Goal: Task Accomplishment & Management: Complete application form

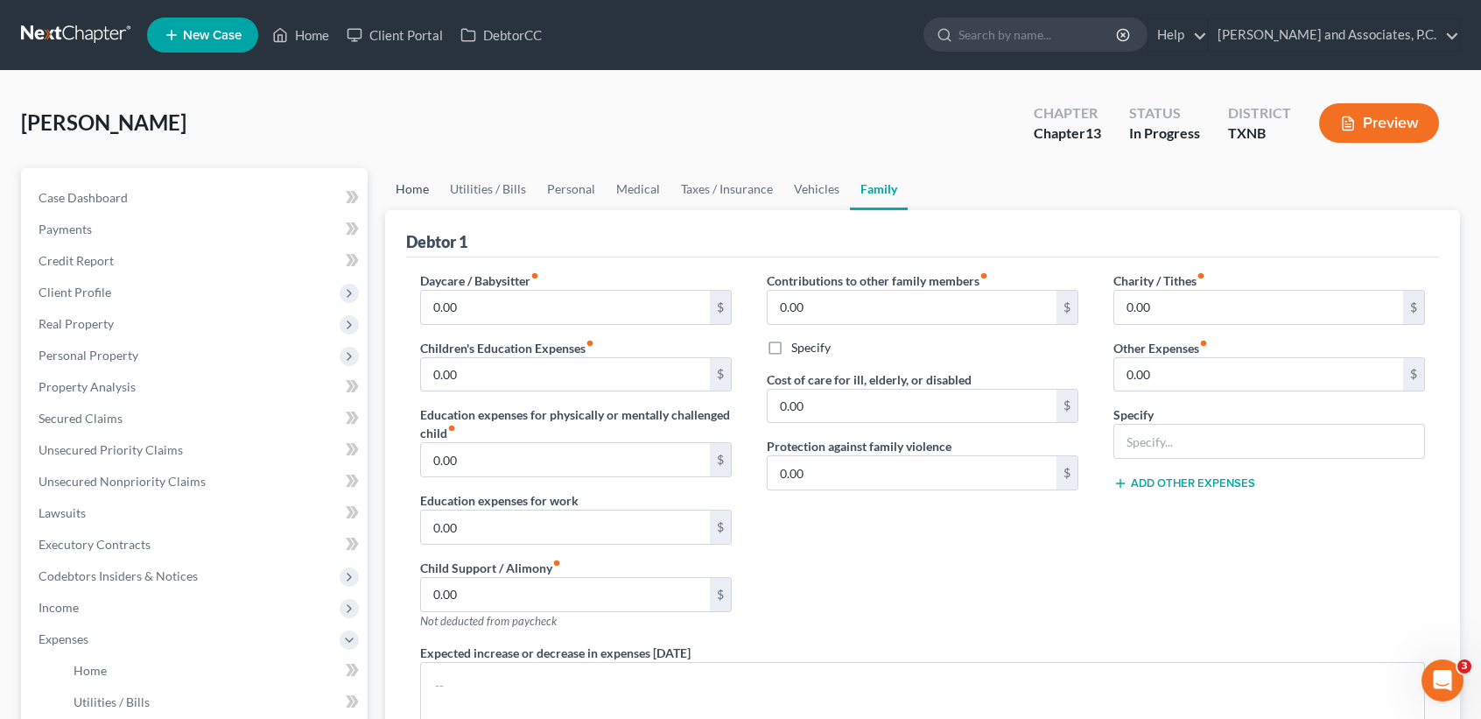
click at [419, 202] on link "Home" at bounding box center [412, 189] width 54 height 42
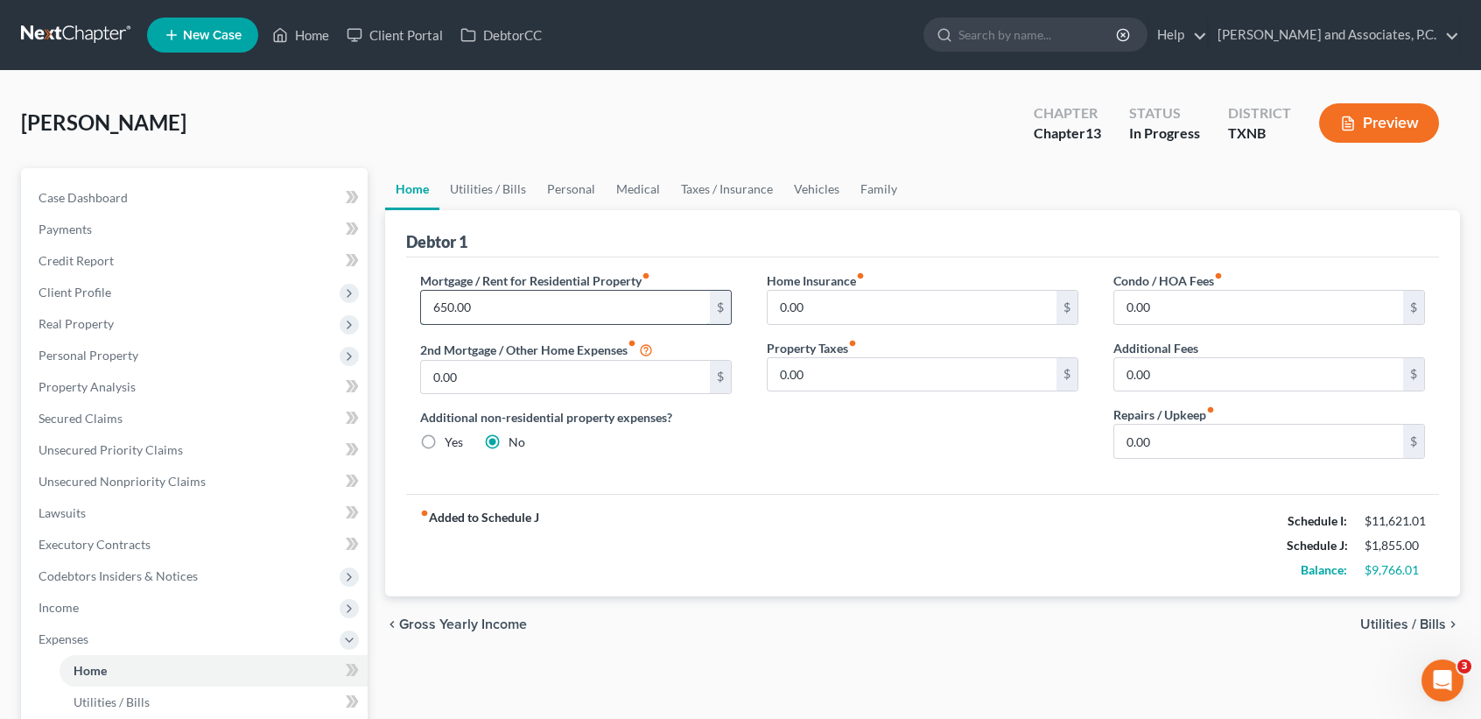
click at [572, 311] on input "650.00" at bounding box center [565, 307] width 289 height 33
type input "600.00"
click at [488, 186] on link "Utilities / Bills" at bounding box center [487, 189] width 97 height 42
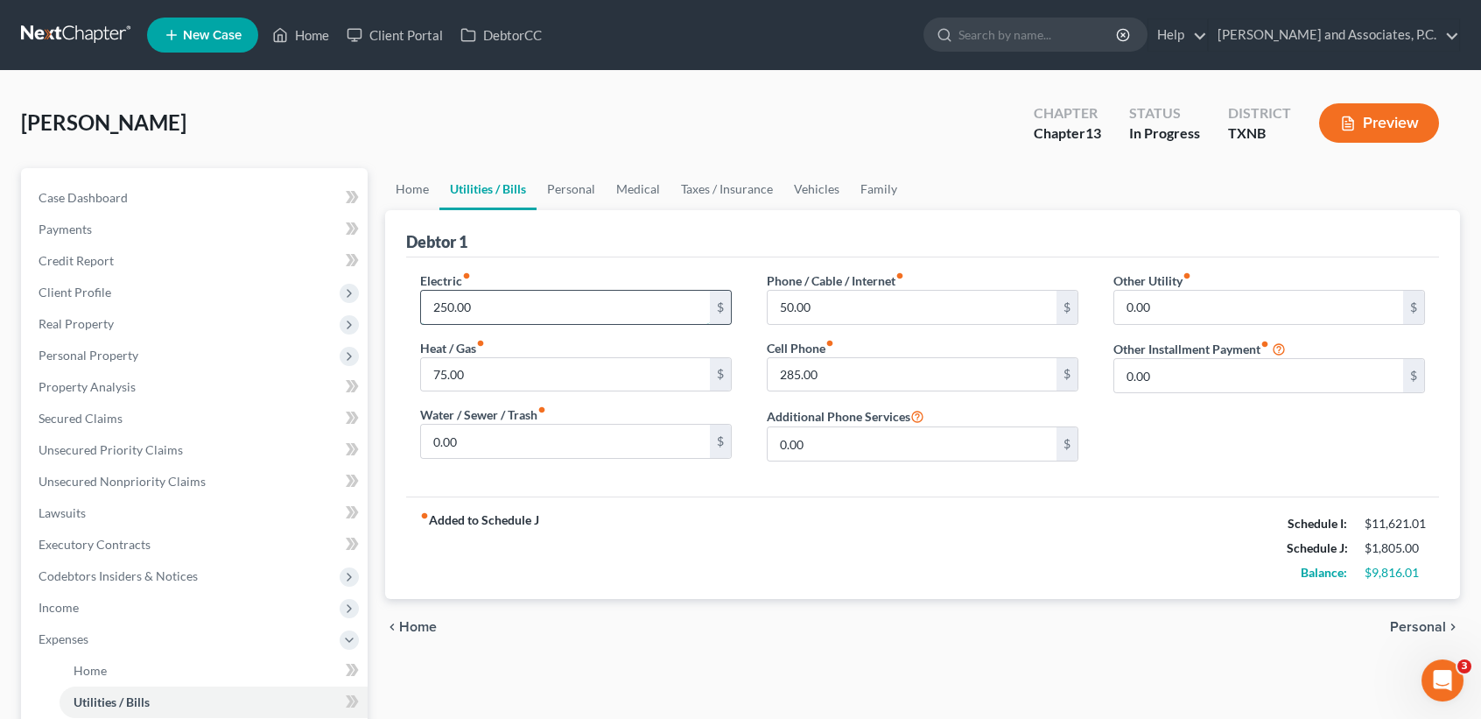
click at [541, 309] on input "250.00" at bounding box center [565, 307] width 289 height 33
type input "200.00"
click at [609, 389] on div "75.00 $" at bounding box center [576, 374] width 312 height 35
click at [609, 381] on input "75.00" at bounding box center [565, 374] width 289 height 33
click at [944, 369] on input "285.00" at bounding box center [912, 374] width 289 height 33
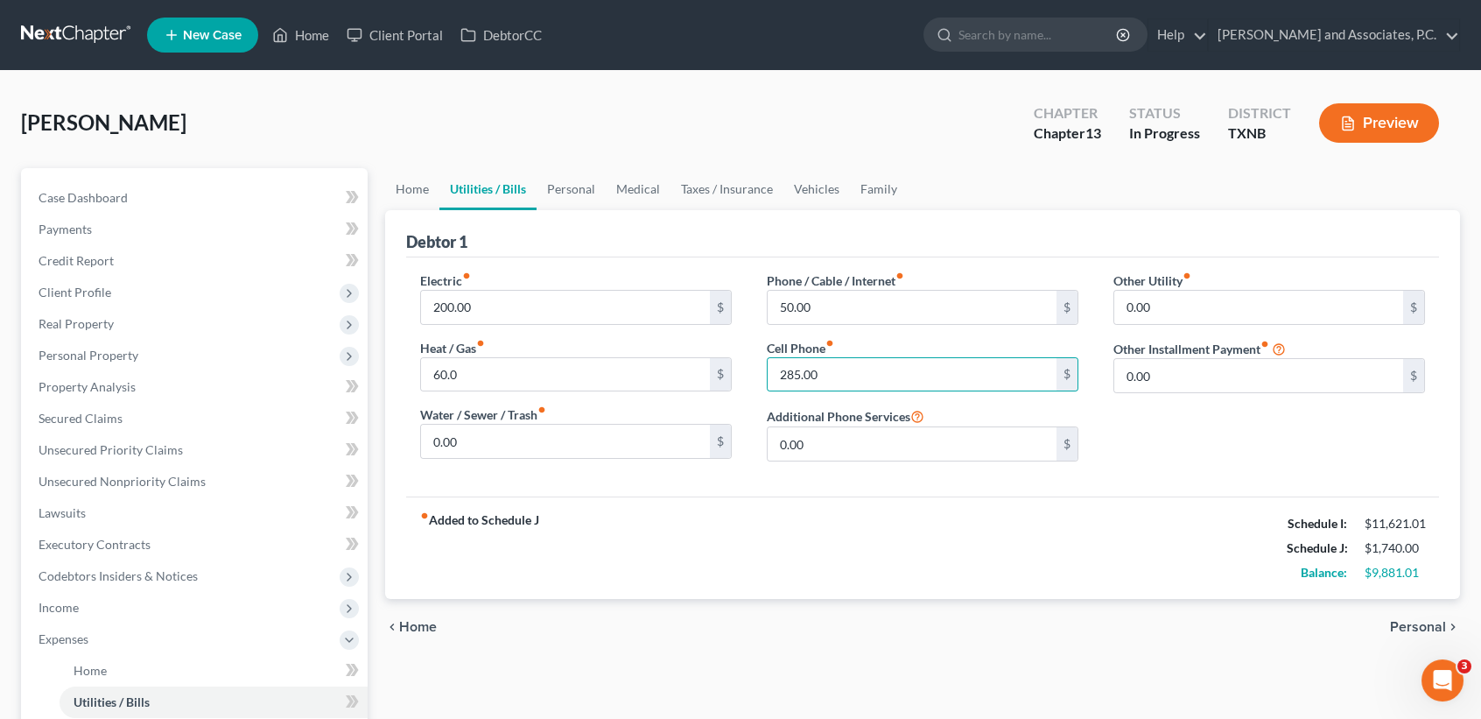
drag, startPoint x: 620, startPoint y: 396, endPoint x: 629, endPoint y: 390, distance: 11.0
click at [623, 395] on div "Electric fiber_manual_record 200.00 $ Heat / Gas fiber_manual_record 60.0 $ Wat…" at bounding box center [576, 373] width 347 height 204
click at [654, 371] on input "0" at bounding box center [565, 374] width 289 height 33
click at [643, 361] on input "0" at bounding box center [565, 374] width 289 height 33
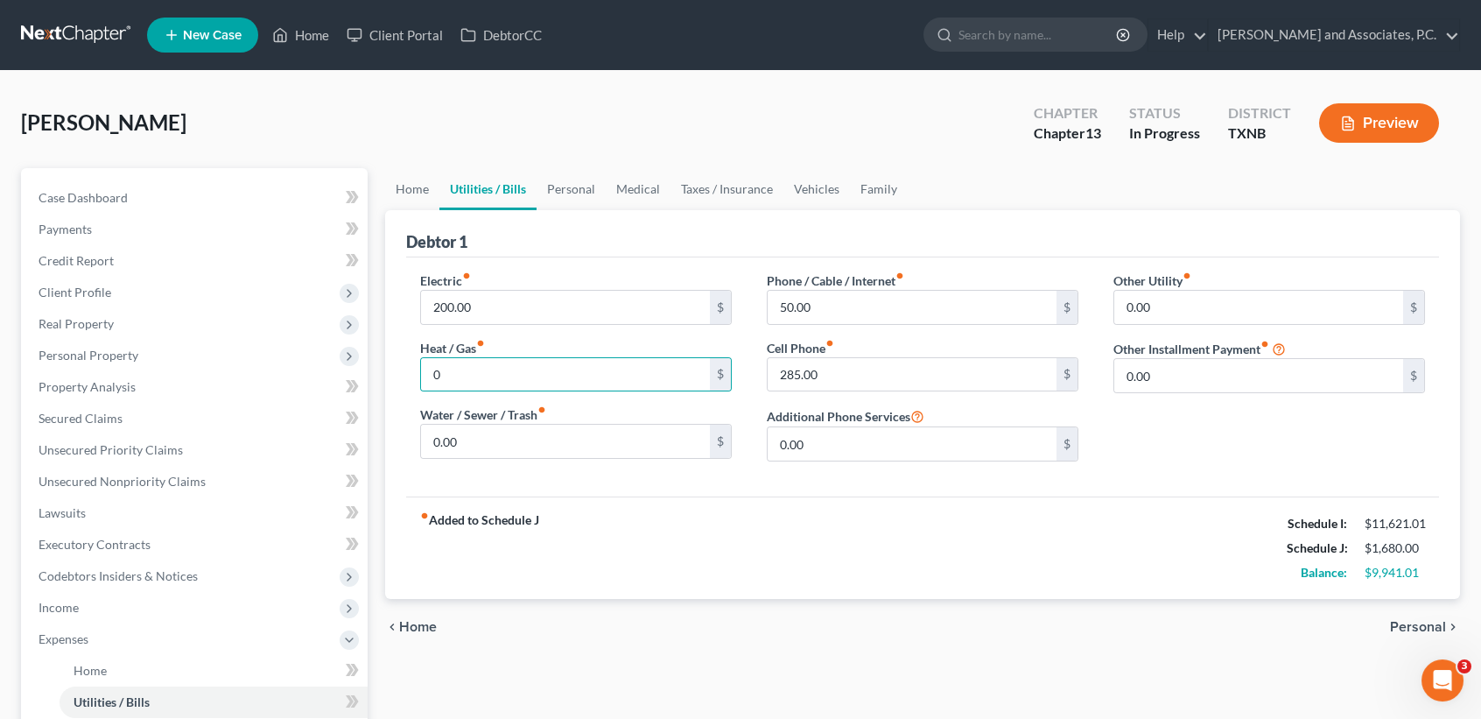
click at [612, 584] on div "fiber_manual_record Added to Schedule J Schedule I: $11,621.01 Schedule J: $1,6…" at bounding box center [922, 547] width 1033 height 102
click at [583, 375] on input "0" at bounding box center [565, 374] width 289 height 33
type input "3"
type input "60.00"
click at [536, 193] on link "Personal" at bounding box center [570, 189] width 69 height 42
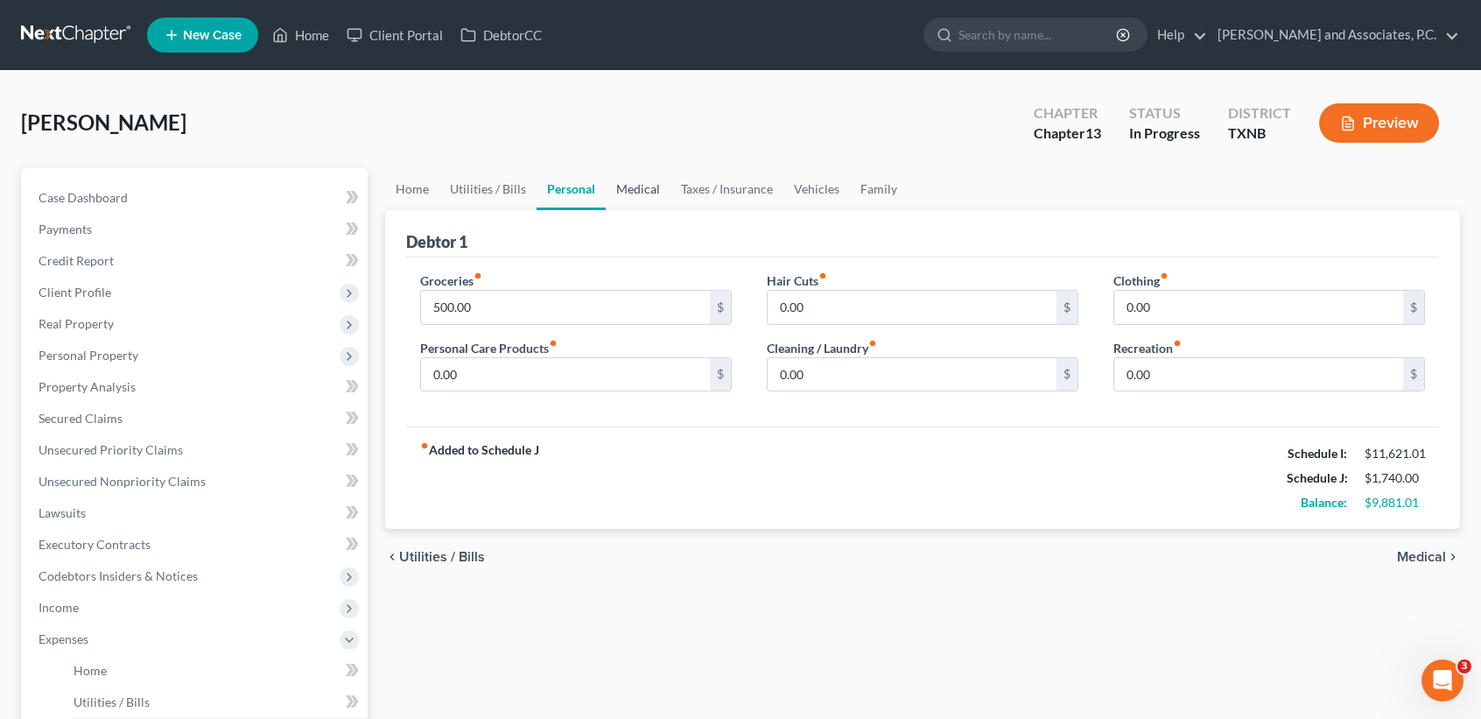
click at [644, 193] on link "Medical" at bounding box center [638, 189] width 65 height 42
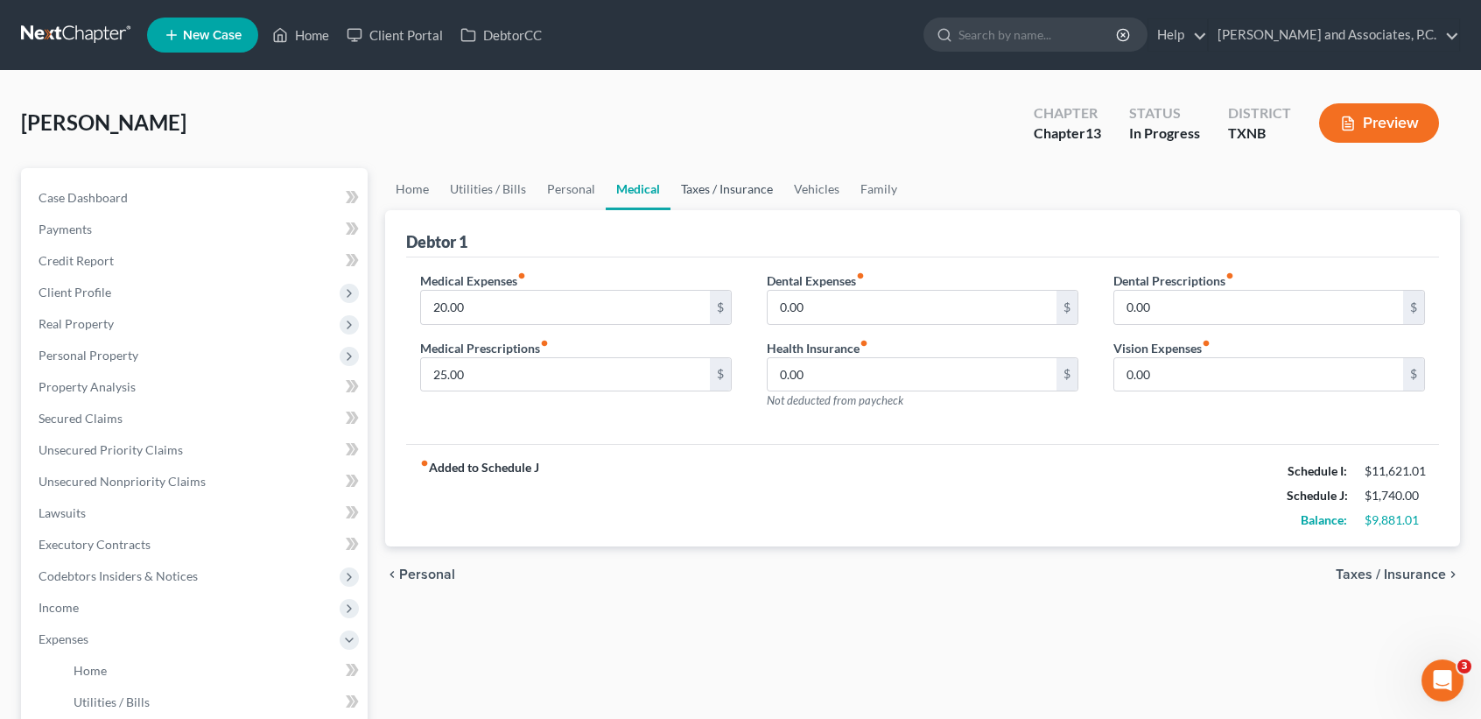
click at [721, 193] on link "Taxes / Insurance" at bounding box center [726, 189] width 113 height 42
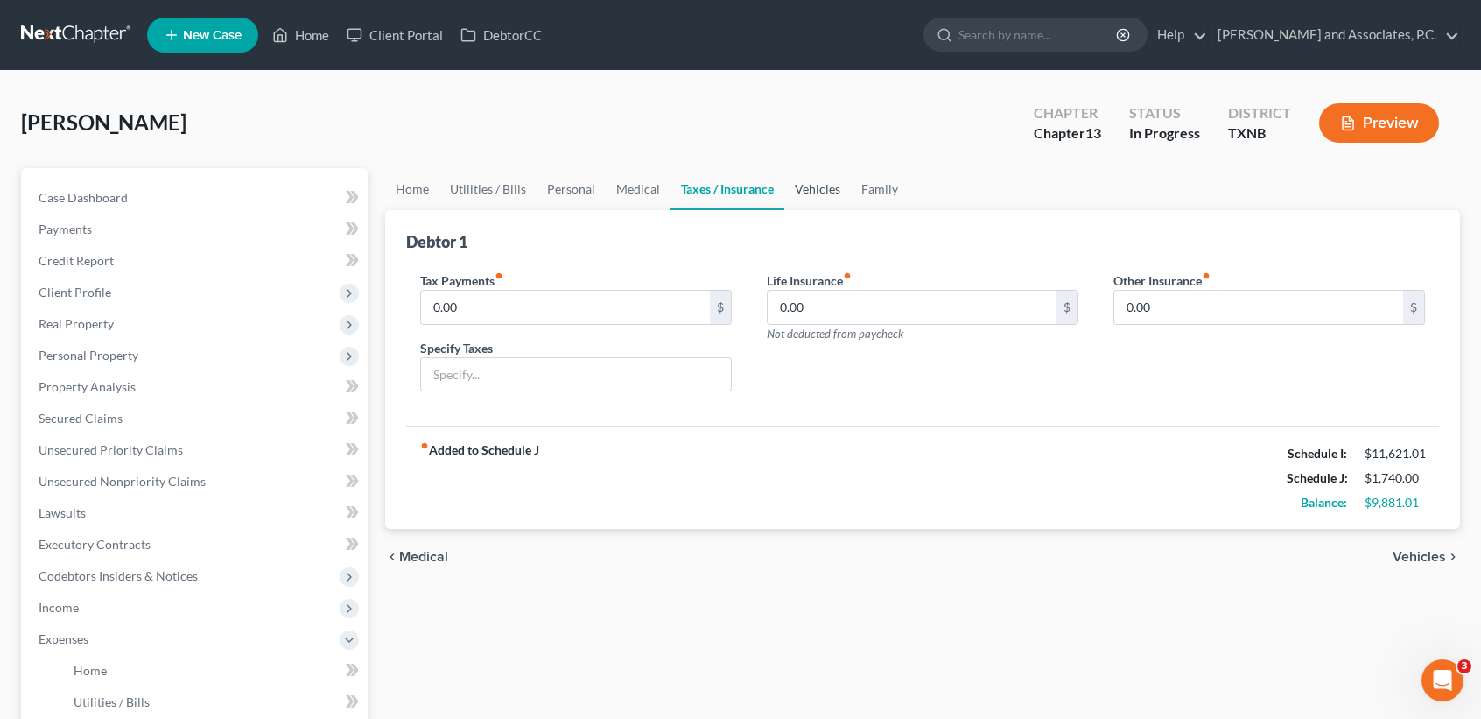
click at [823, 185] on link "Vehicles" at bounding box center [817, 189] width 67 height 42
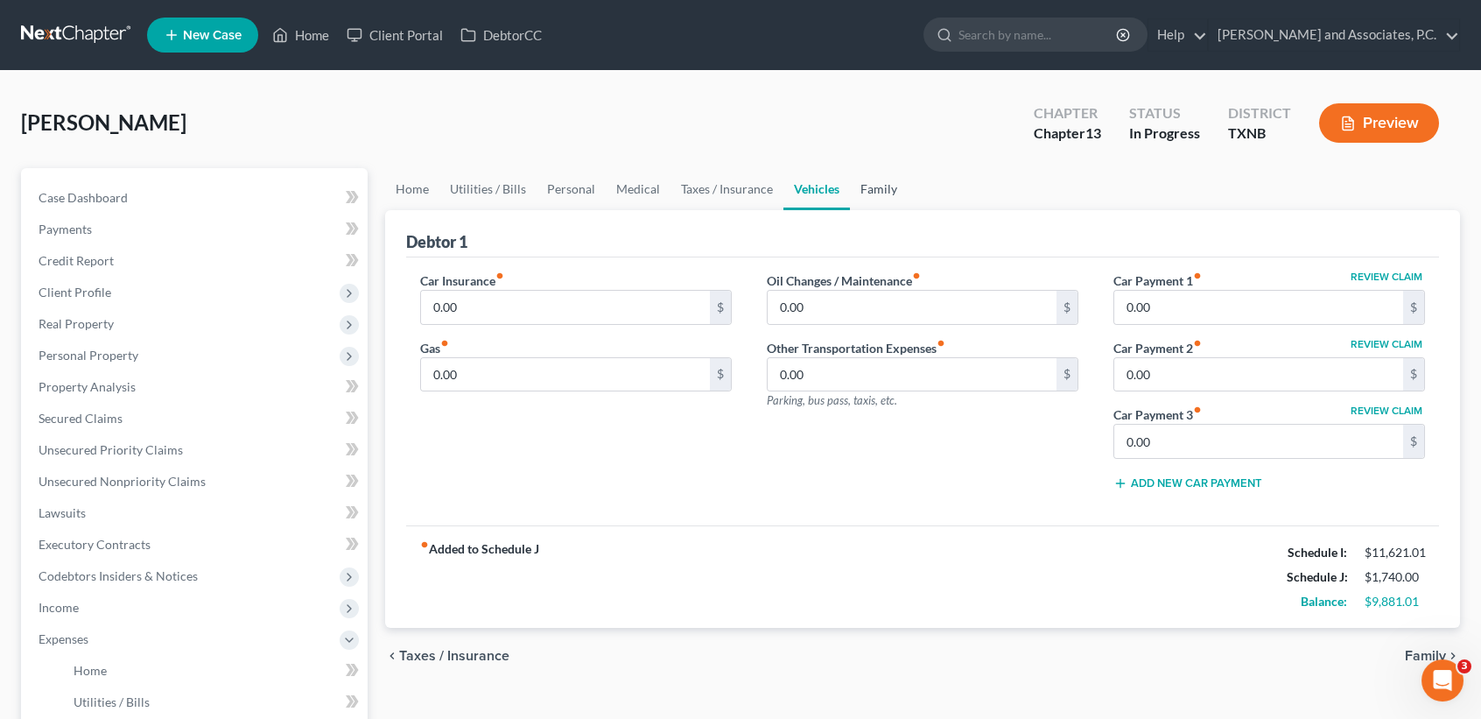
click at [886, 182] on link "Family" at bounding box center [879, 189] width 58 height 42
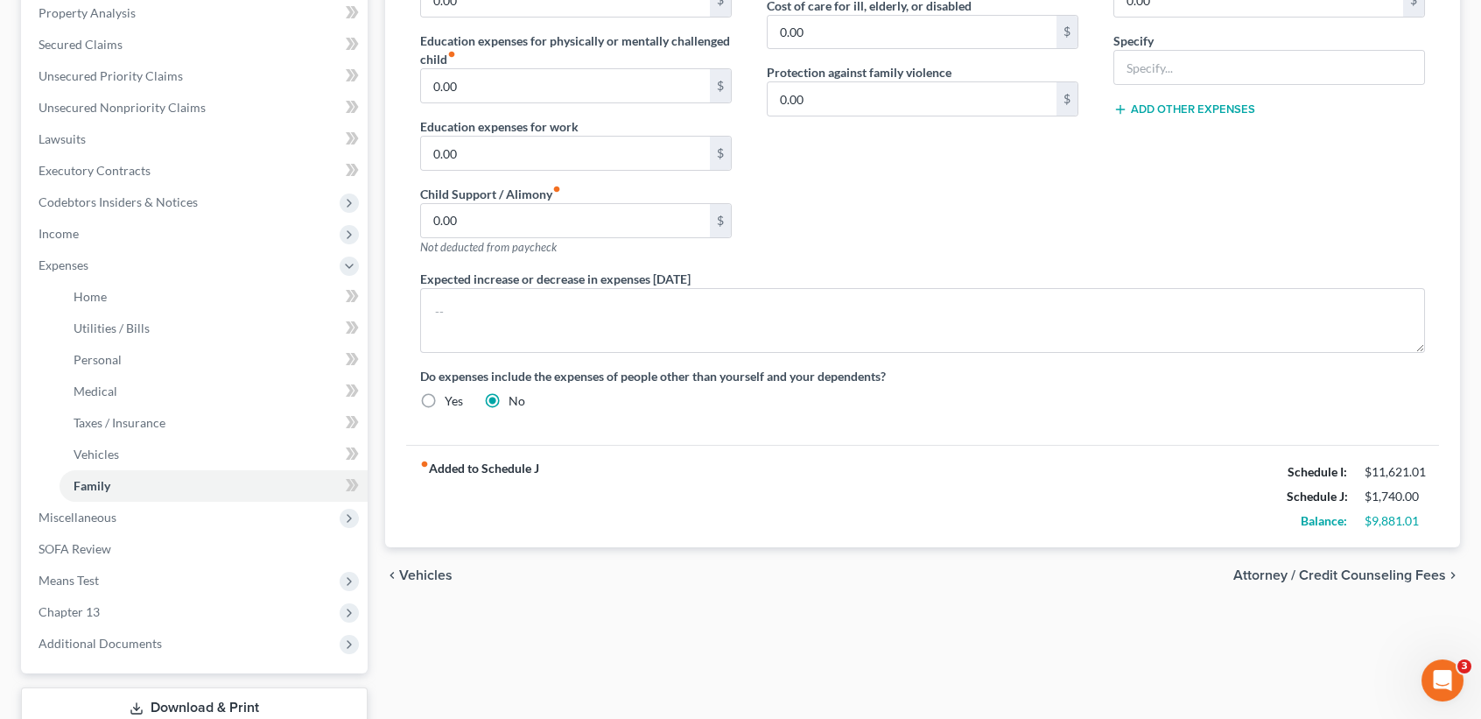
scroll to position [116, 0]
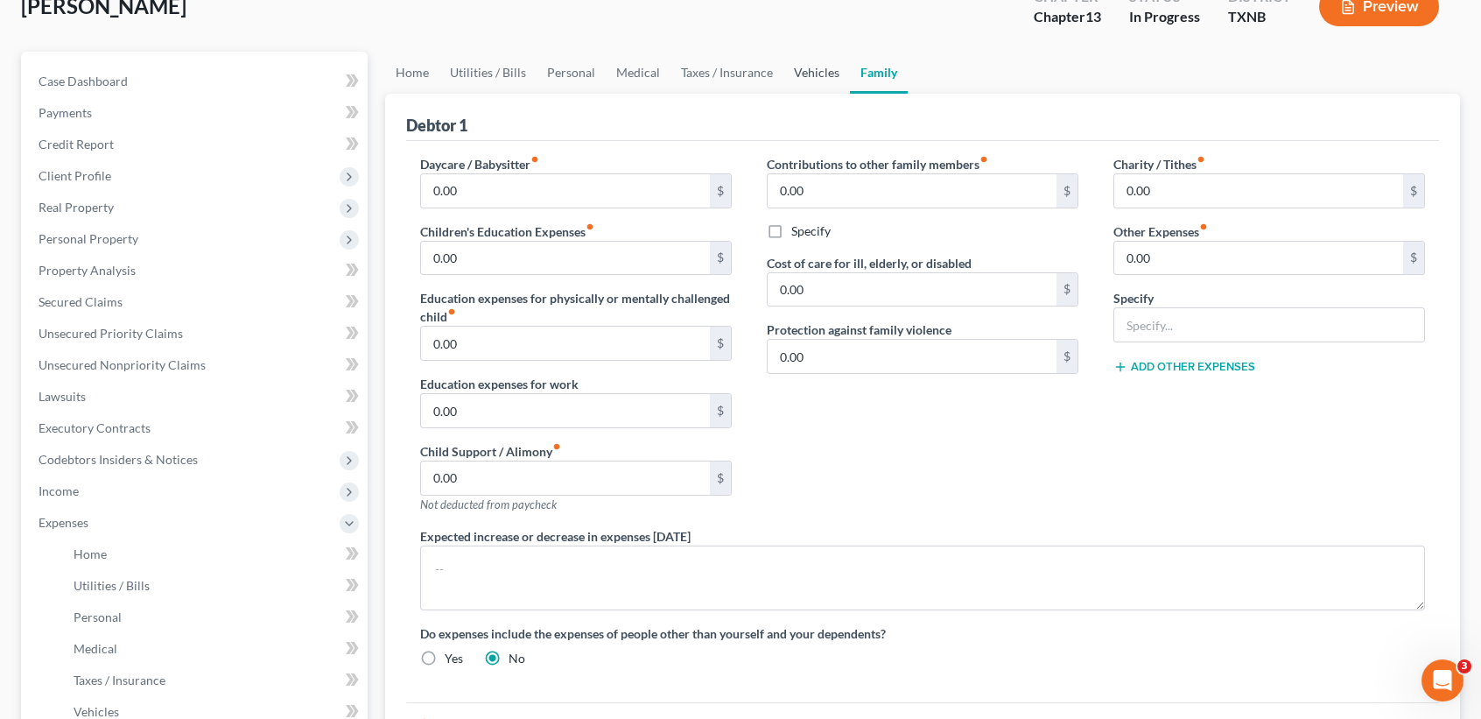
drag, startPoint x: 803, startPoint y: 82, endPoint x: 812, endPoint y: 76, distance: 11.4
click at [803, 81] on link "Vehicles" at bounding box center [816, 73] width 67 height 42
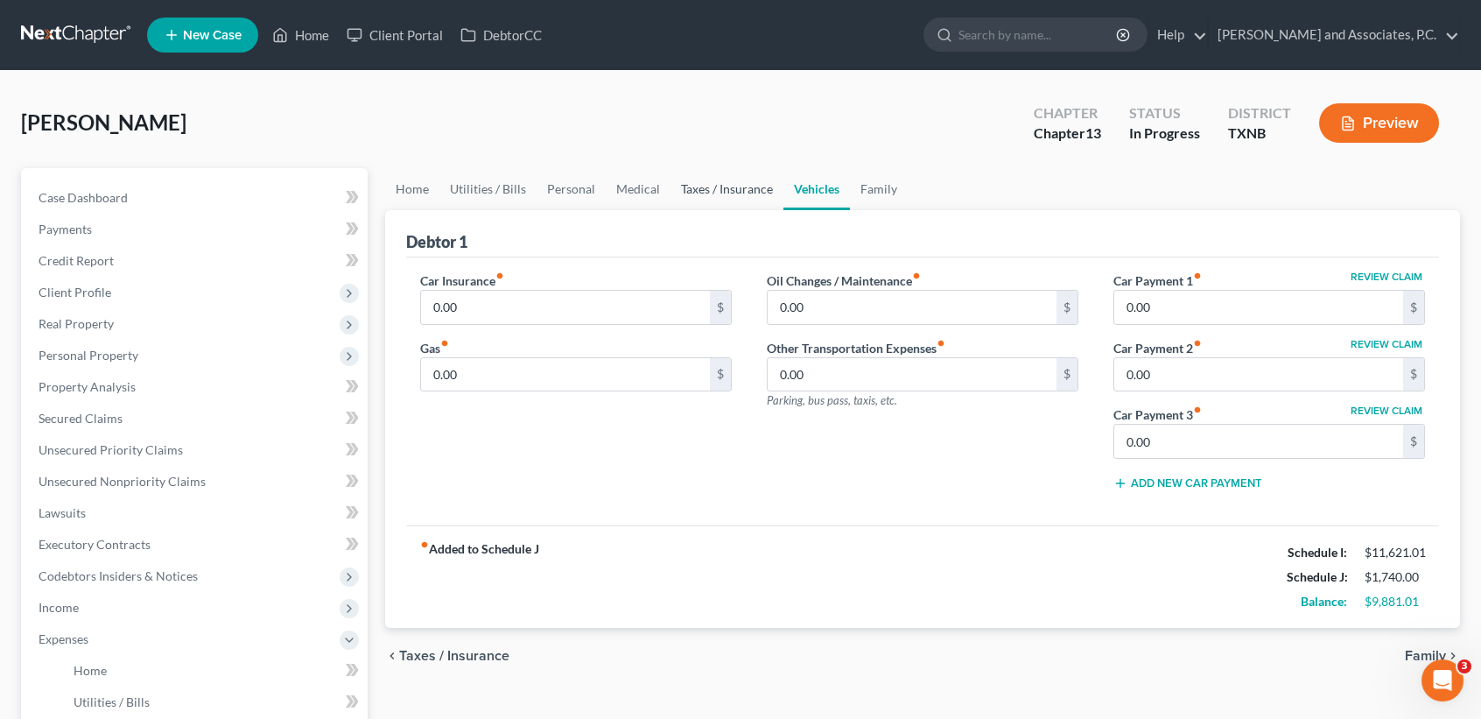
click at [724, 180] on link "Taxes / Insurance" at bounding box center [726, 189] width 113 height 42
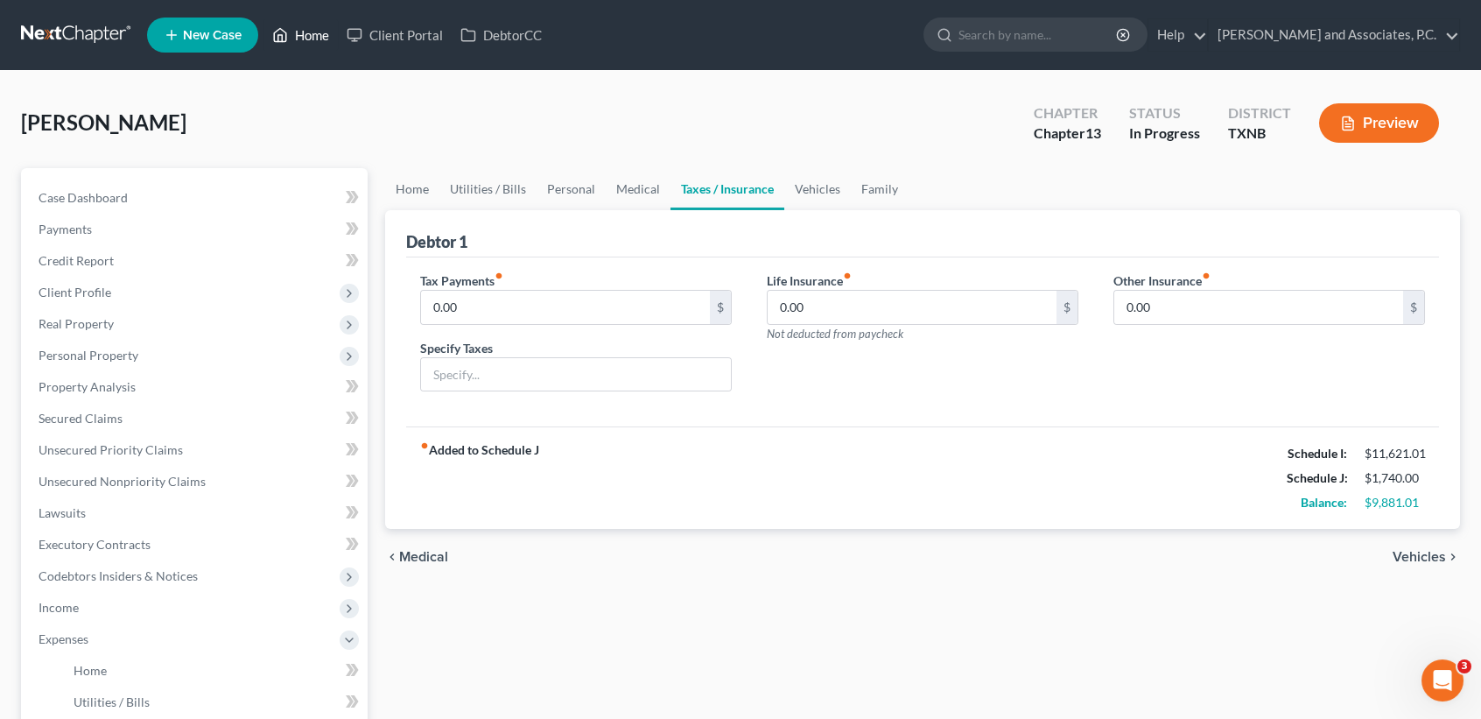
click at [282, 40] on icon at bounding box center [280, 35] width 16 height 21
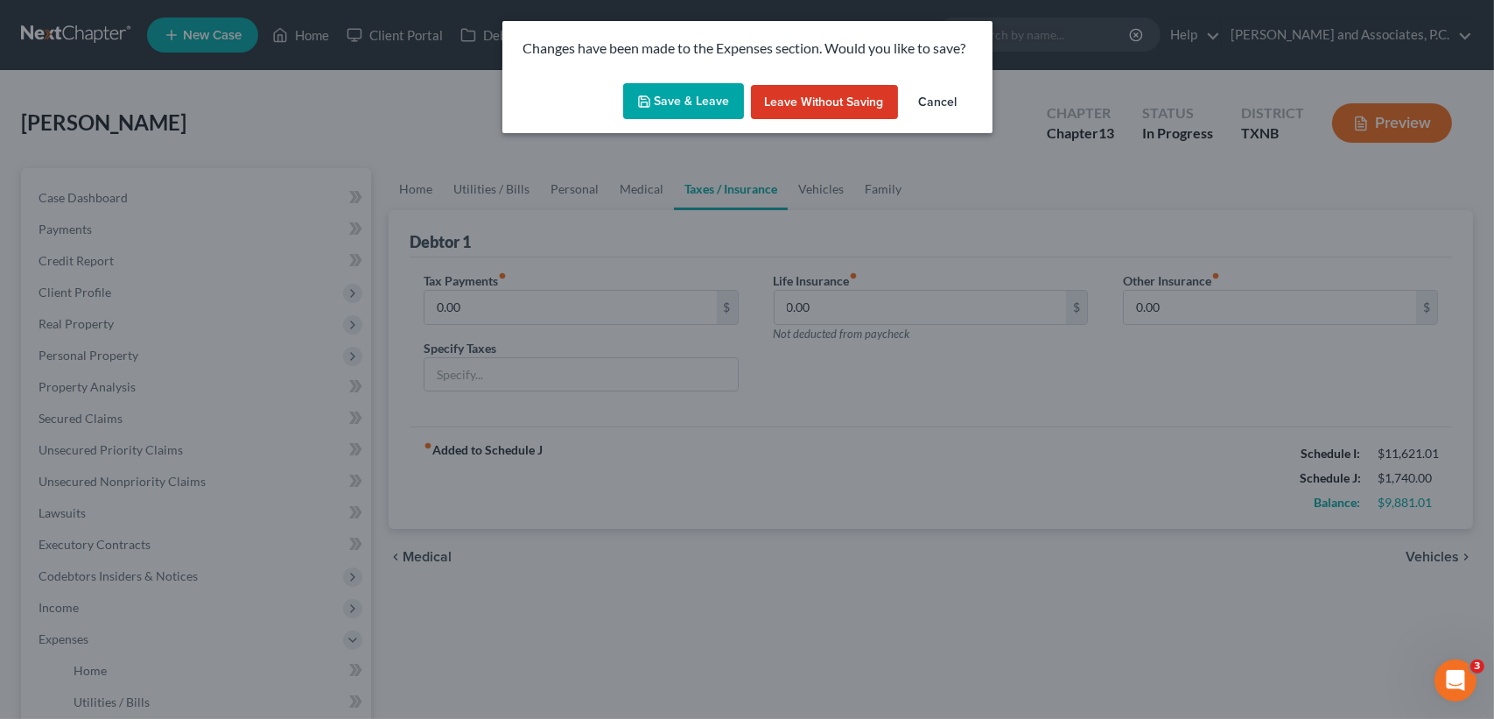
click at [634, 106] on button "Save & Leave" at bounding box center [683, 101] width 121 height 37
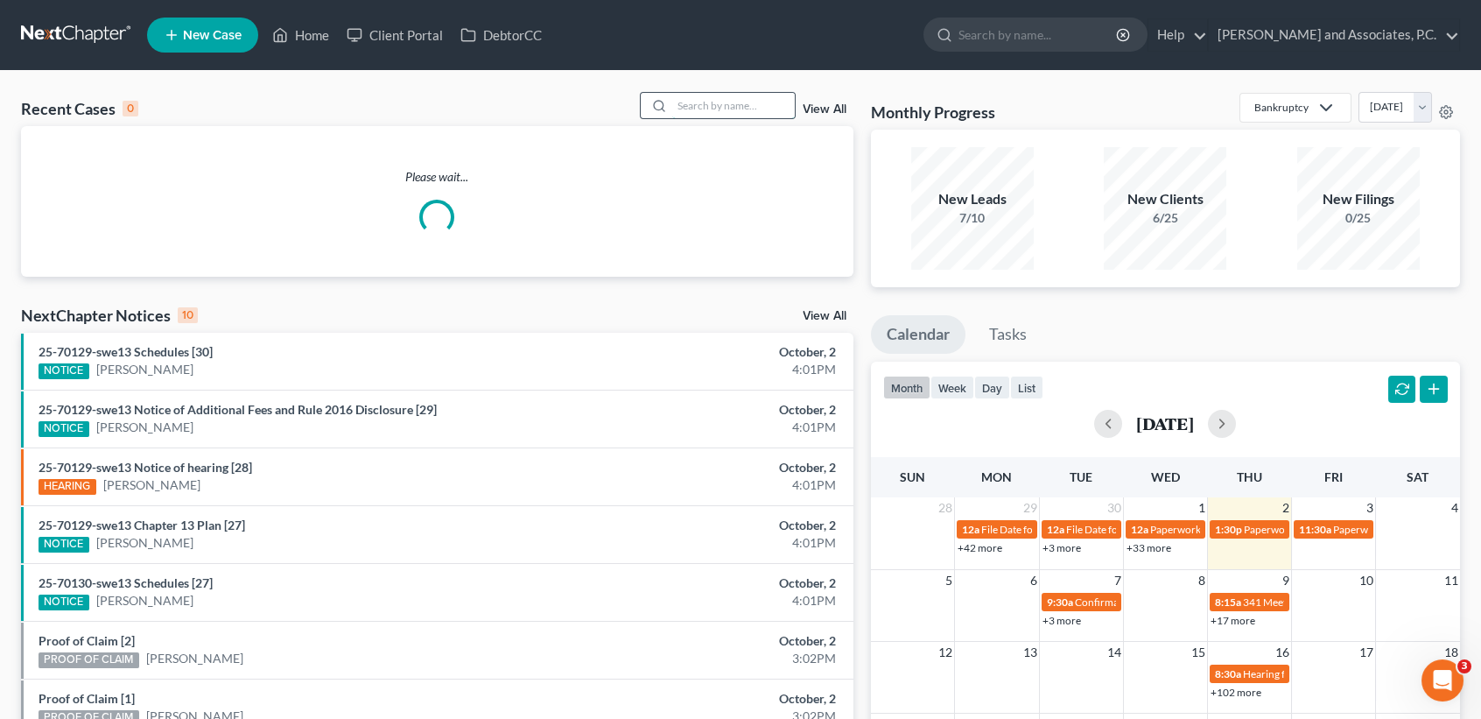
click at [694, 96] on input "search" at bounding box center [733, 105] width 123 height 25
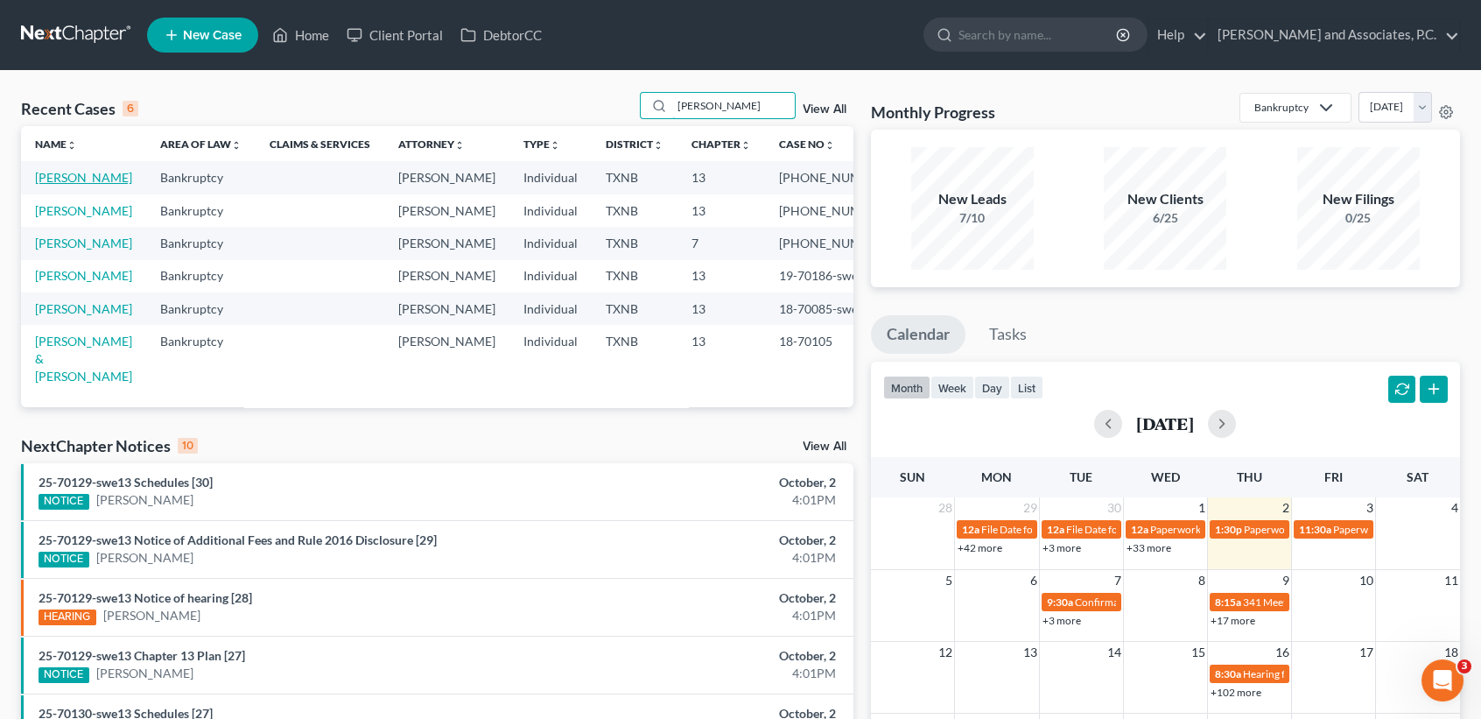
type input "[PERSON_NAME]"
click at [70, 185] on link "[PERSON_NAME]" at bounding box center [83, 177] width 97 height 15
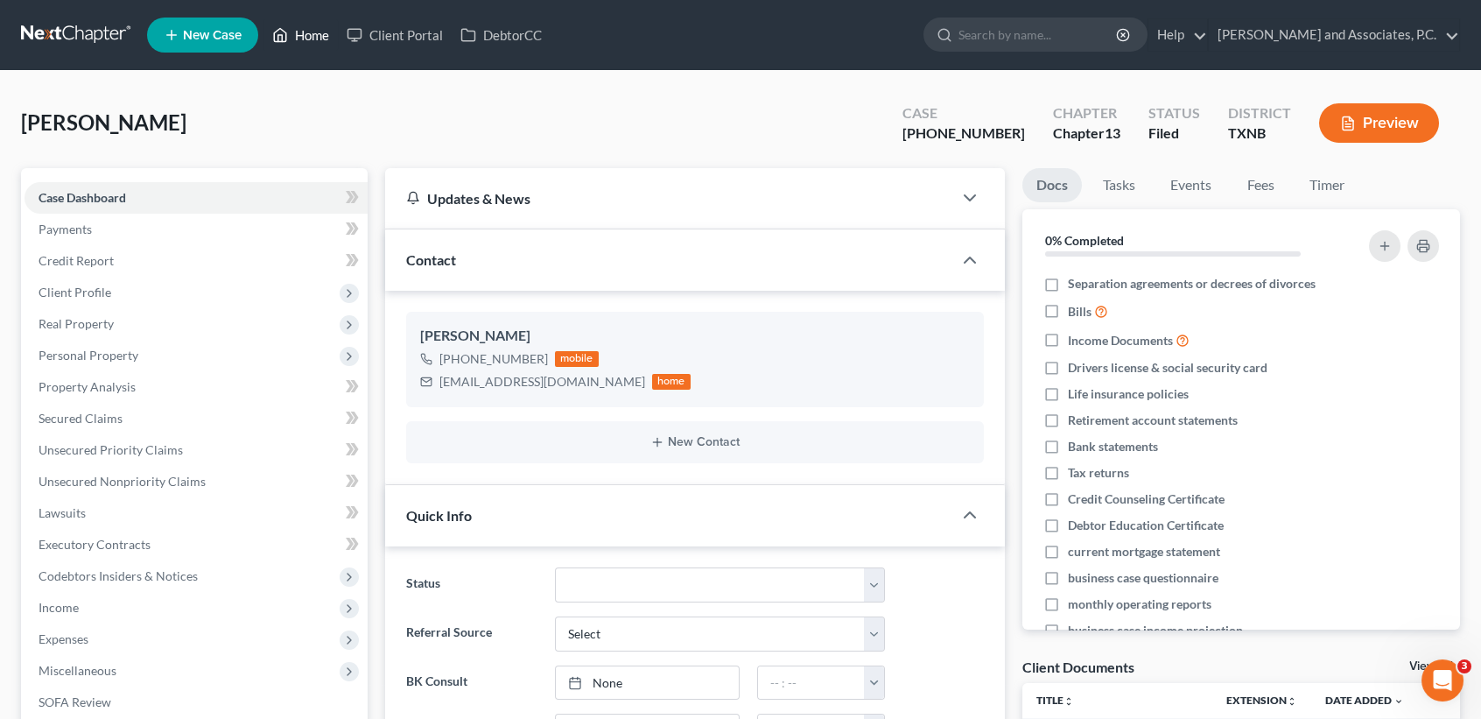
click at [308, 50] on link "Home" at bounding box center [300, 35] width 74 height 32
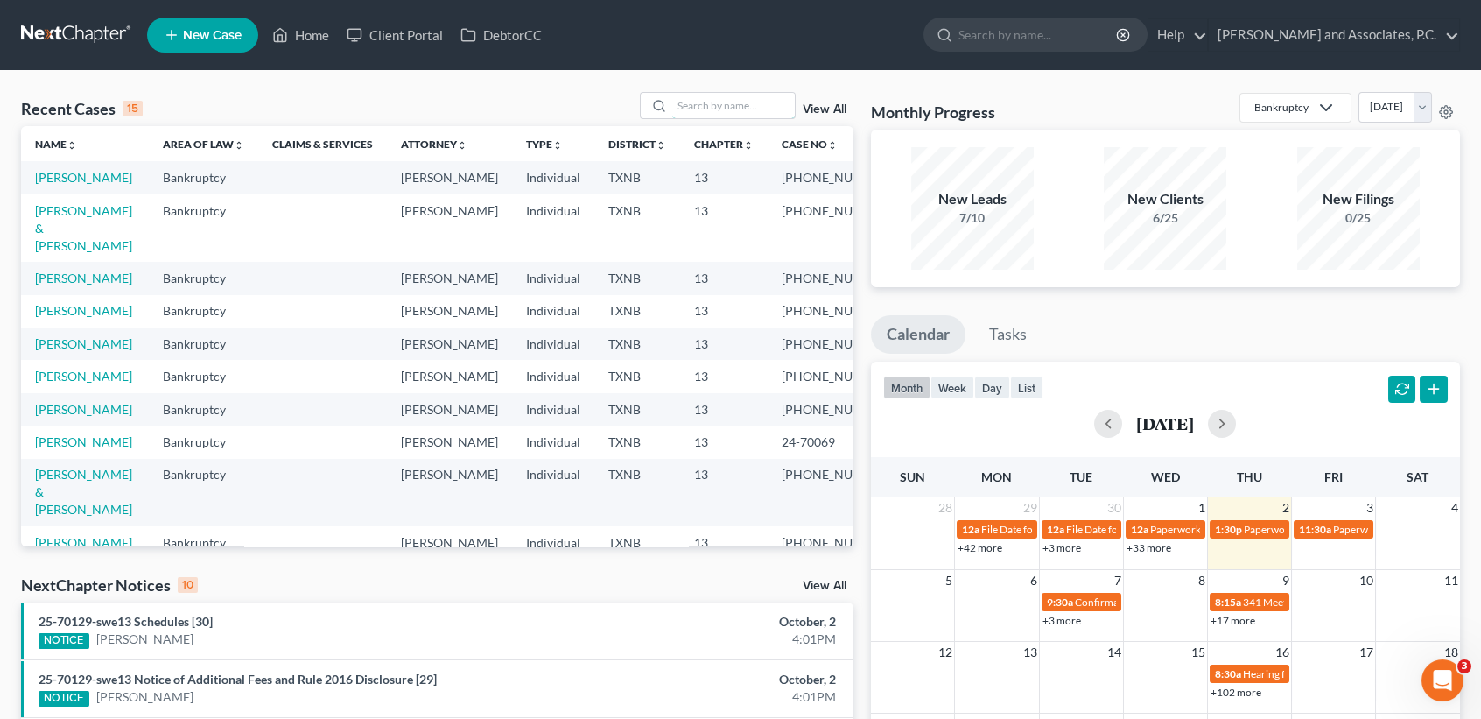
drag, startPoint x: 688, startPoint y: 98, endPoint x: 688, endPoint y: 88, distance: 10.5
click at [688, 98] on input "search" at bounding box center [733, 105] width 123 height 25
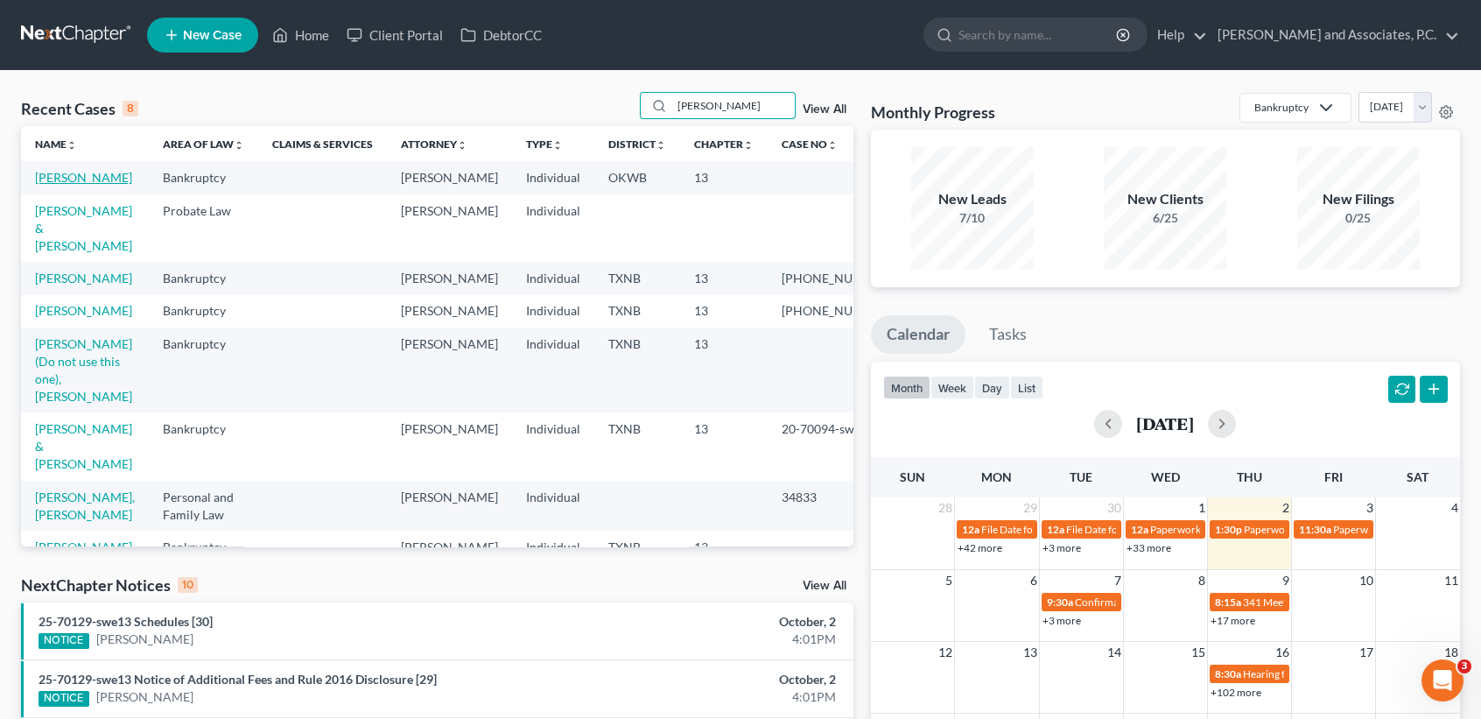
type input "[PERSON_NAME]"
click at [60, 185] on link "[PERSON_NAME]" at bounding box center [83, 177] width 97 height 15
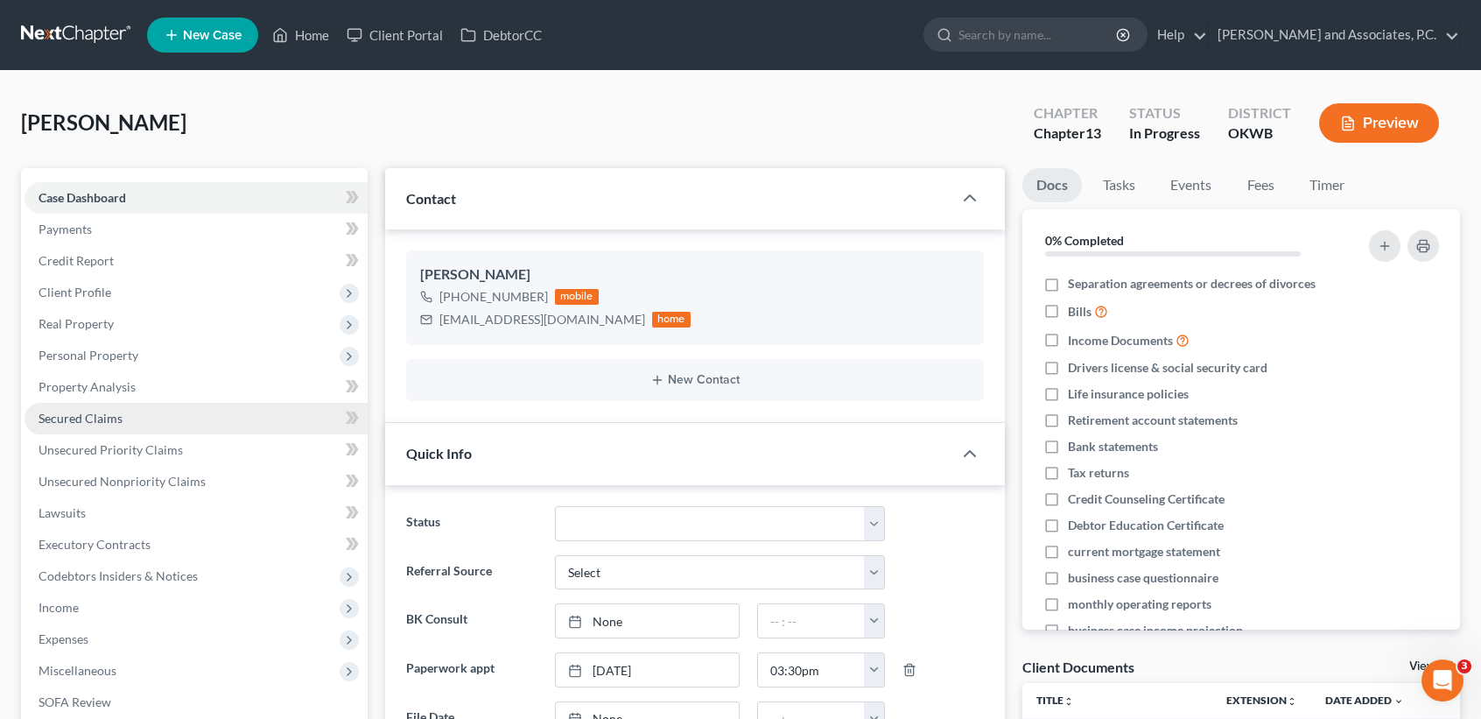
scroll to position [6431, 0]
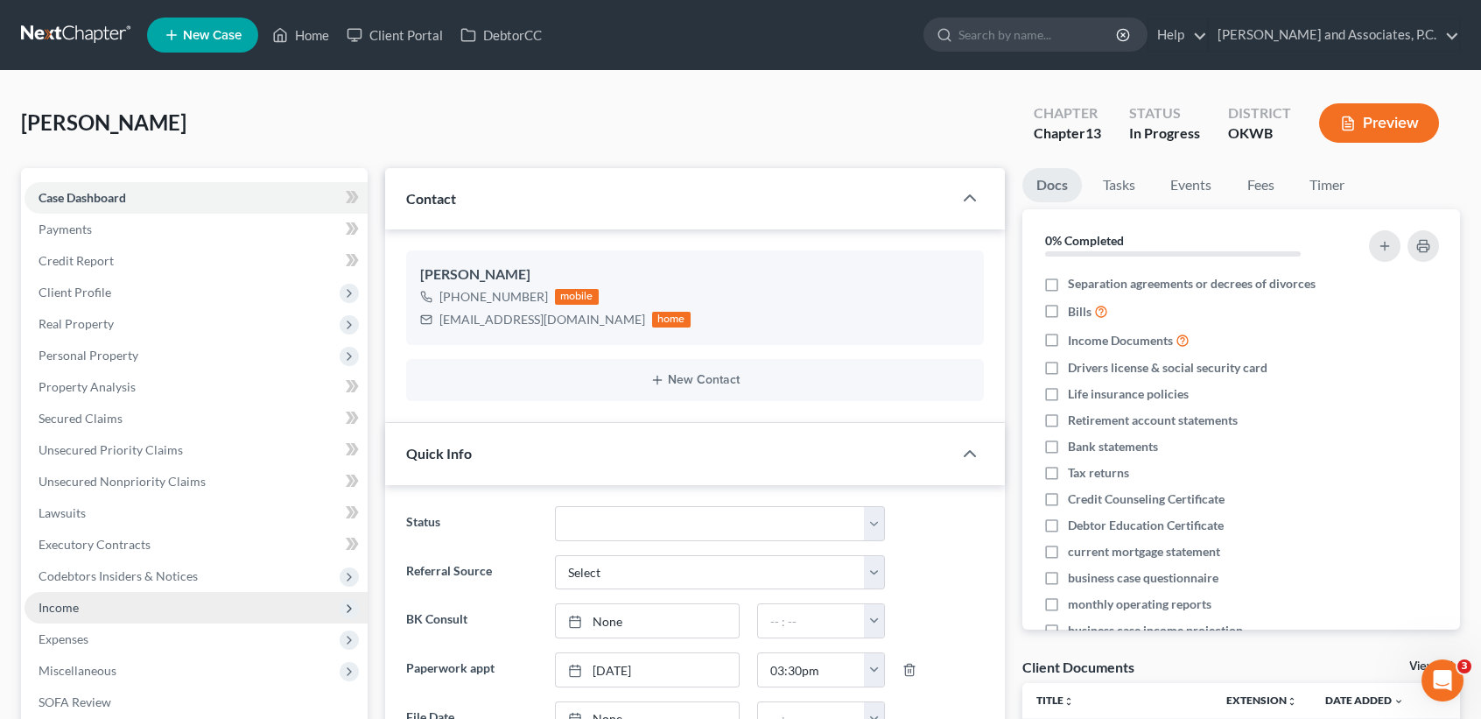
click at [88, 615] on span "Income" at bounding box center [196, 608] width 343 height 32
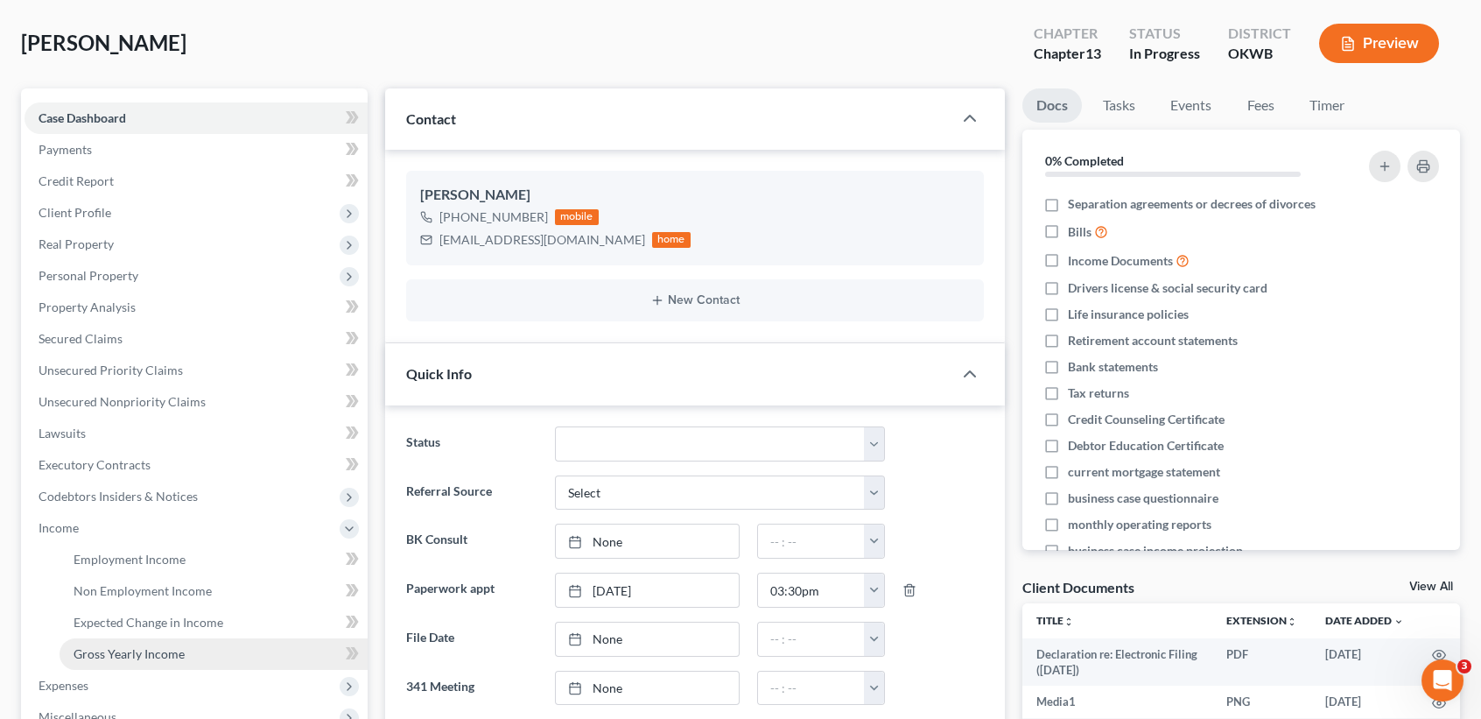
scroll to position [116, 0]
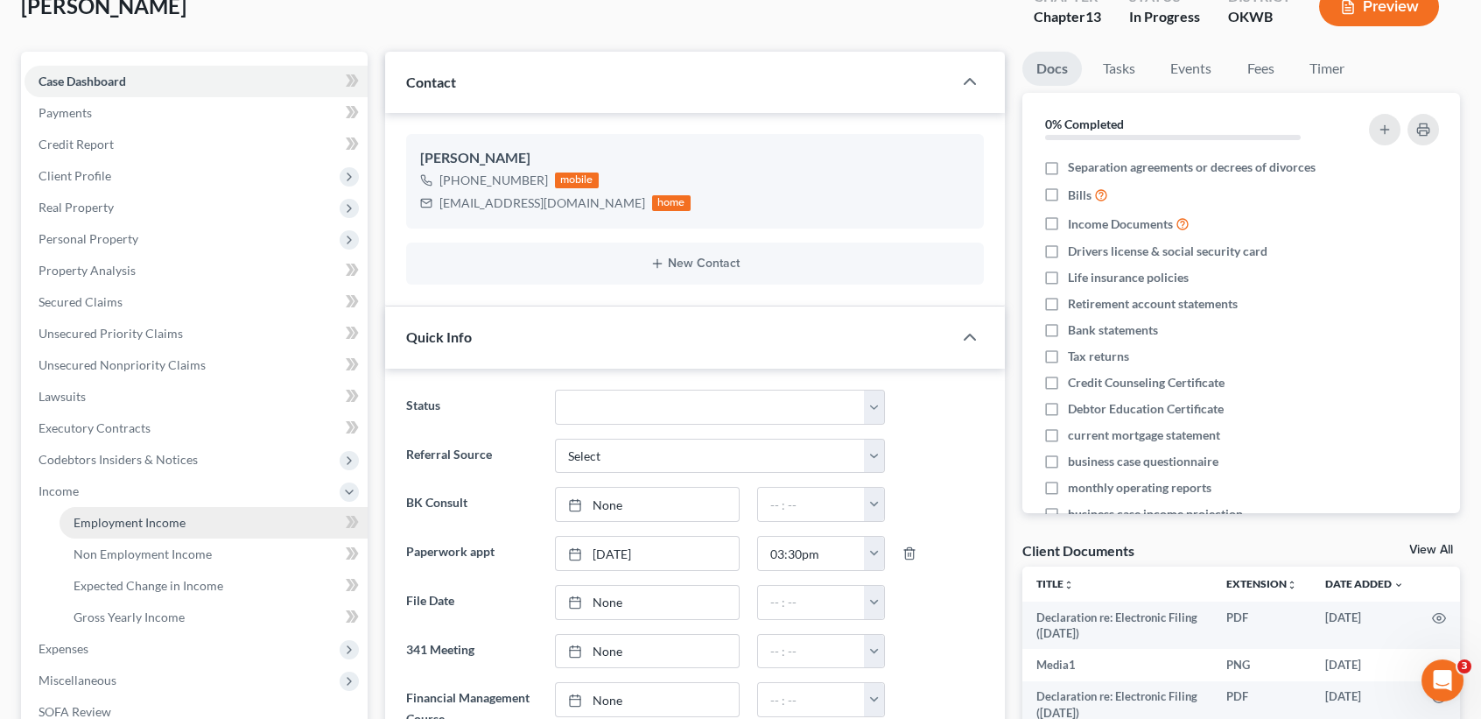
click at [175, 525] on span "Employment Income" at bounding box center [130, 522] width 112 height 15
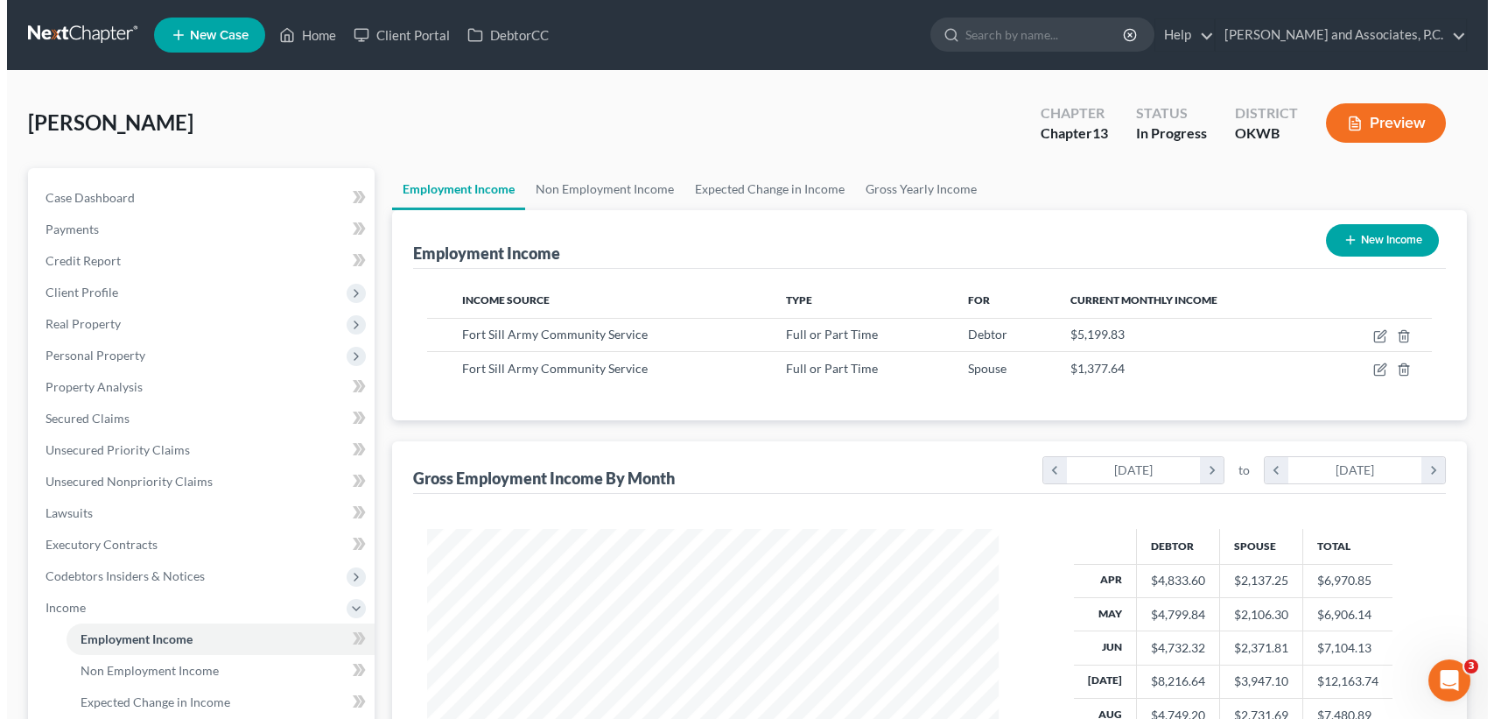
scroll to position [313, 606]
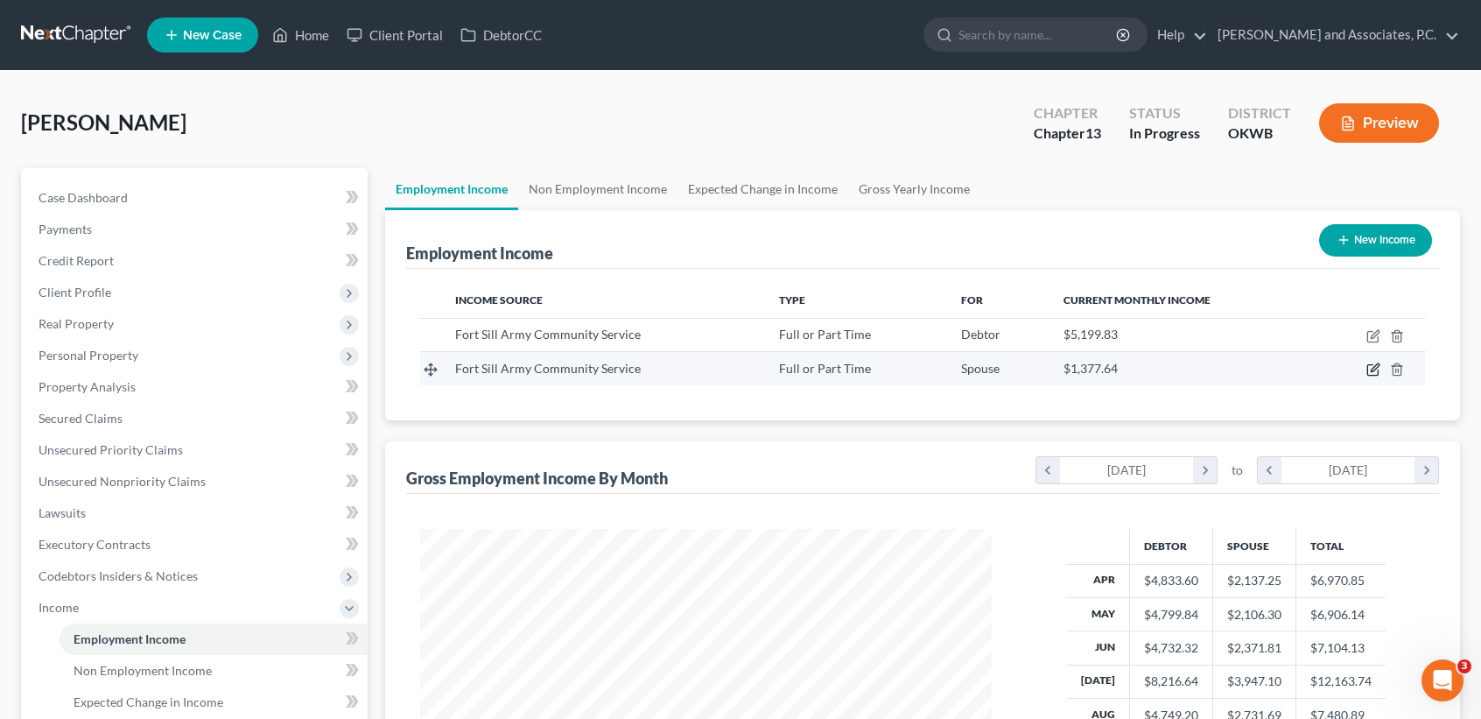
click at [1374, 372] on icon "button" at bounding box center [1373, 369] width 14 height 14
select select "0"
select select "37"
select select "0"
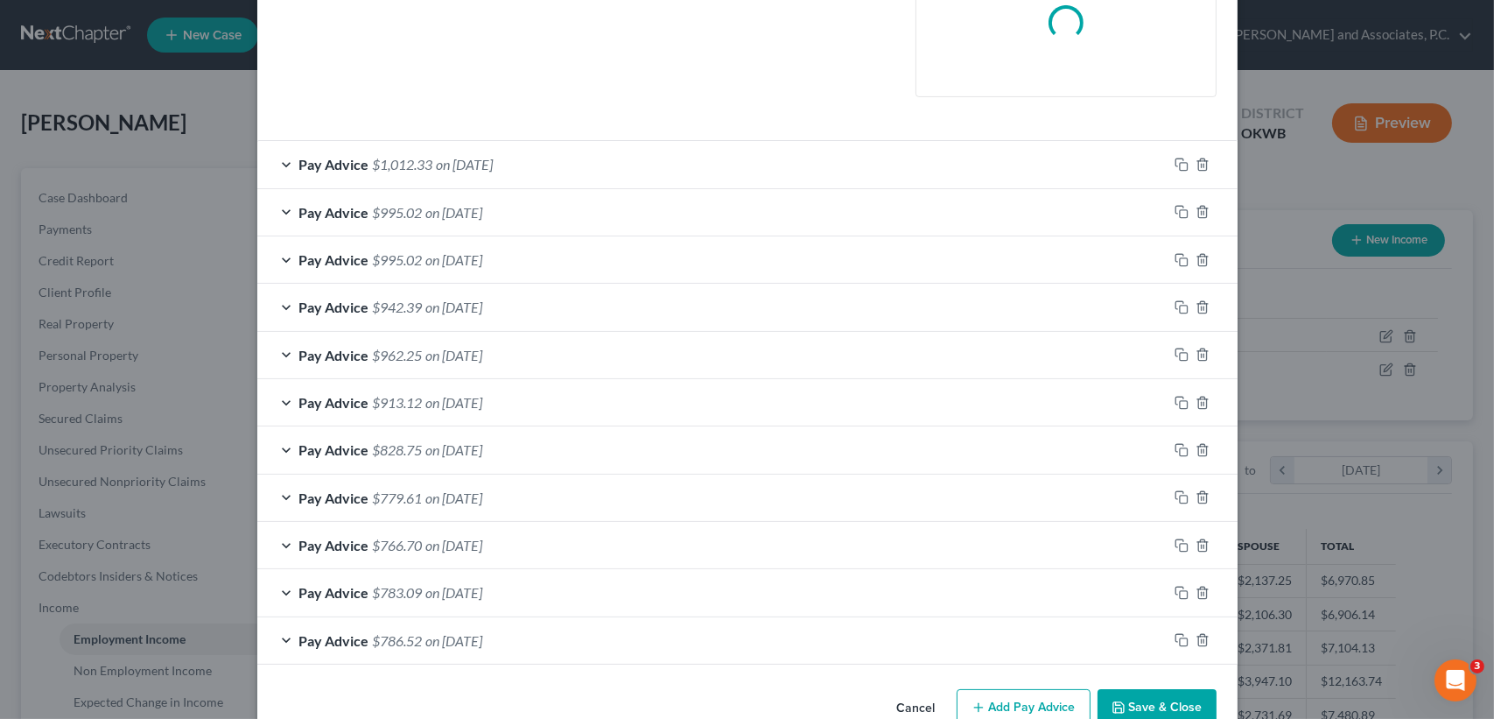
scroll to position [468, 0]
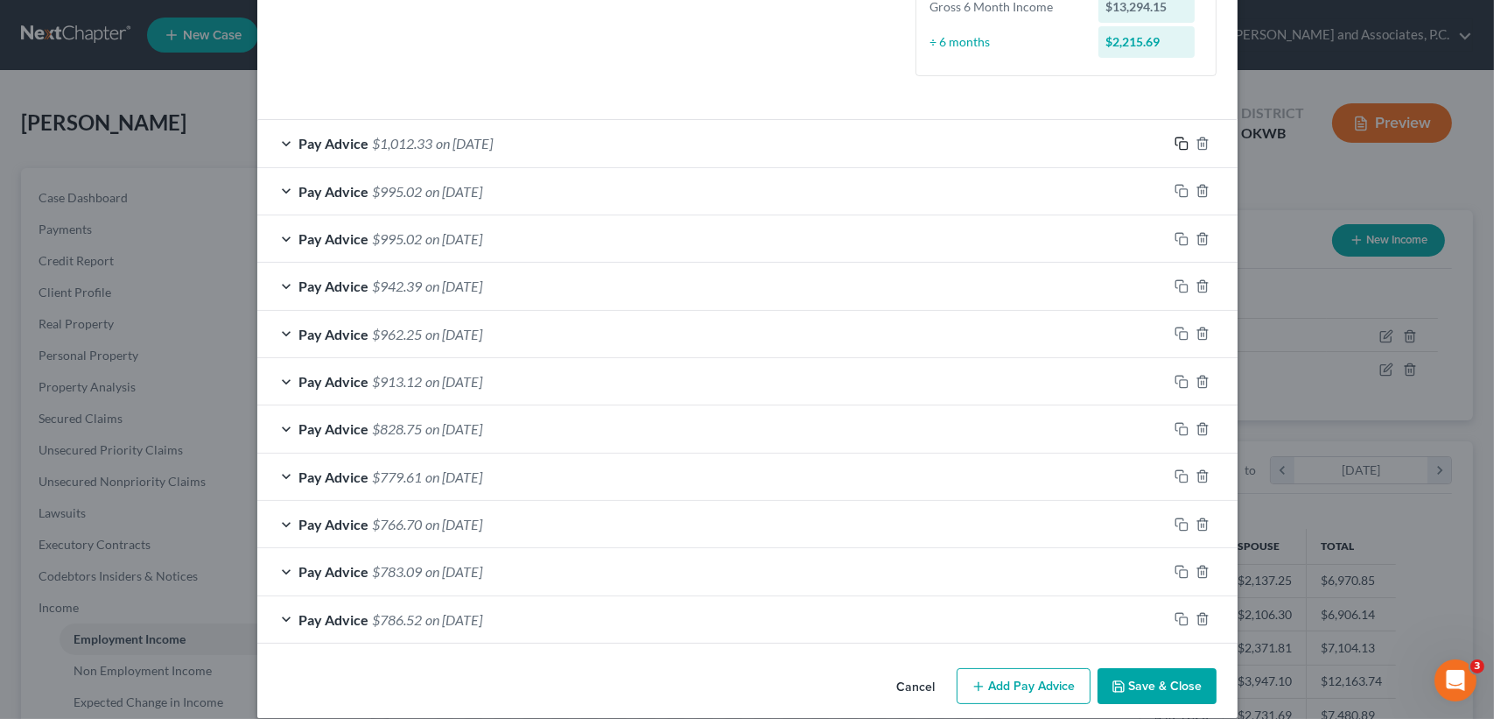
click at [1175, 138] on icon "button" at bounding box center [1182, 144] width 14 height 14
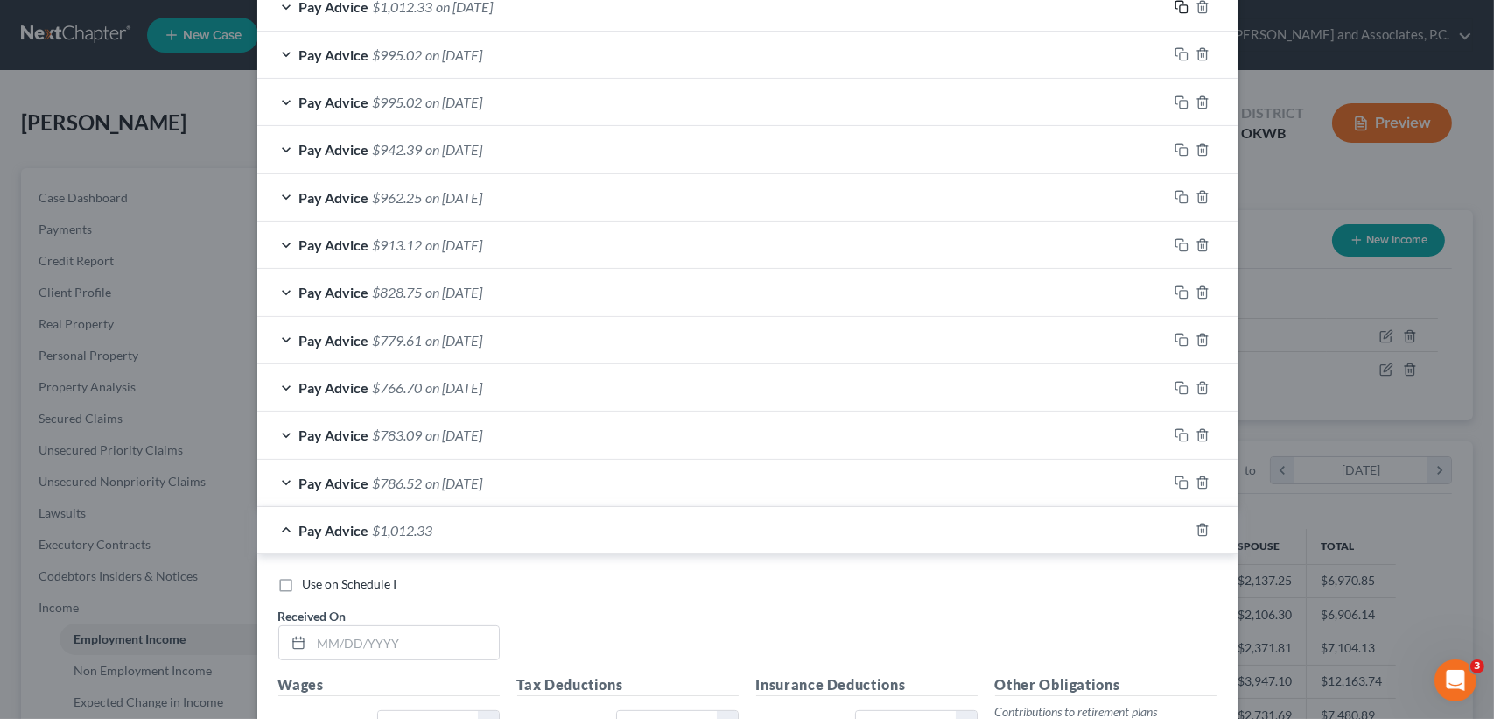
scroll to position [1052, 0]
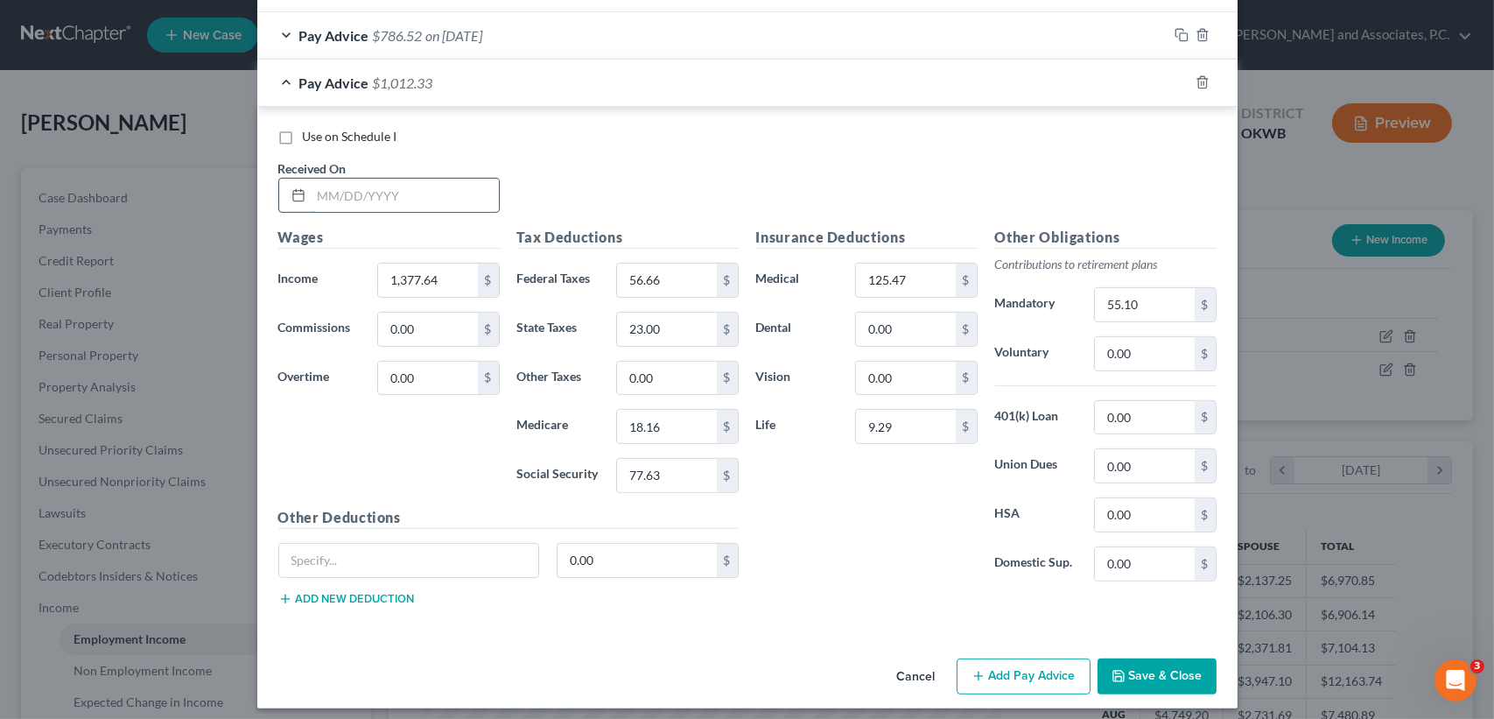
click at [380, 180] on input "text" at bounding box center [405, 195] width 187 height 33
type input "[DATE]"
type input "1,400.68"
type input "58.92"
click at [717, 318] on div "$" at bounding box center [727, 328] width 21 height 33
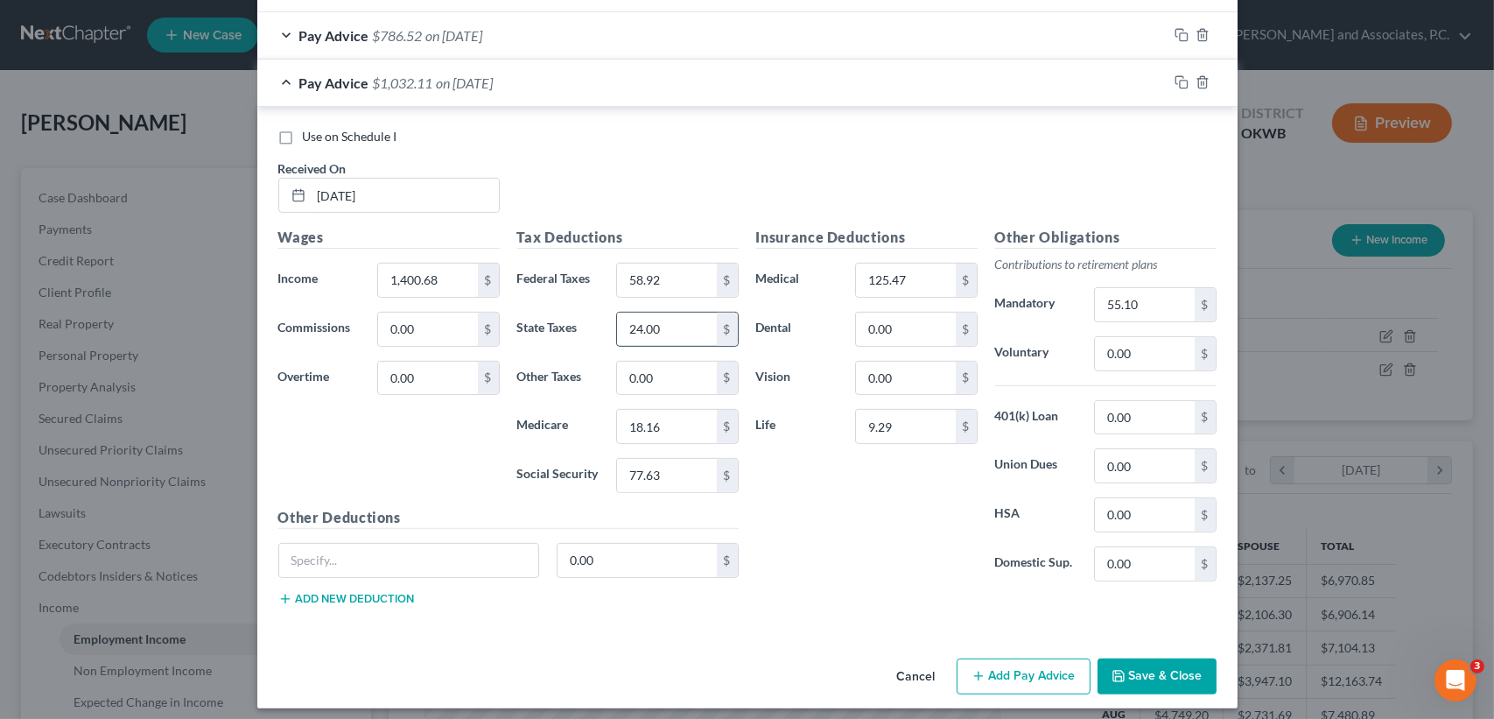
type input "24.00"
type input "18.49"
type input "79.06"
click at [934, 280] on input "125.47" at bounding box center [905, 279] width 99 height 33
click at [1163, 315] on input "55.10" at bounding box center [1144, 304] width 99 height 33
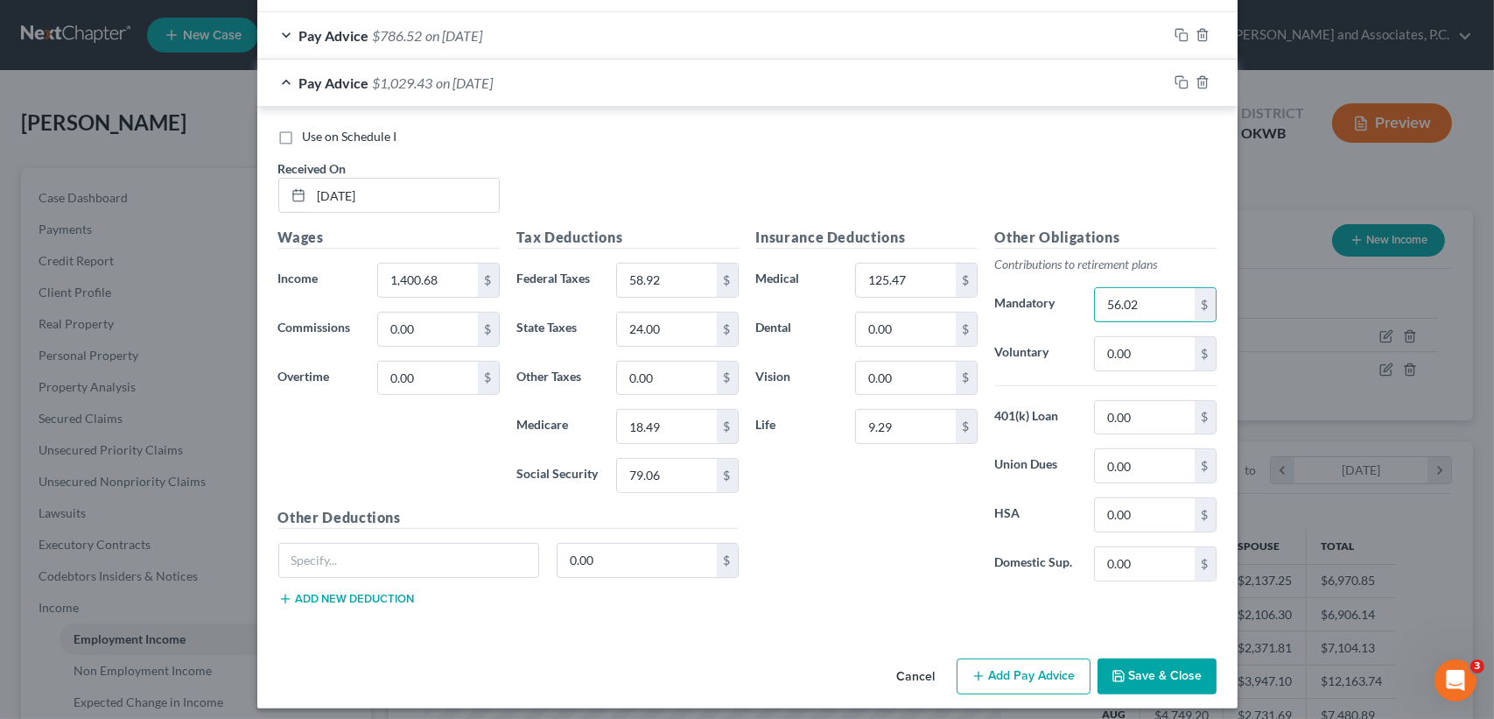
type input "56.02"
click at [477, 83] on span "on [DATE]" at bounding box center [465, 82] width 57 height 17
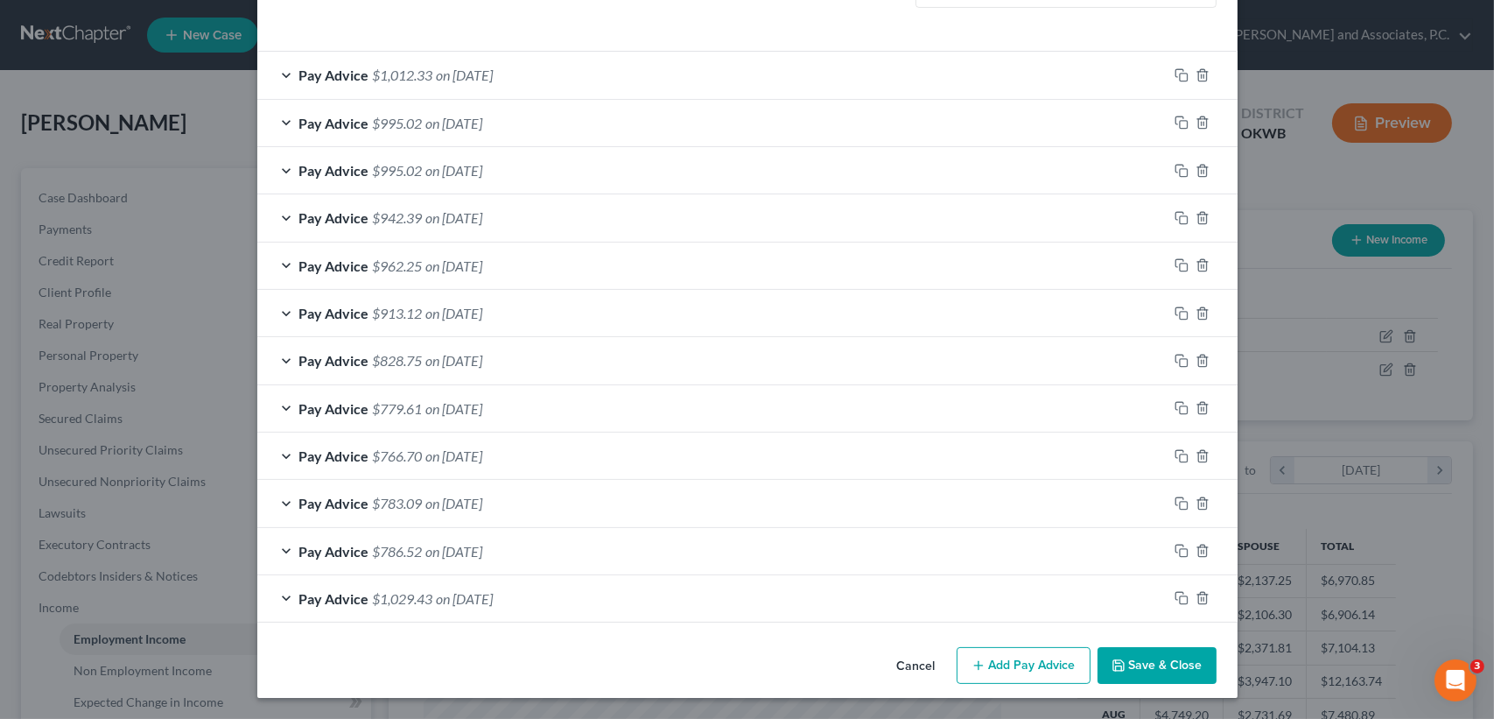
scroll to position [533, 0]
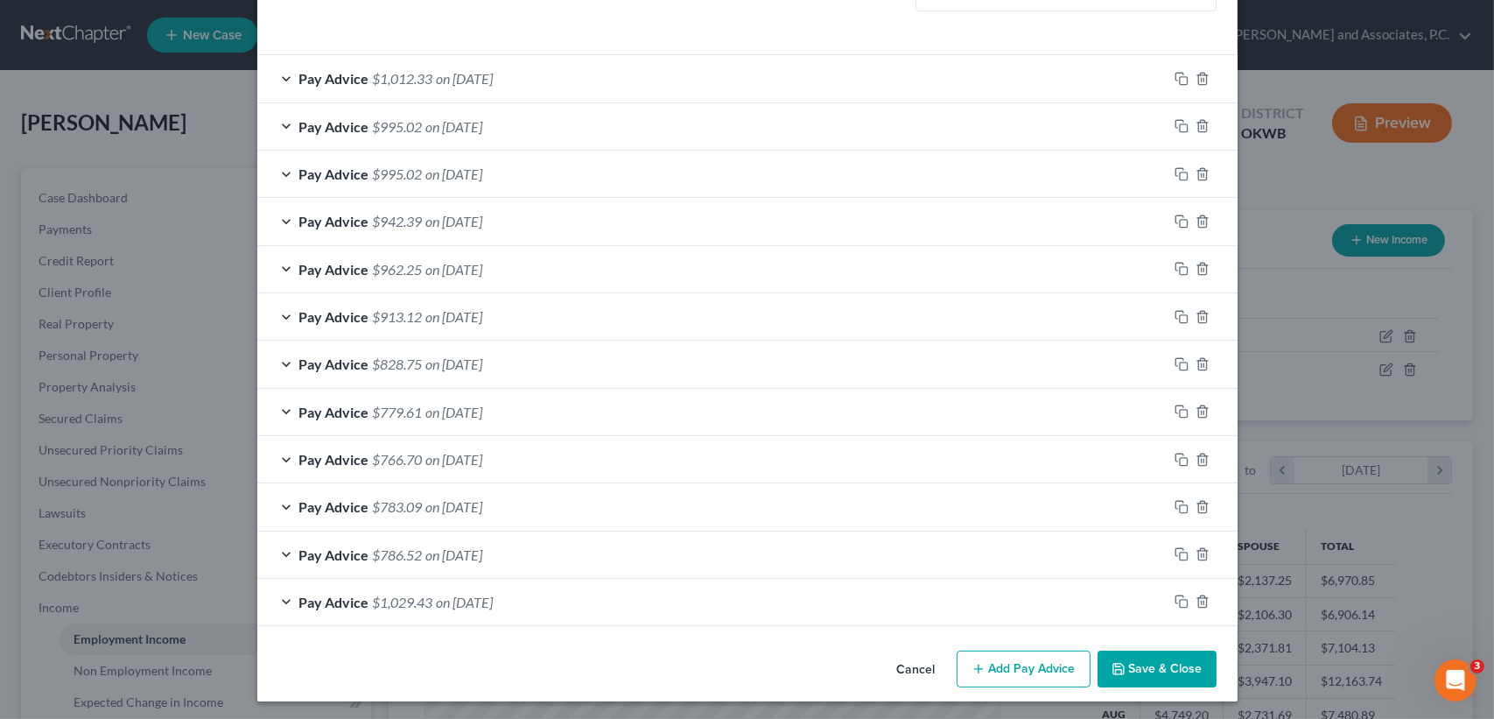
click at [1167, 600] on div at bounding box center [1202, 601] width 70 height 28
click at [1175, 596] on icon "button" at bounding box center [1182, 601] width 14 height 14
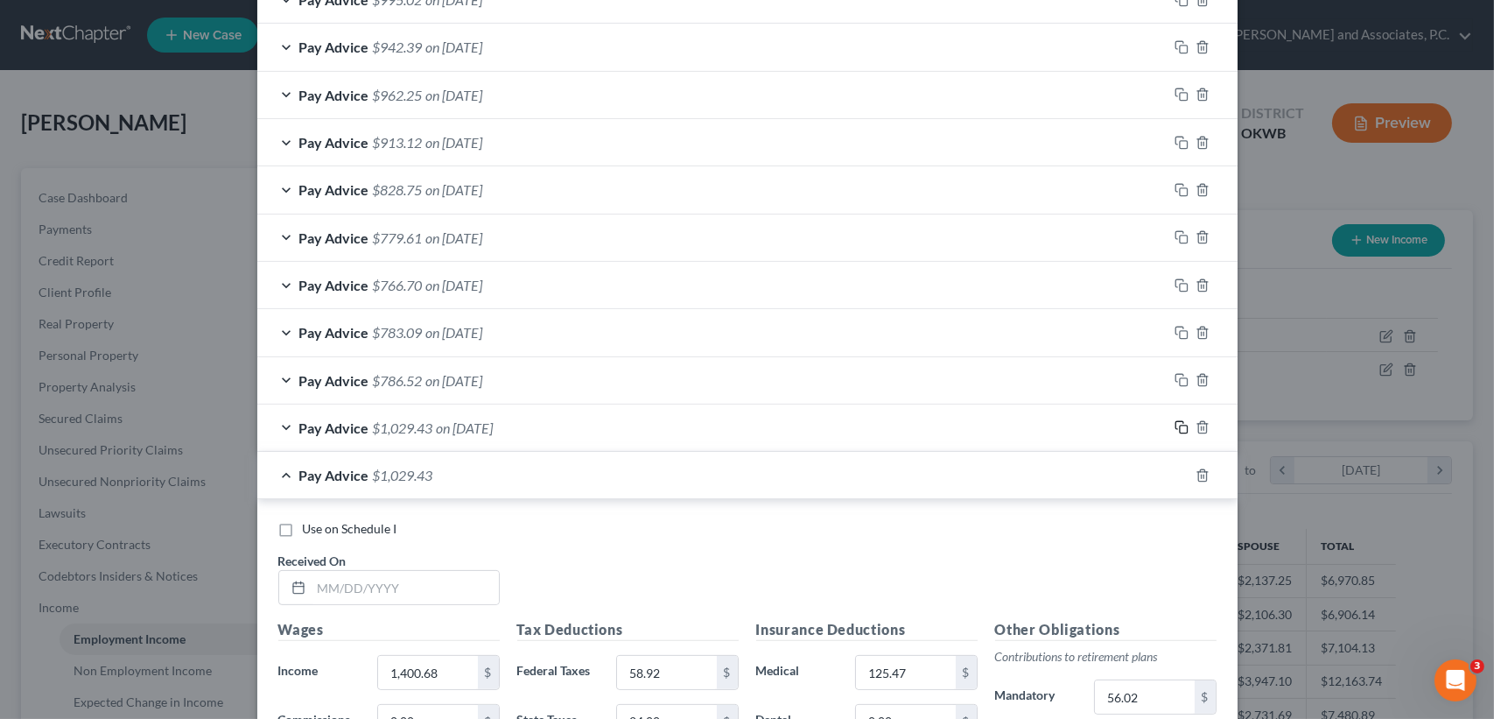
scroll to position [931, 0]
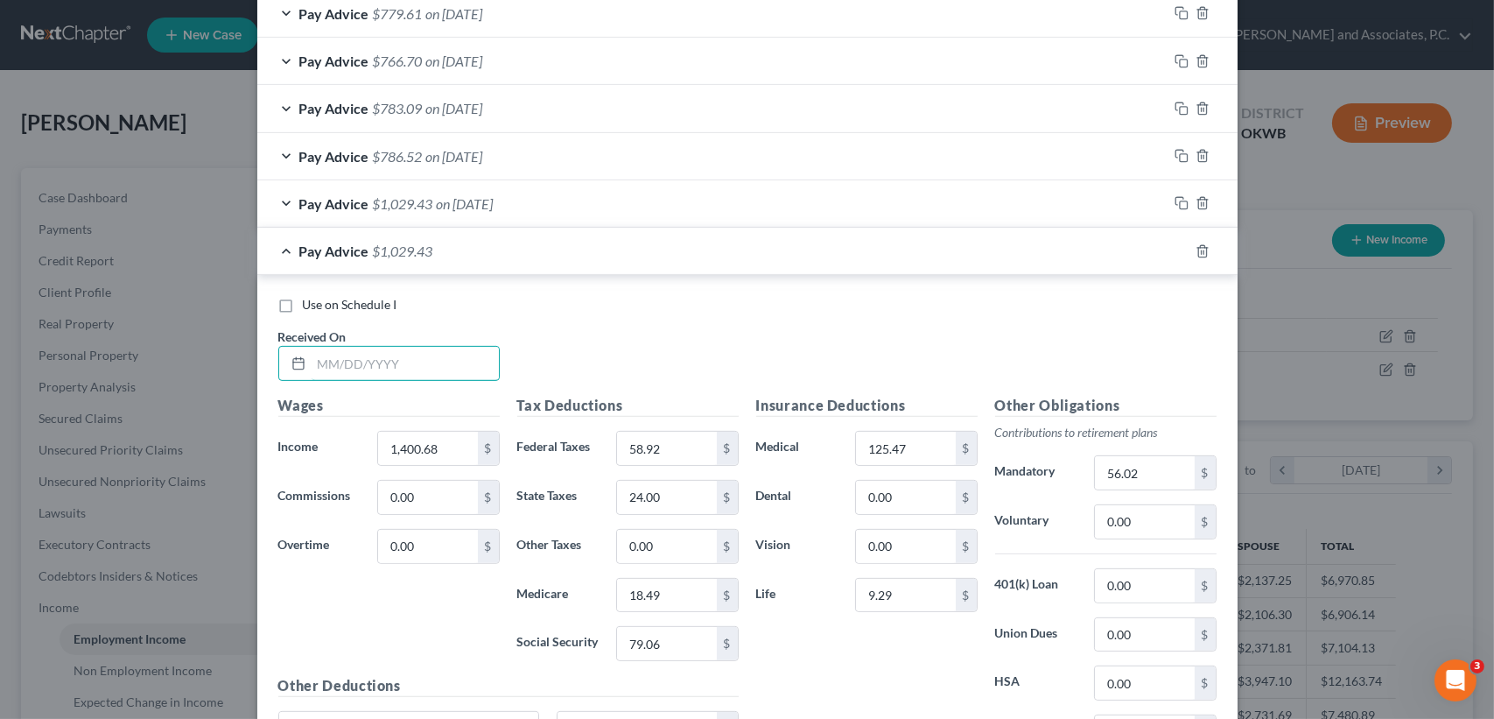
drag, startPoint x: 361, startPoint y: 368, endPoint x: 354, endPoint y: 333, distance: 35.7
click at [361, 356] on input "text" at bounding box center [405, 363] width 187 height 33
type input "[DATE]"
type input "1,377.64"
type input "56.66"
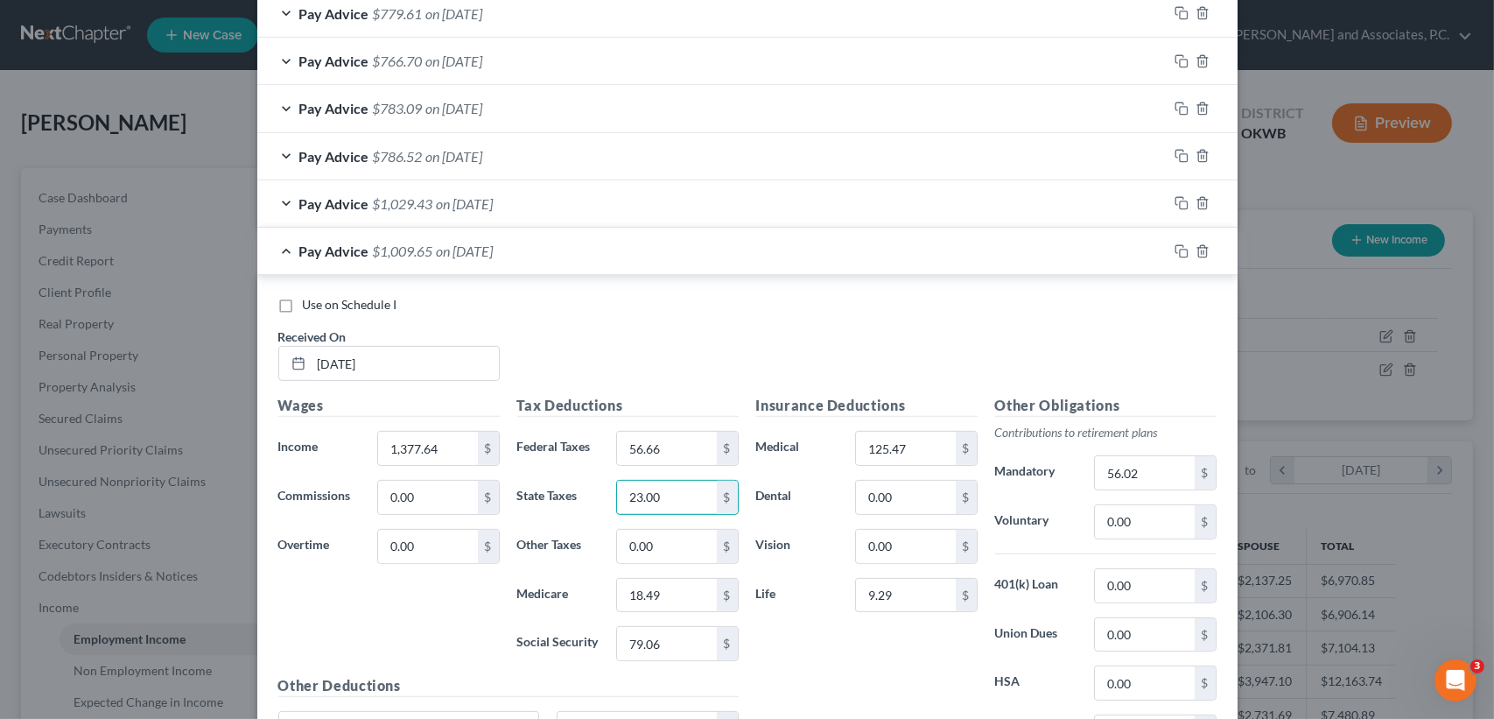
type input "23.00"
type input "18.16"
type input "77.63"
click at [1195, 473] on div "$" at bounding box center [1205, 472] width 21 height 33
drag, startPoint x: 1189, startPoint y: 478, endPoint x: 1175, endPoint y: 484, distance: 15.3
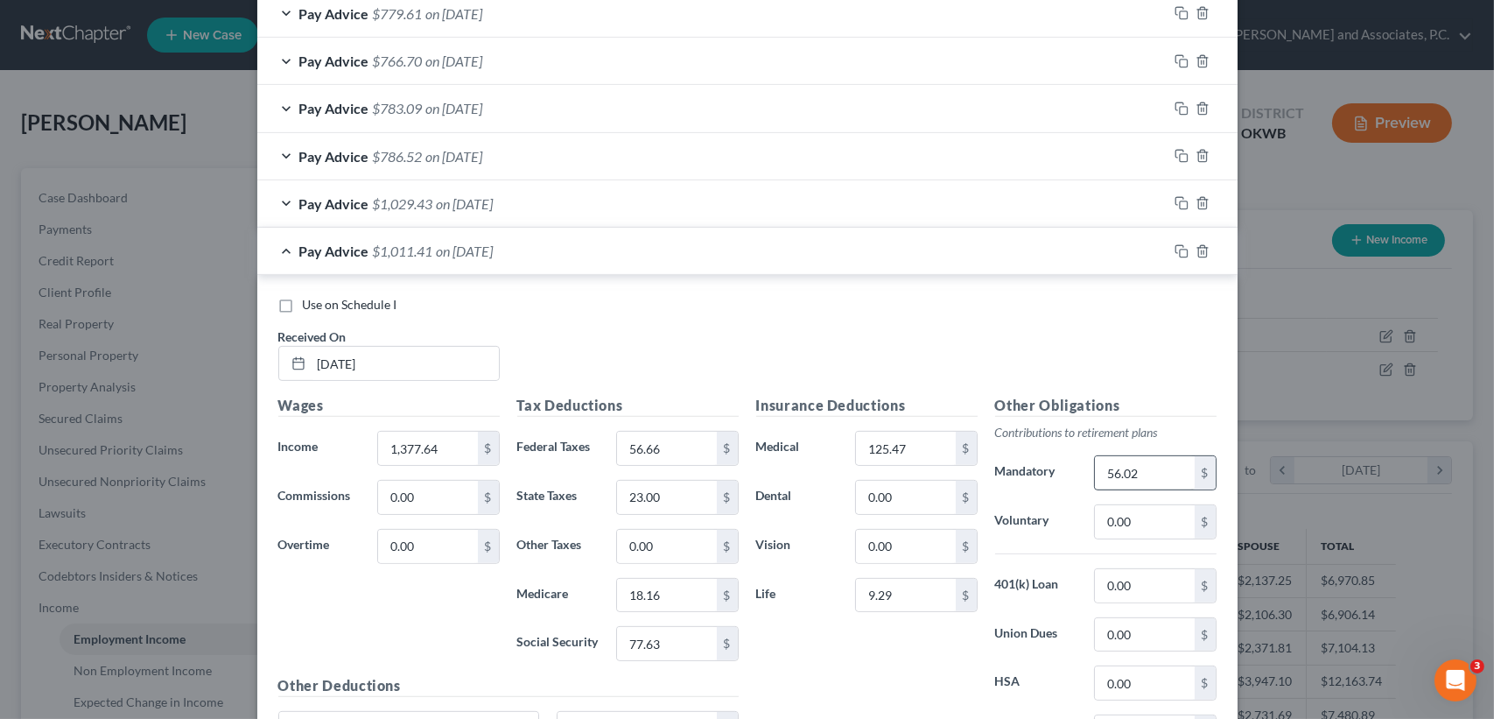
click at [1184, 480] on div "56.02 $" at bounding box center [1155, 472] width 122 height 35
click at [1173, 484] on input "56.02" at bounding box center [1144, 472] width 99 height 33
type input "55.10"
click at [645, 256] on div "Pay Advice $1,012.33 on [DATE]" at bounding box center [712, 251] width 910 height 46
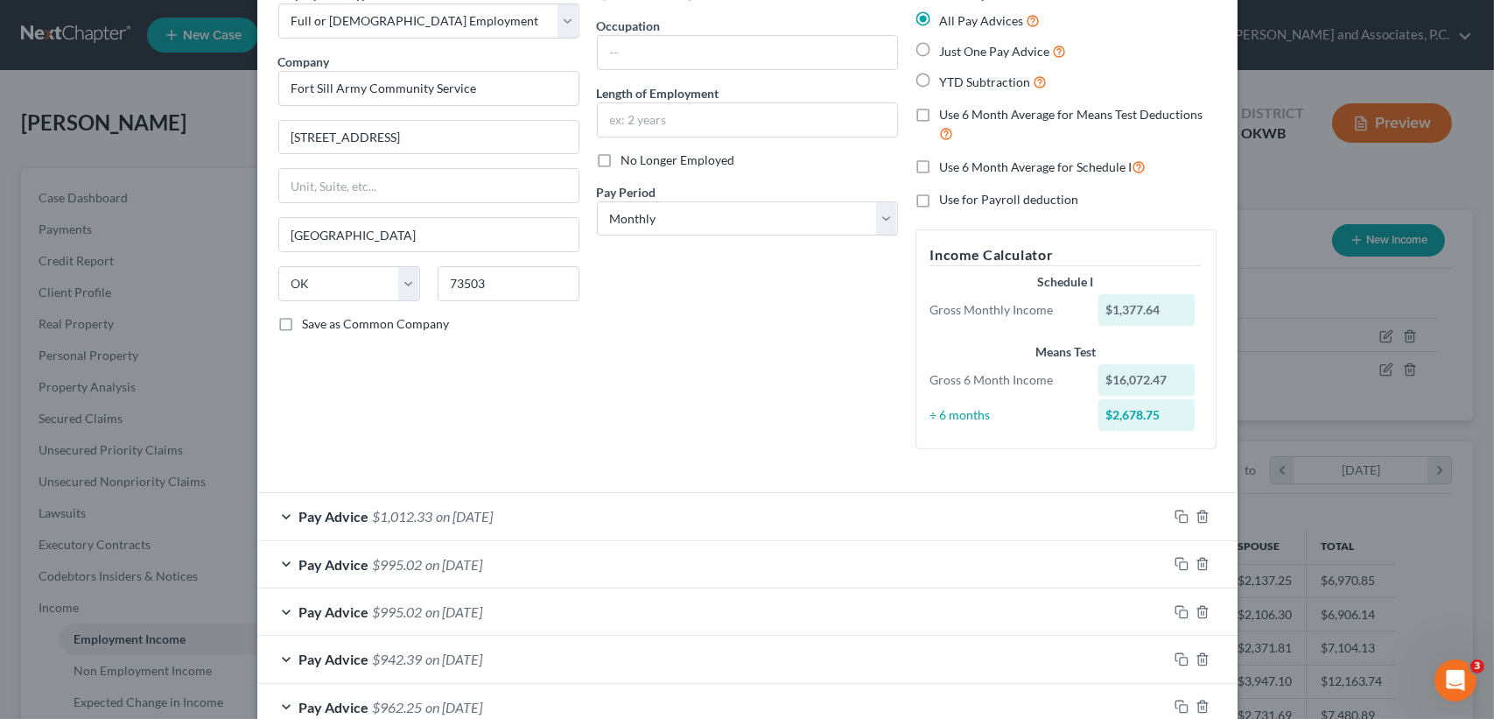
scroll to position [0, 0]
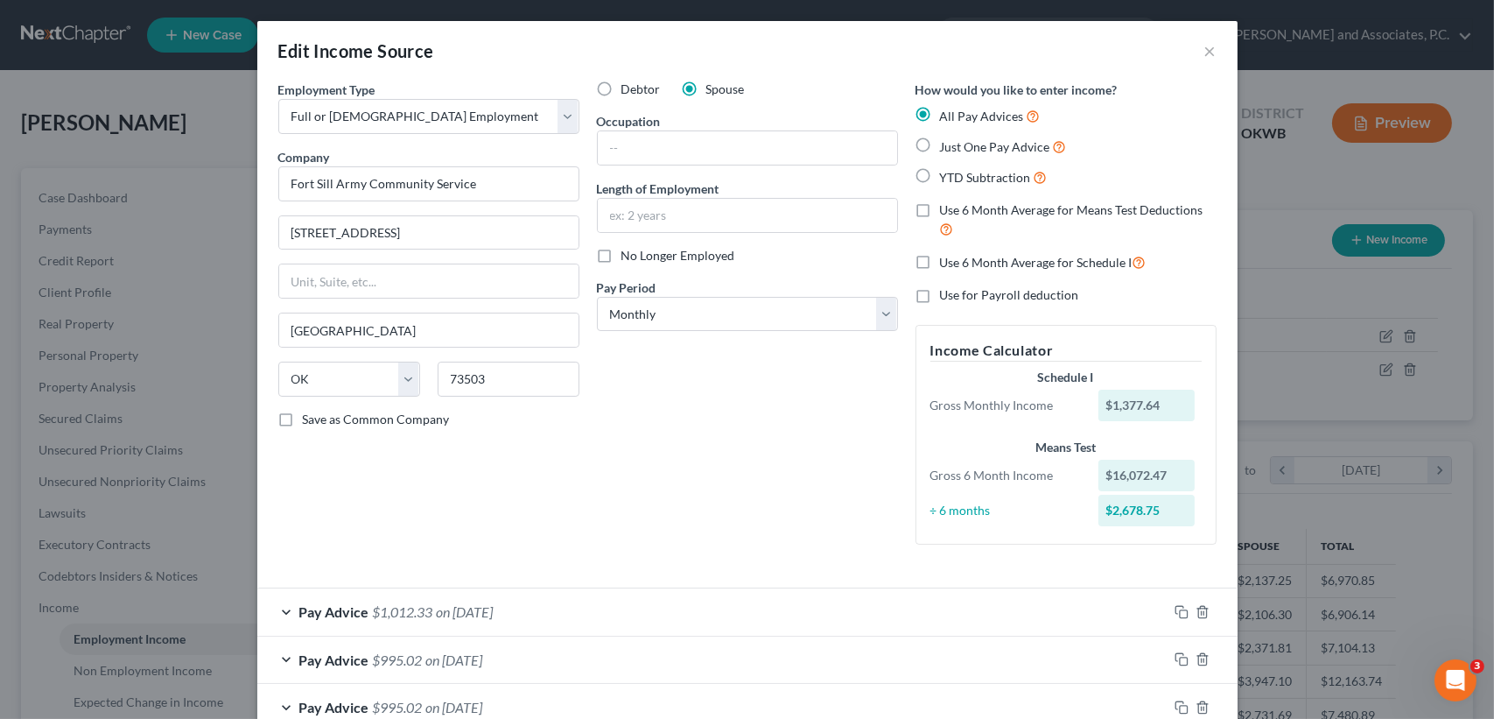
click at [940, 259] on label "Use 6 Month Average for Schedule I" at bounding box center [1043, 262] width 207 height 20
click at [947, 259] on input "Use 6 Month Average for Schedule I" at bounding box center [952, 257] width 11 height 11
checkbox input "true"
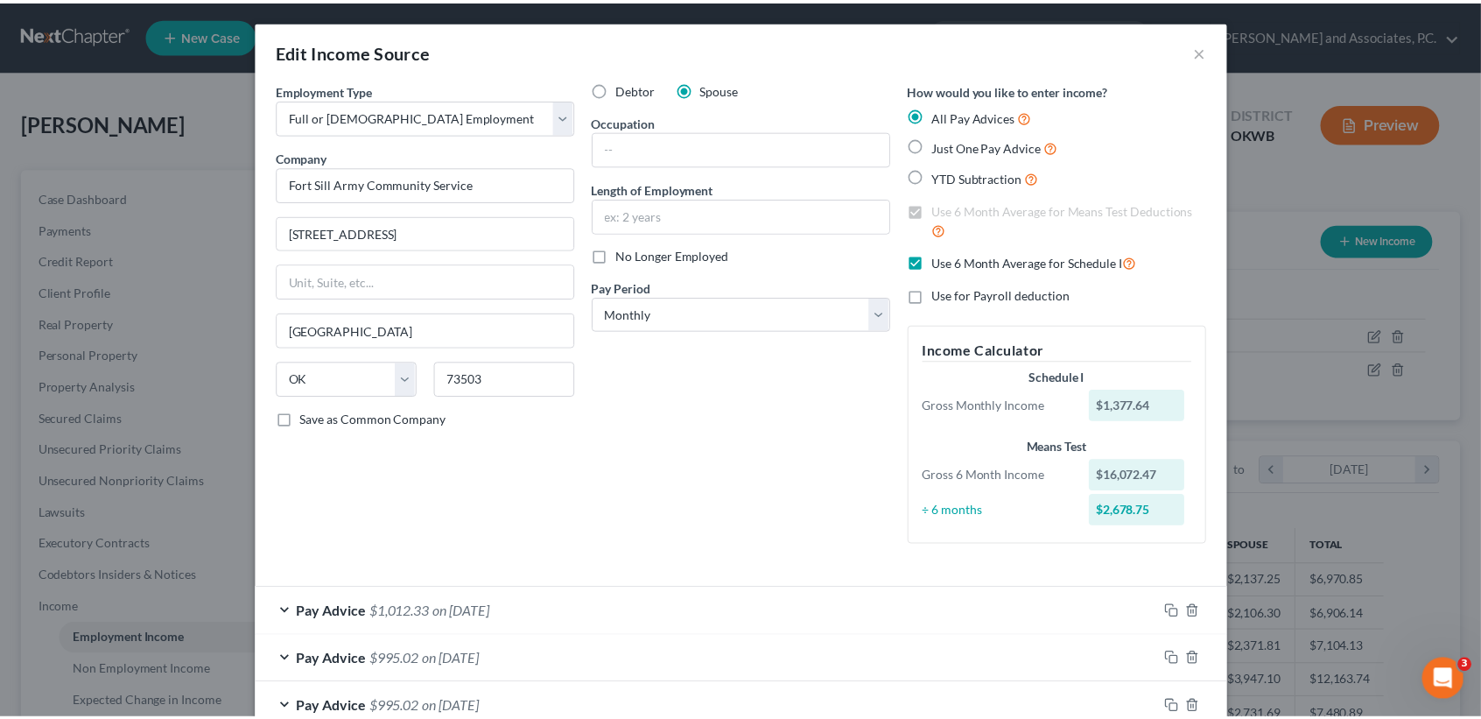
scroll to position [581, 0]
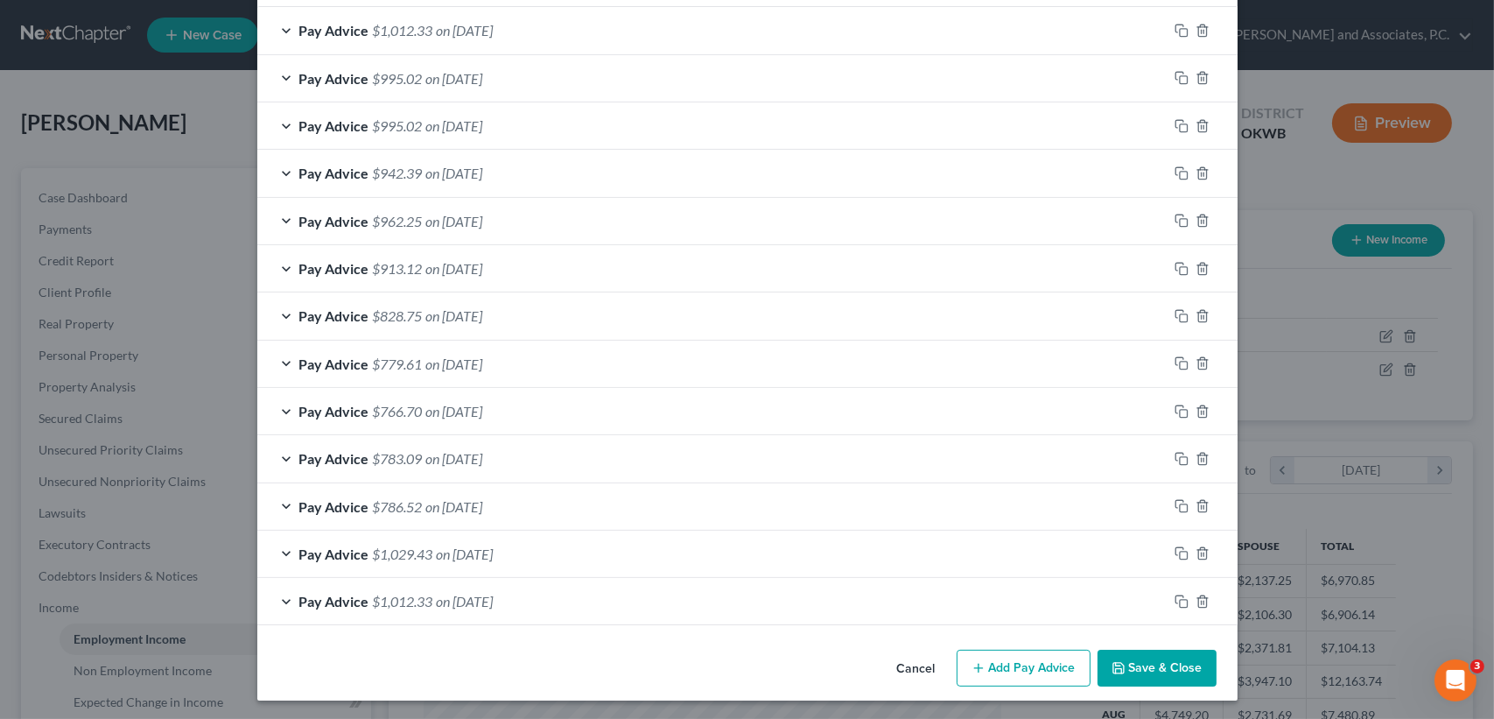
click at [1180, 659] on button "Save & Close" at bounding box center [1156, 667] width 119 height 37
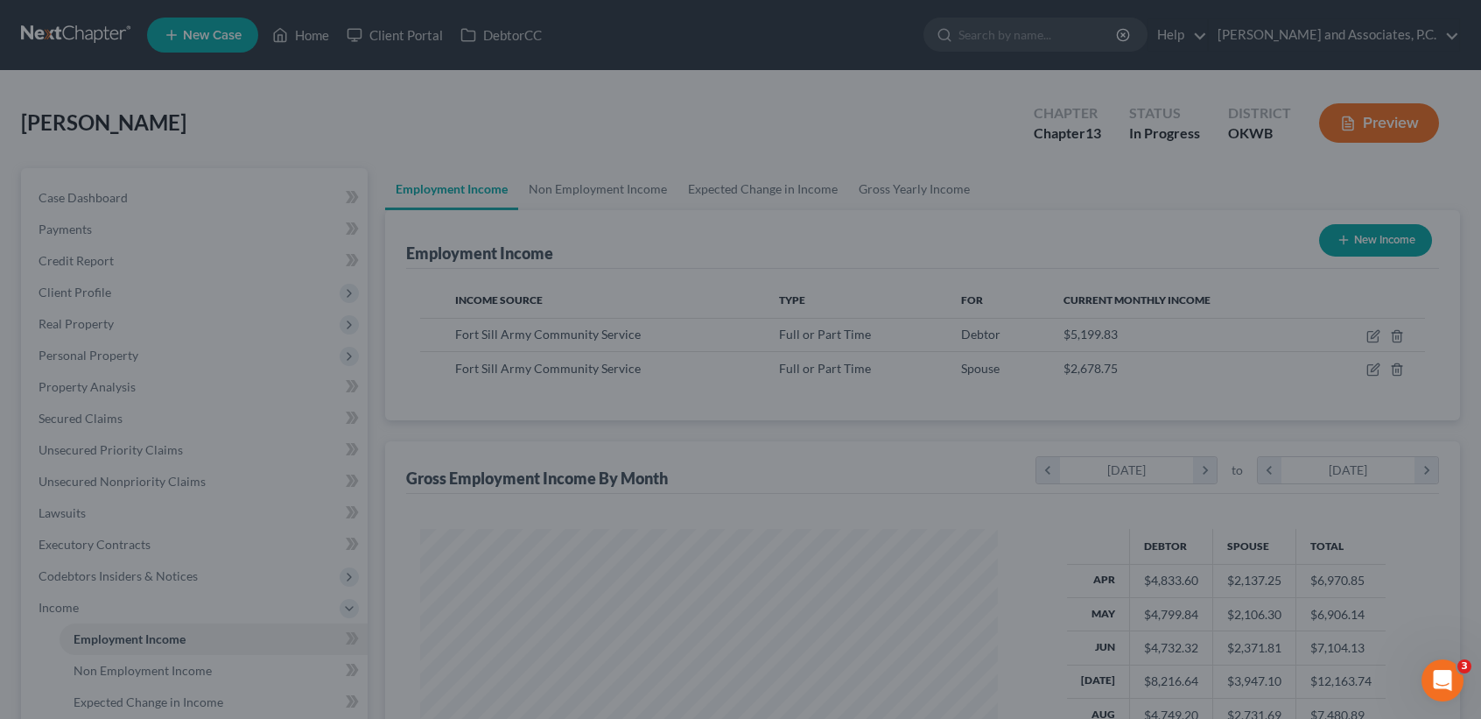
scroll to position [874872, 874580]
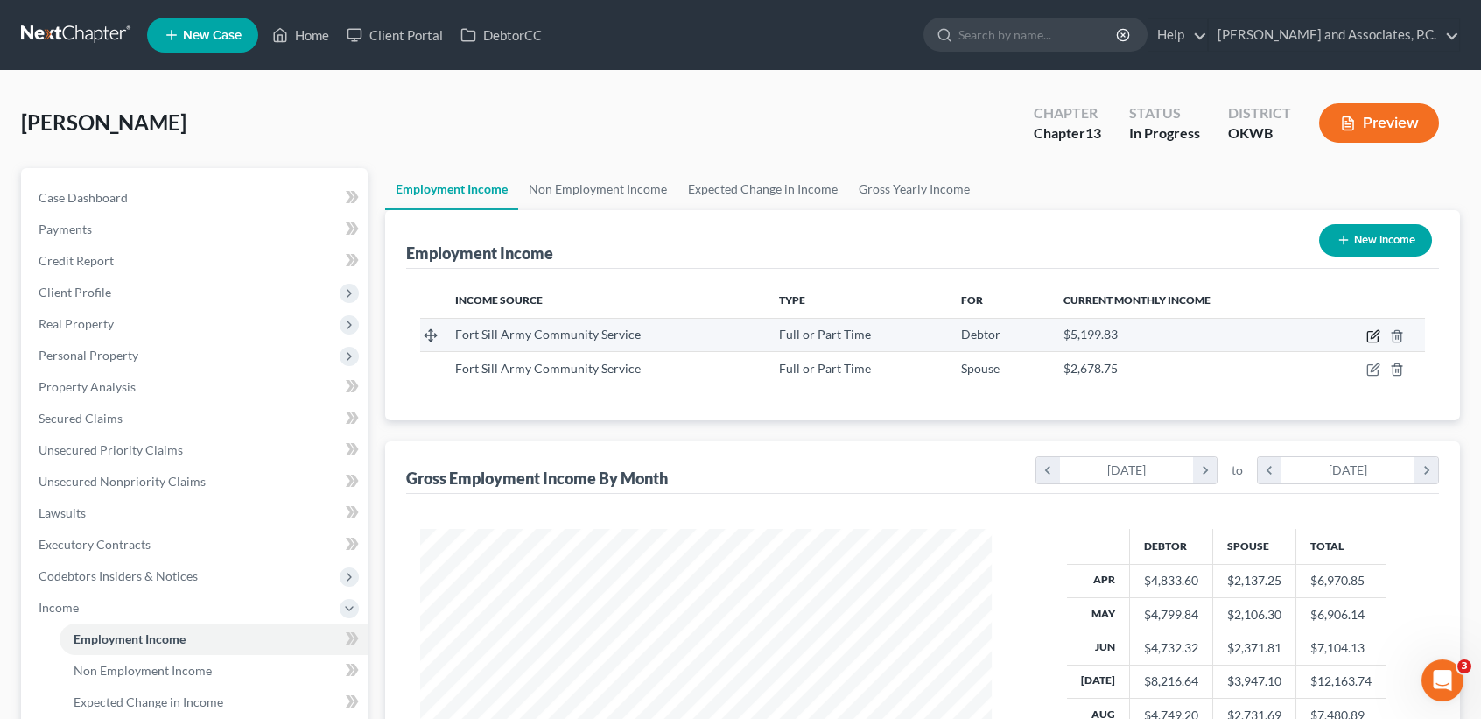
click at [1376, 334] on icon "button" at bounding box center [1375, 334] width 8 height 8
select select "0"
select select "37"
select select "2"
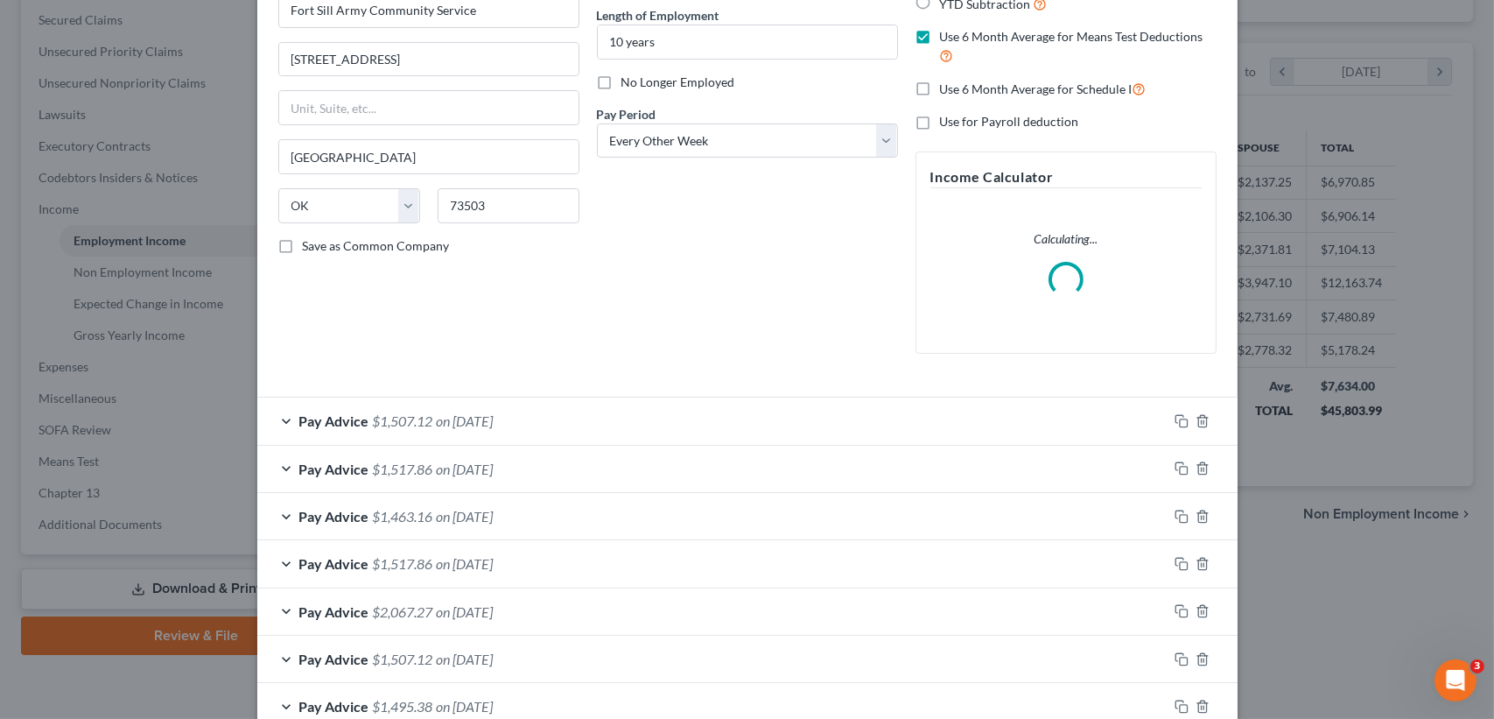
scroll to position [50, 0]
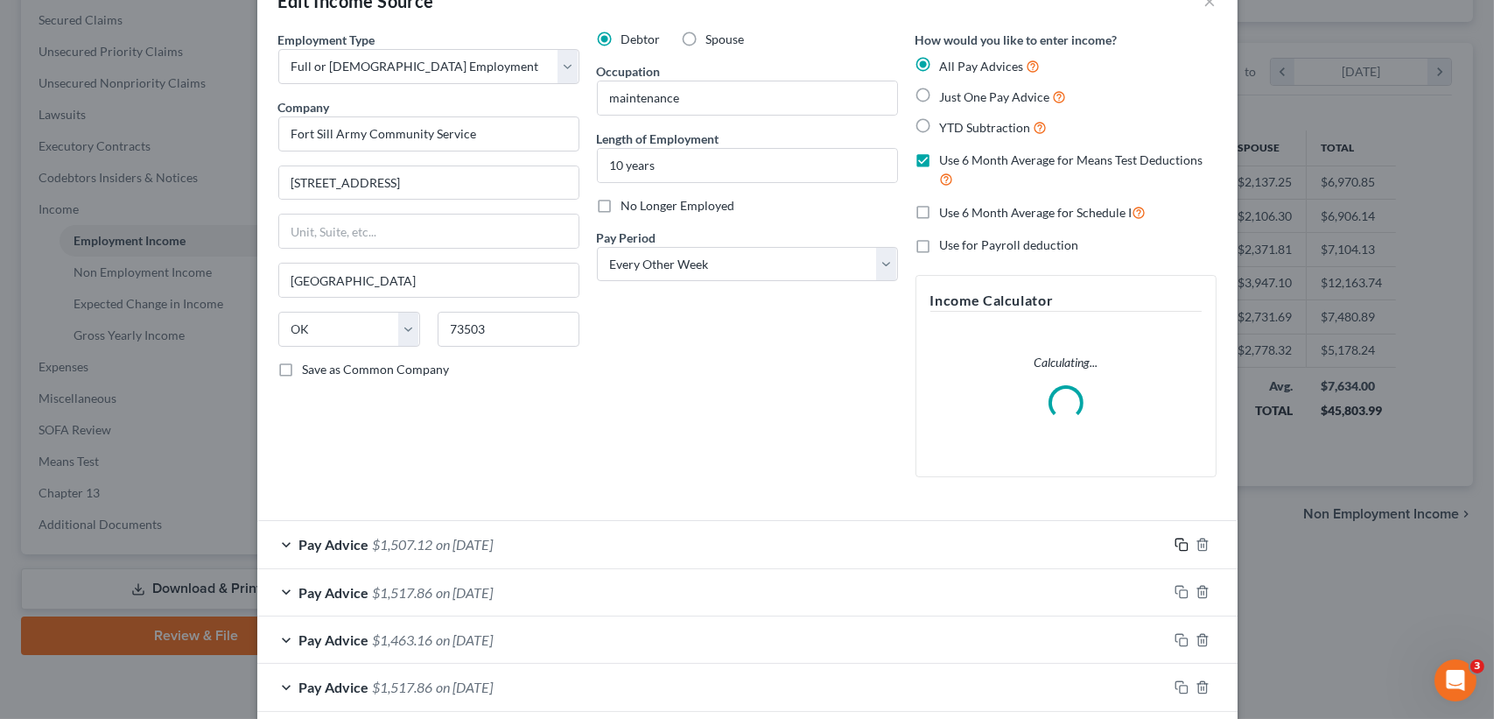
drag, startPoint x: 1172, startPoint y: 541, endPoint x: 883, endPoint y: 517, distance: 289.8
click at [1175, 541] on icon "button" at bounding box center [1182, 544] width 14 height 14
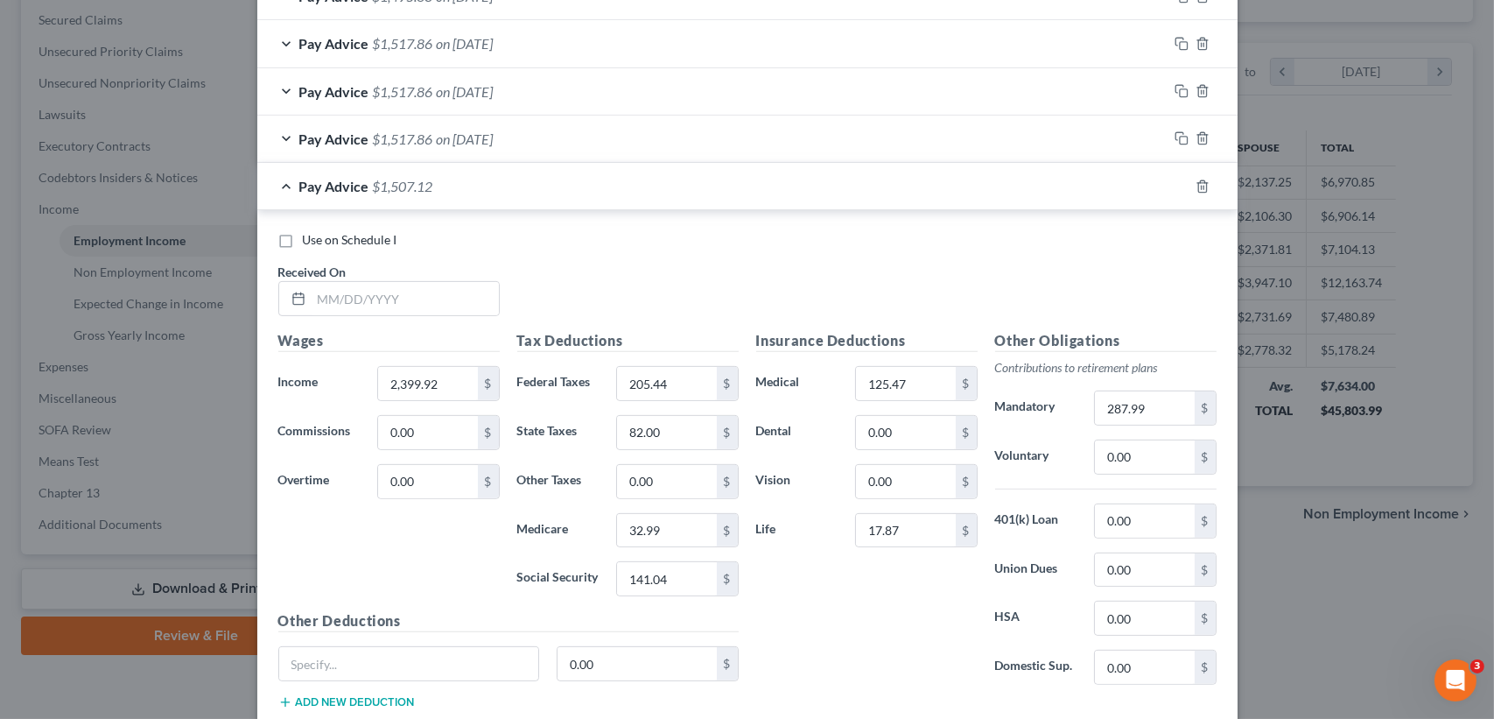
scroll to position [1088, 0]
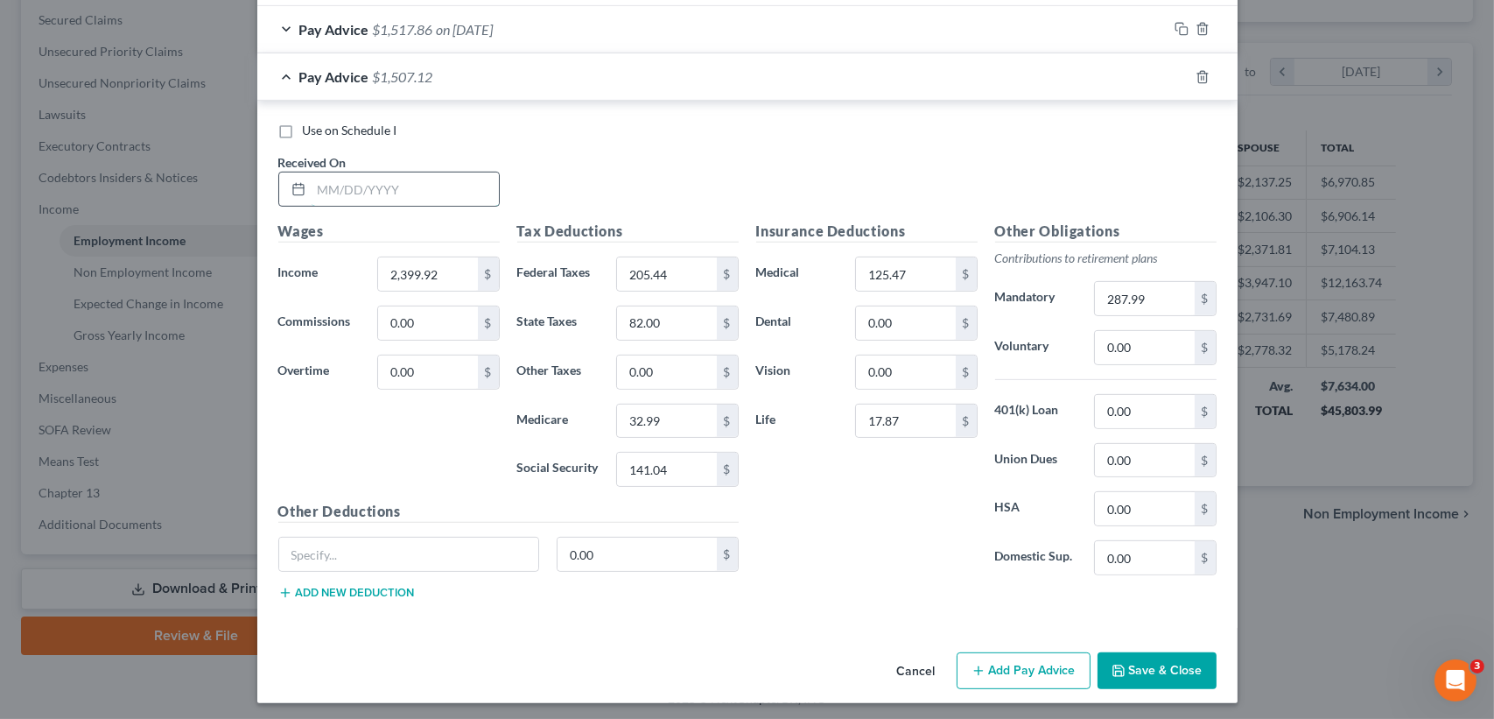
click at [450, 200] on input "text" at bounding box center [405, 188] width 187 height 33
click at [440, 169] on div "Received On * [DATE]`" at bounding box center [389, 179] width 239 height 53
click at [441, 179] on input "[DATE]`" at bounding box center [405, 188] width 187 height 33
click at [444, 186] on input "[DATE]`" at bounding box center [405, 188] width 187 height 33
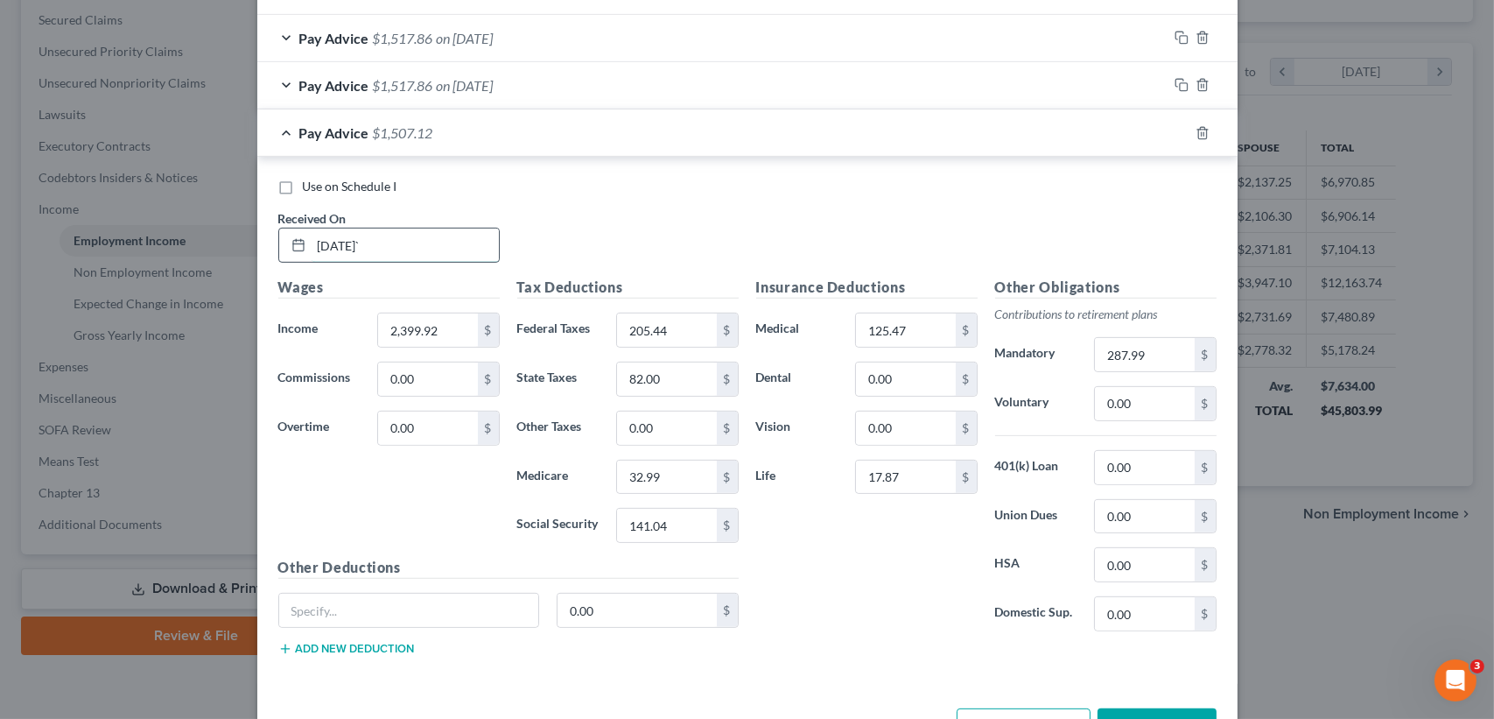
scroll to position [1145, 0]
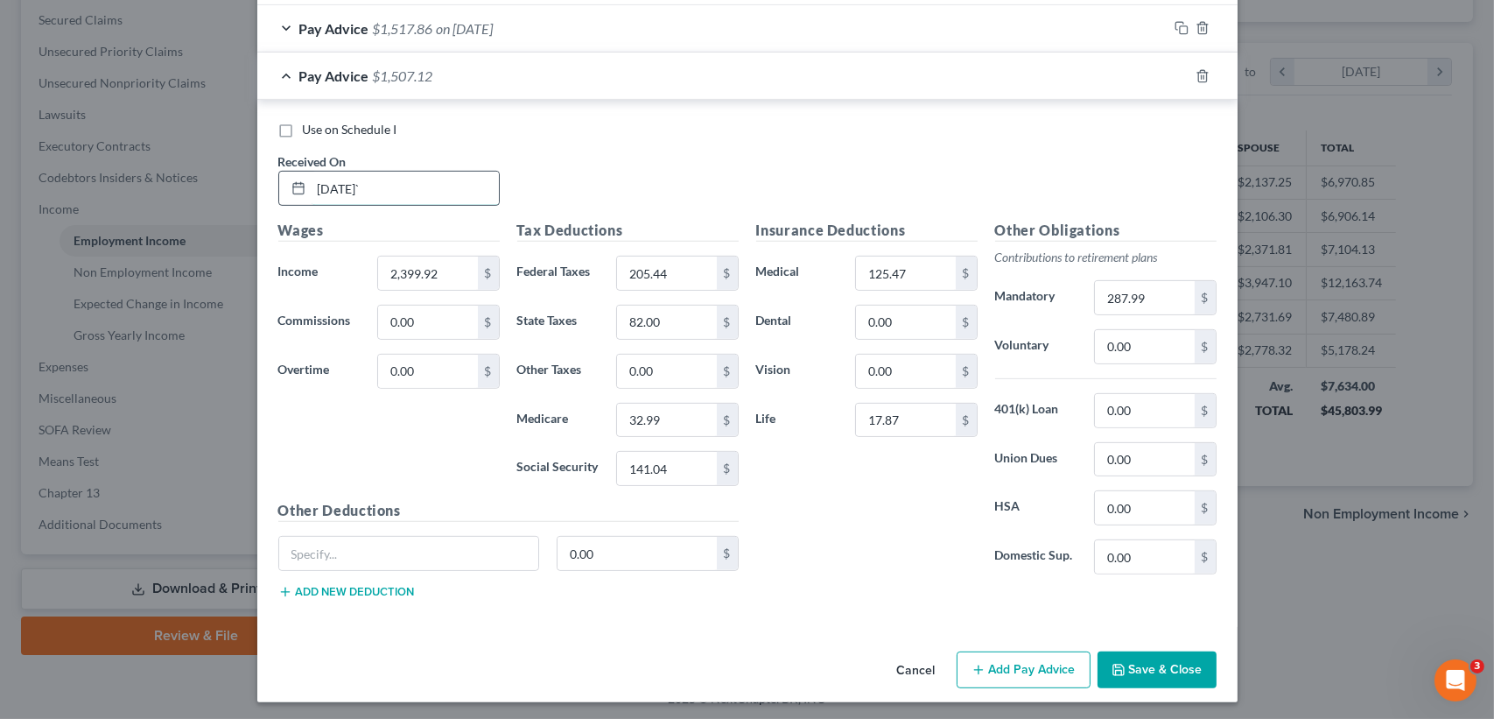
click at [461, 193] on input "[DATE]`" at bounding box center [405, 188] width 187 height 33
type input "[DATE]"
type input "2,416.80"
type input "207.26"
click at [717, 334] on div "$" at bounding box center [727, 321] width 21 height 33
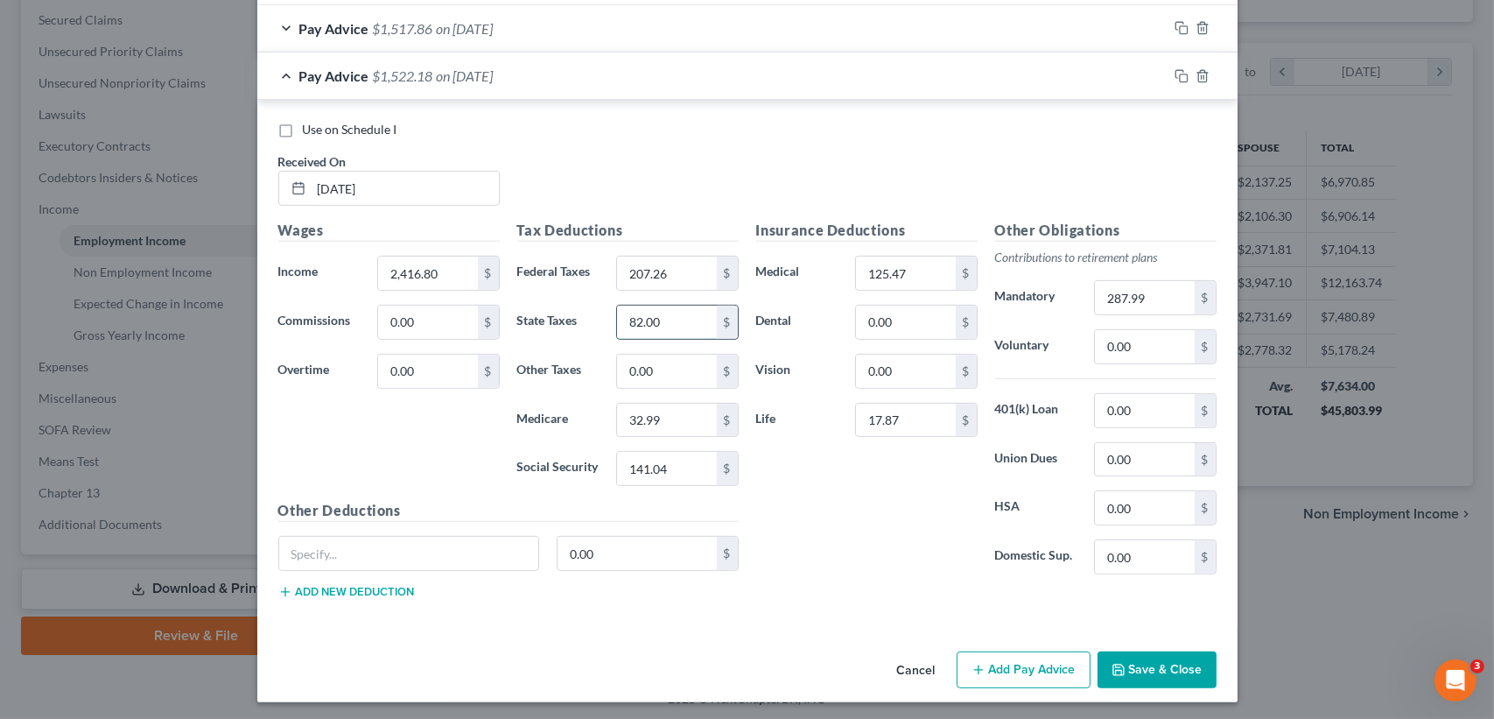
click at [682, 319] on input "82.00" at bounding box center [666, 321] width 99 height 33
type input "83.00"
type input "33.23"
type input "142.09"
click at [1172, 306] on input "287.99" at bounding box center [1144, 297] width 99 height 33
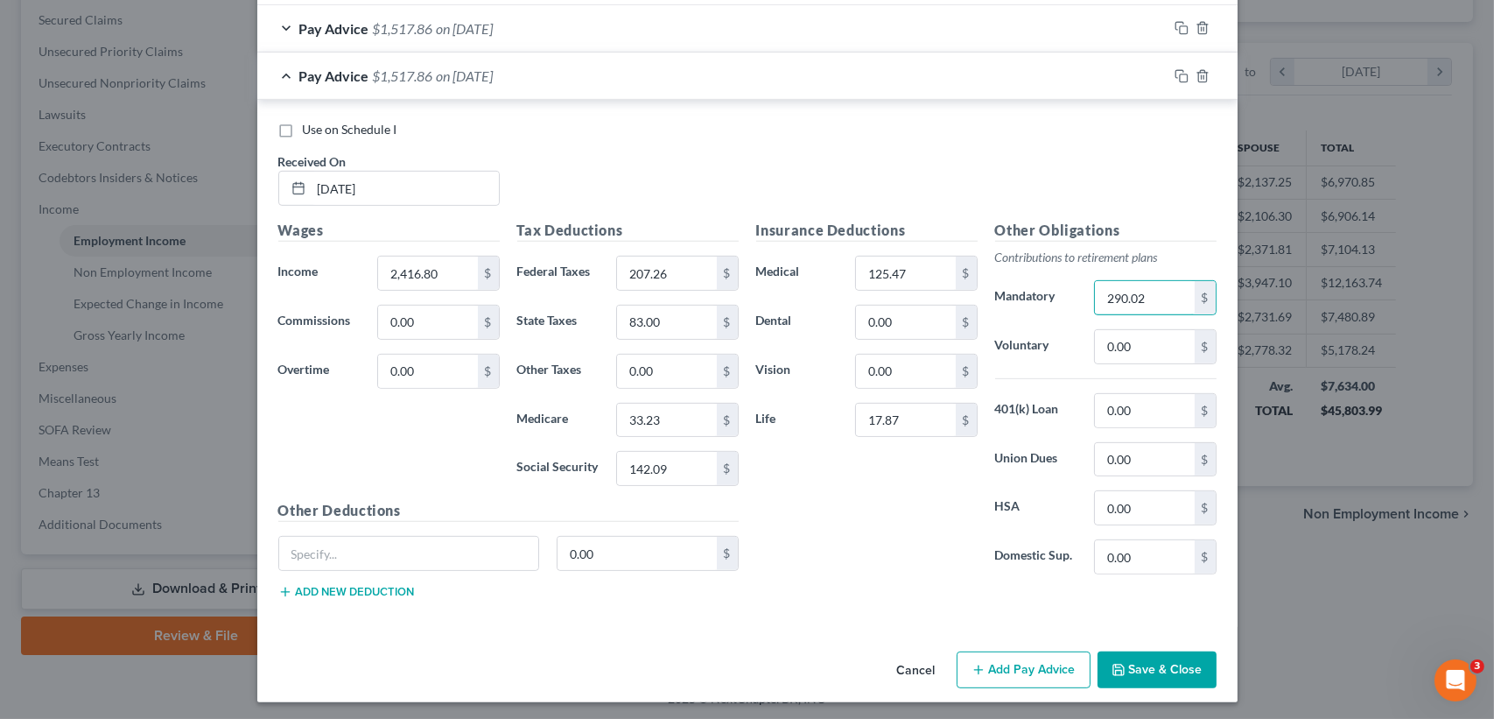
type input "290.02"
click at [591, 88] on div "Pay Advice $1,517.86 on [DATE]" at bounding box center [712, 76] width 910 height 46
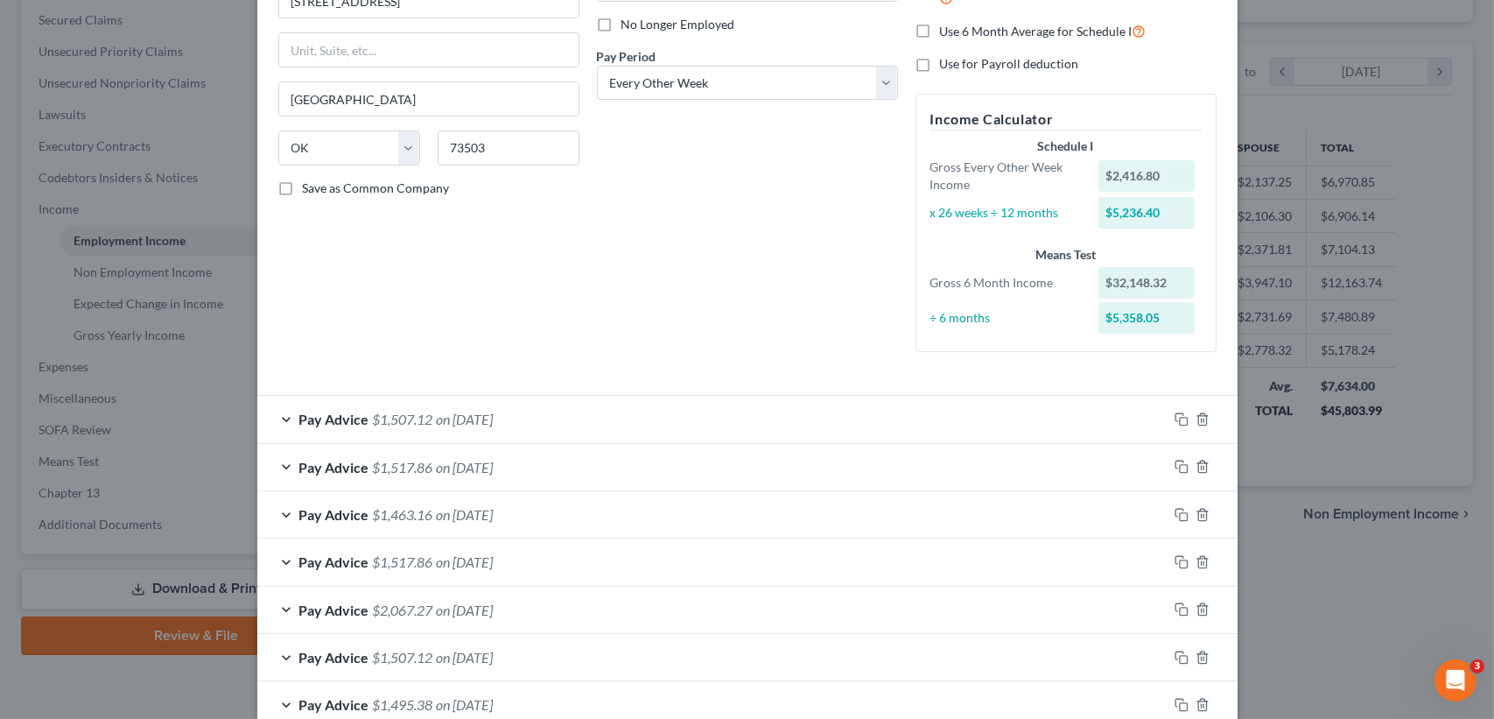
scroll to position [153, 0]
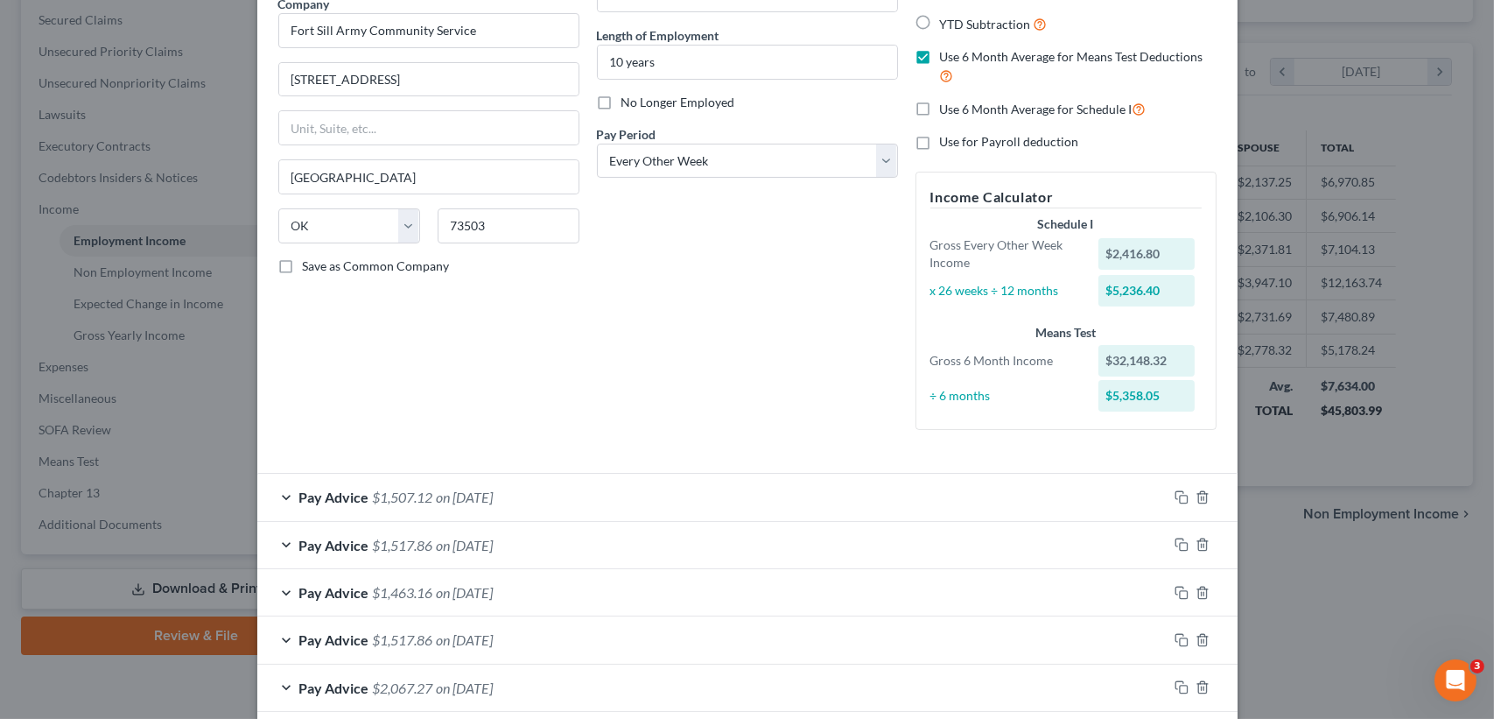
click at [940, 108] on label "Use 6 Month Average for Schedule I" at bounding box center [1043, 109] width 207 height 20
click at [947, 108] on input "Use 6 Month Average for Schedule I" at bounding box center [952, 104] width 11 height 11
checkbox input "true"
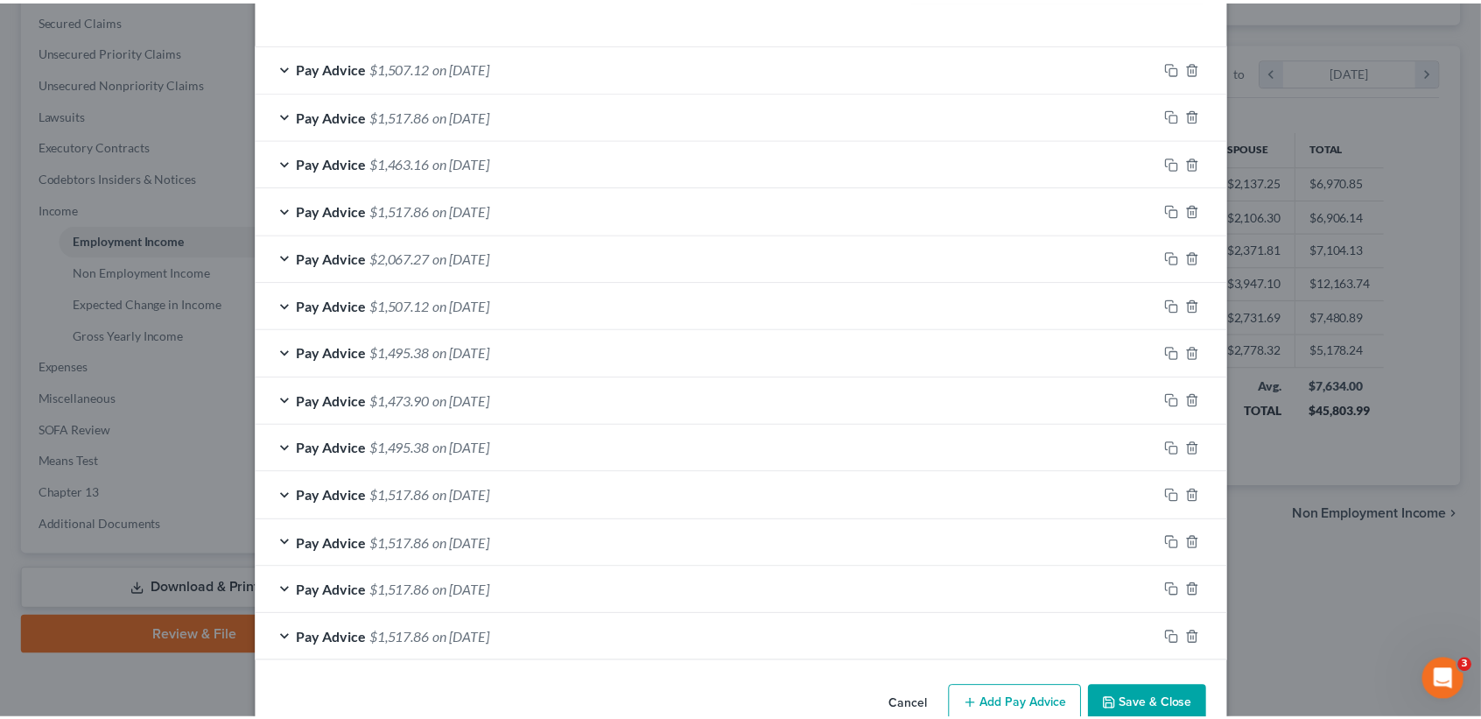
scroll to position [620, 0]
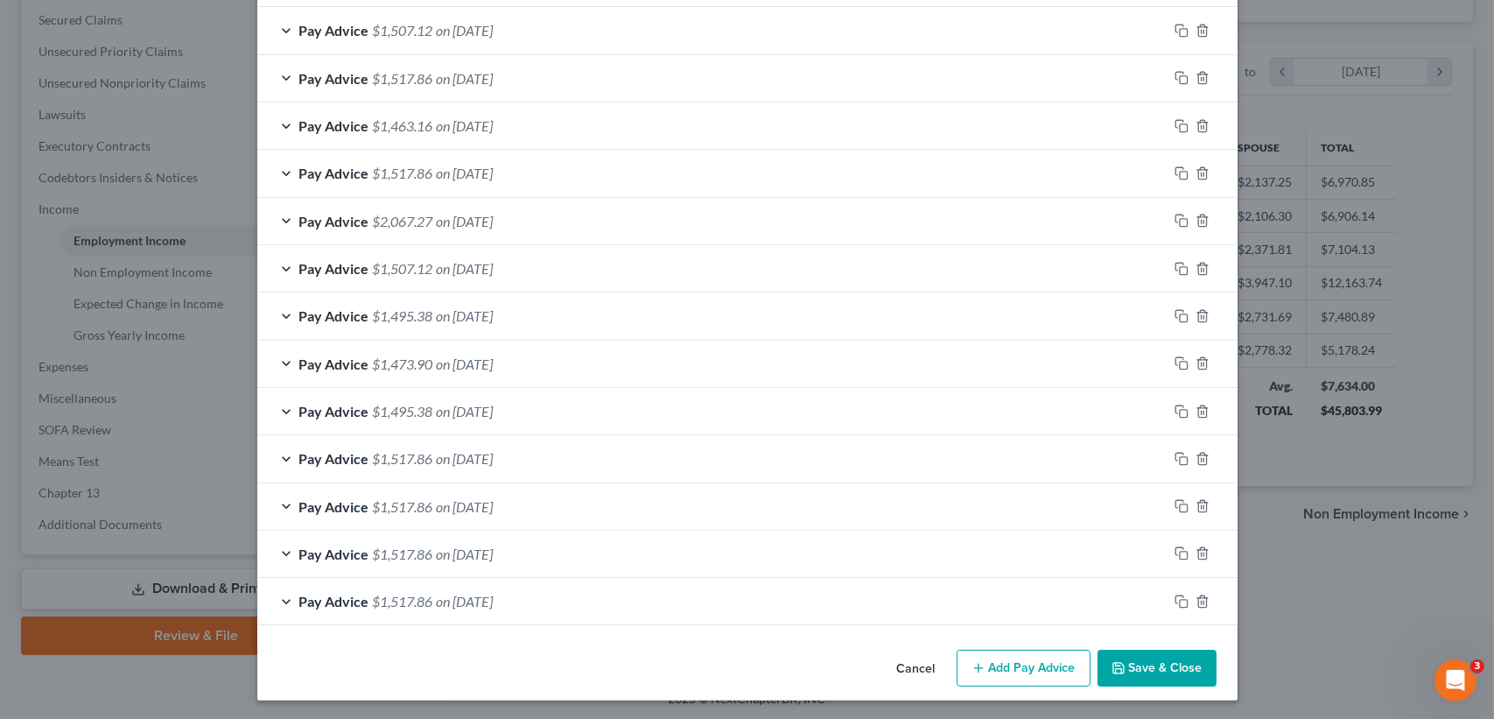
click at [1136, 656] on button "Save & Close" at bounding box center [1156, 667] width 119 height 37
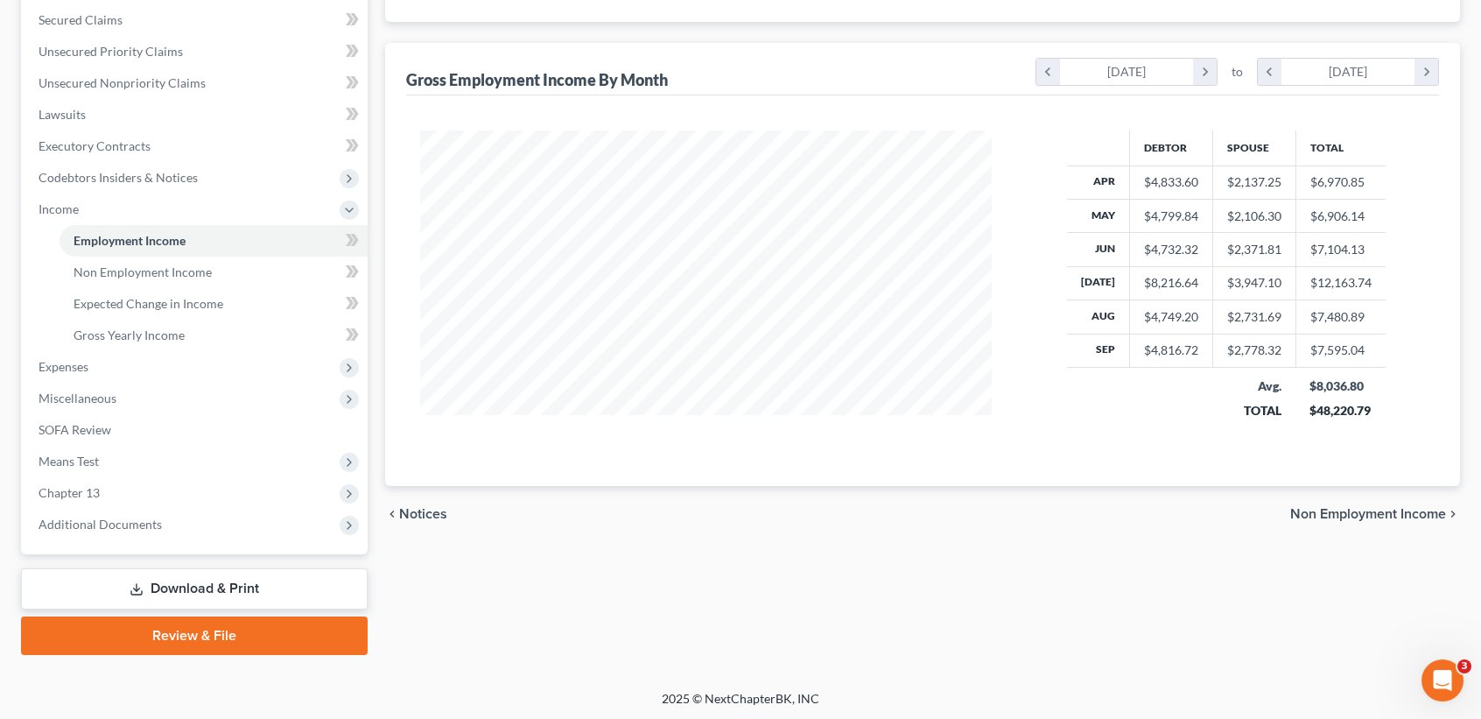
scroll to position [0, 0]
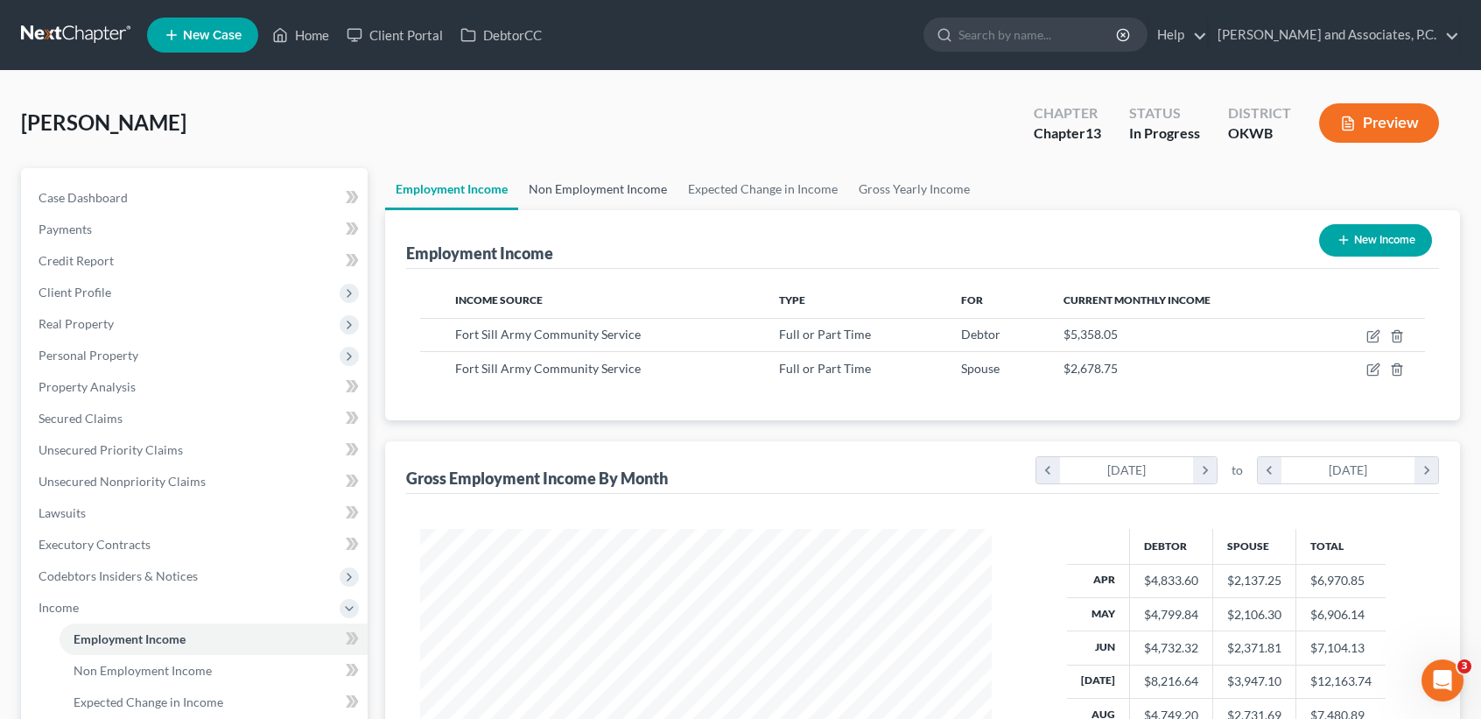
click at [644, 186] on link "Non Employment Income" at bounding box center [597, 189] width 159 height 42
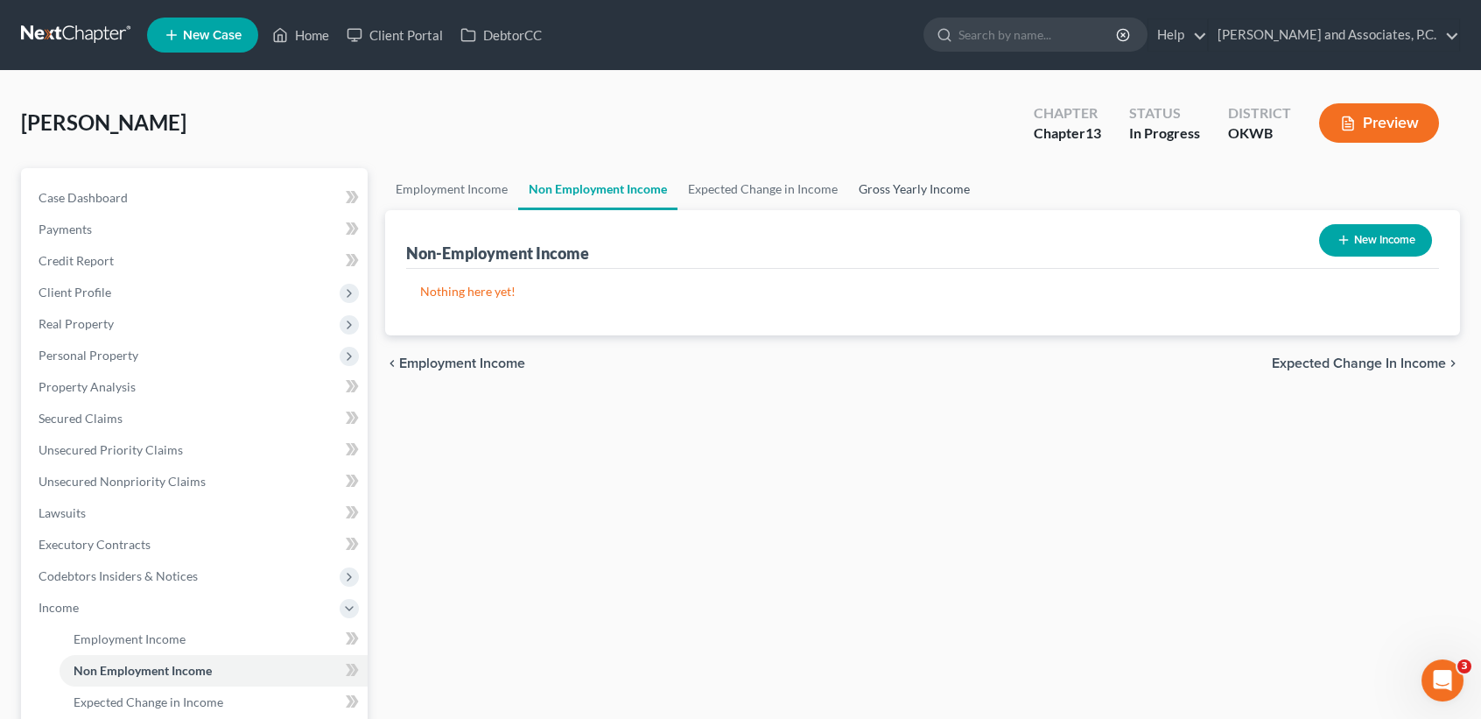
click at [935, 185] on link "Gross Yearly Income" at bounding box center [914, 189] width 132 height 42
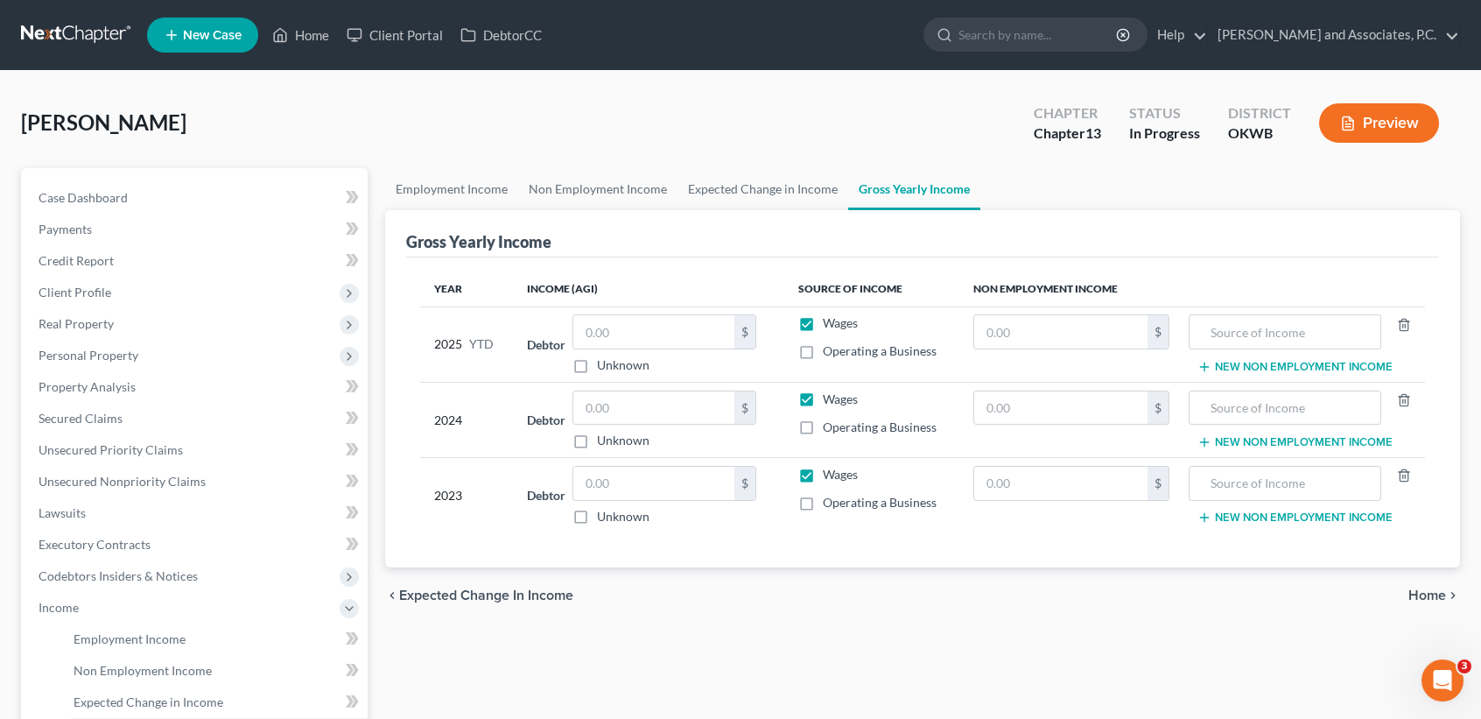
click at [688, 428] on div "$ Unknown" at bounding box center [664, 420] width 184 height 60
drag, startPoint x: 691, startPoint y: 398, endPoint x: 693, endPoint y: 407, distance: 9.1
click at [693, 399] on input "text" at bounding box center [653, 407] width 161 height 33
type input "57,857.00"
click at [694, 498] on input "text" at bounding box center [653, 482] width 161 height 33
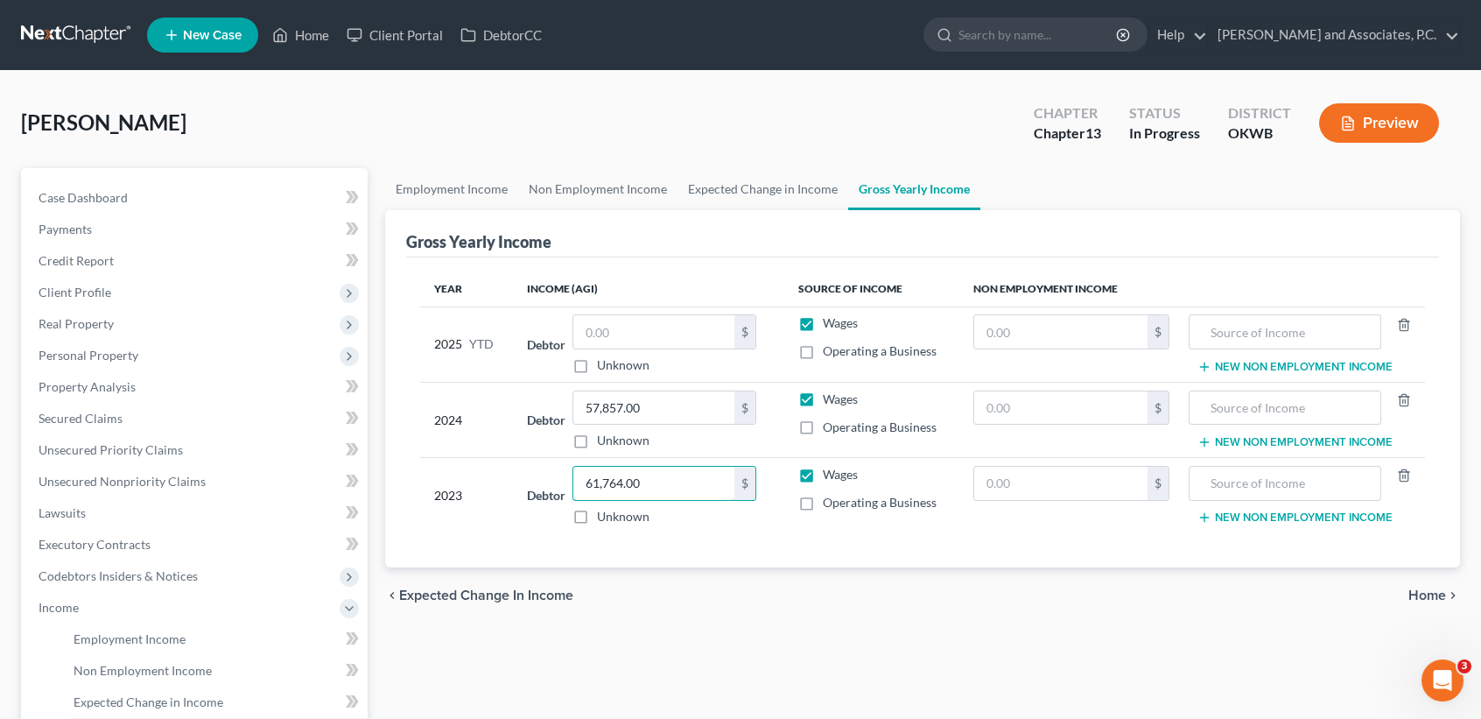
type input "61,764.00"
click at [670, 320] on input "text" at bounding box center [653, 331] width 161 height 33
type input "48,320.00"
click at [1083, 325] on input "text" at bounding box center [1060, 331] width 172 height 33
click at [1055, 650] on div "Employment Income Non Employment Income Expected Change in Income Gross Yearly …" at bounding box center [922, 610] width 1092 height 885
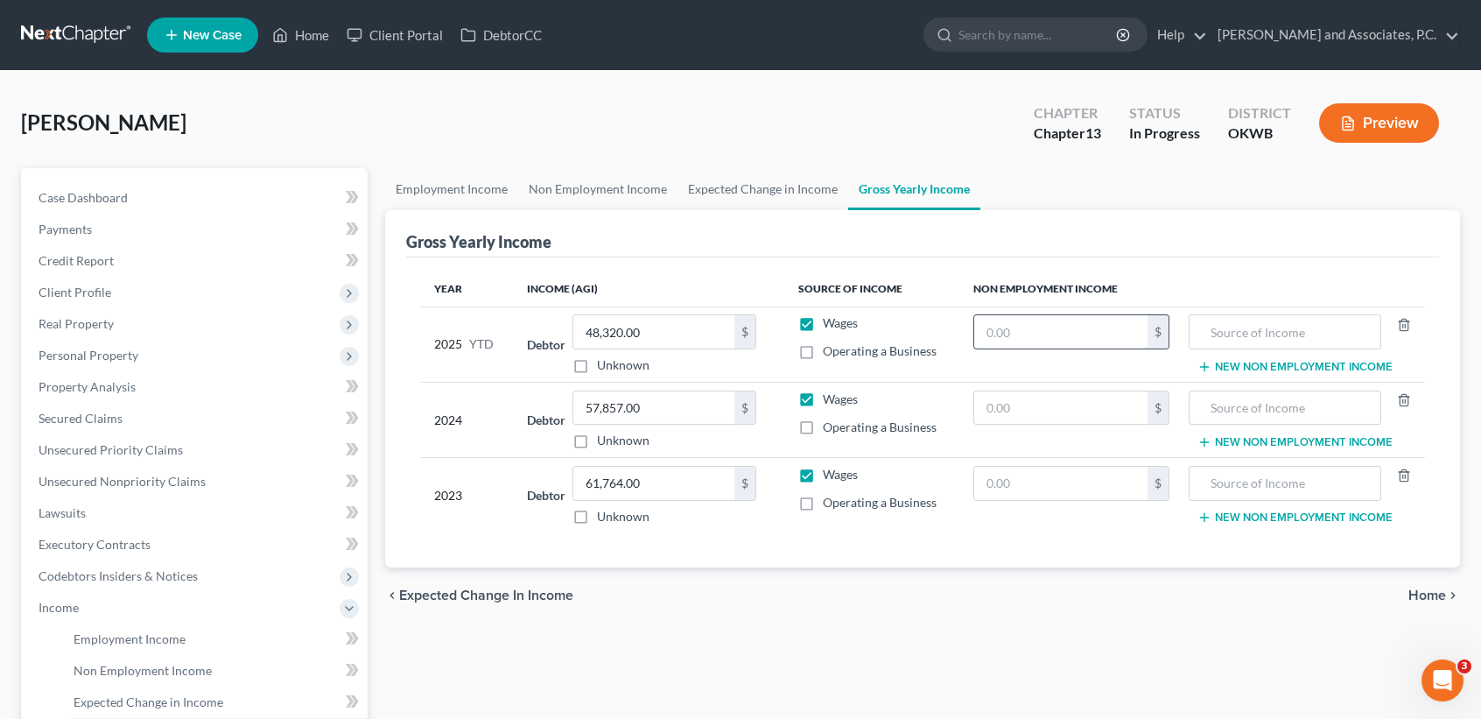
click at [1054, 327] on input "text" at bounding box center [1060, 331] width 172 height 33
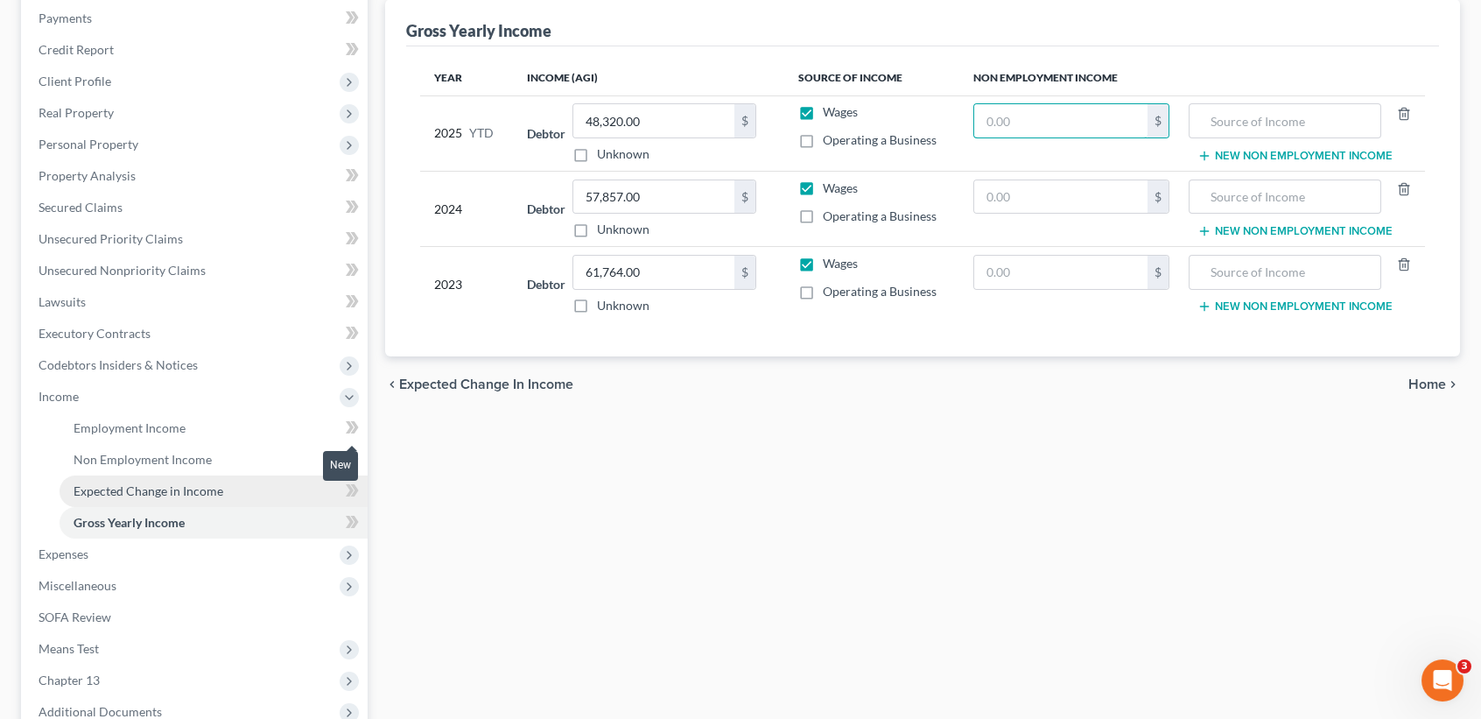
scroll to position [233, 0]
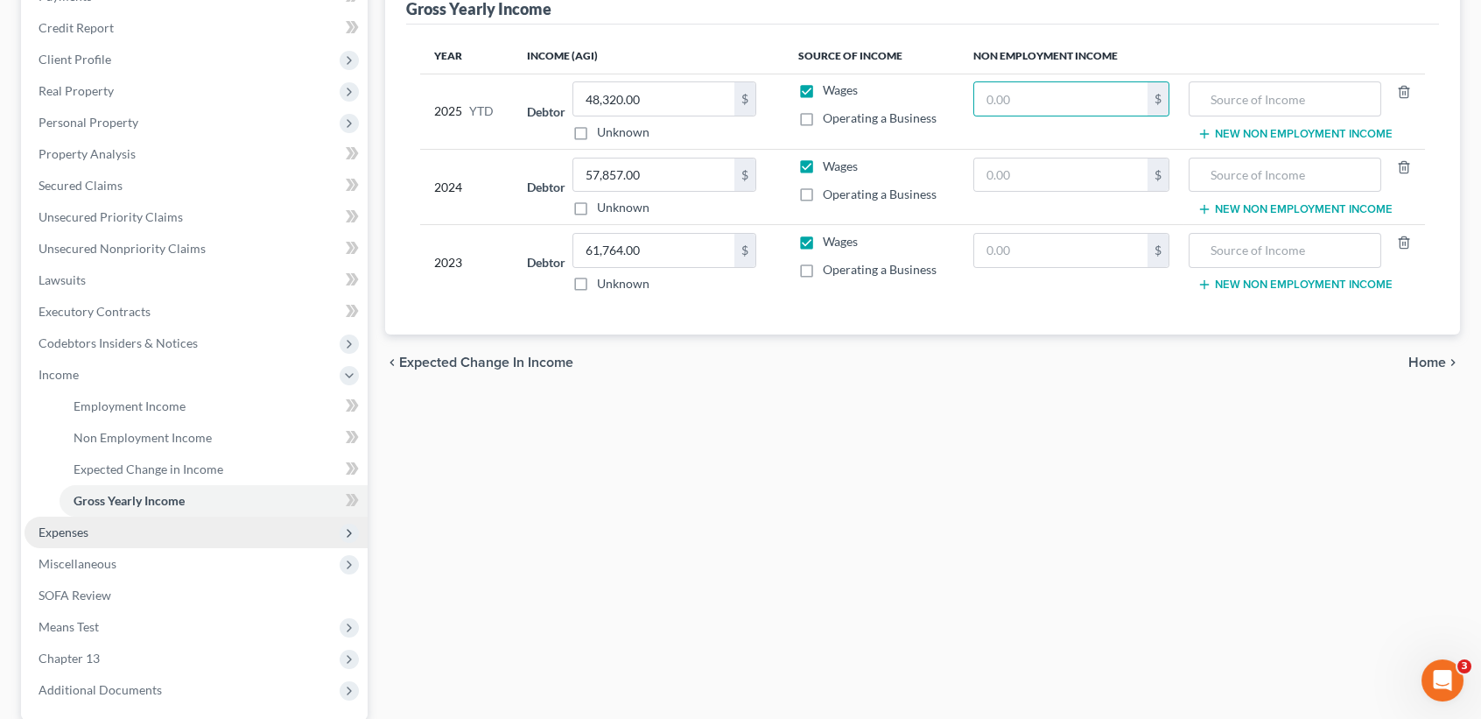
click at [40, 529] on span "Expenses" at bounding box center [64, 531] width 50 height 15
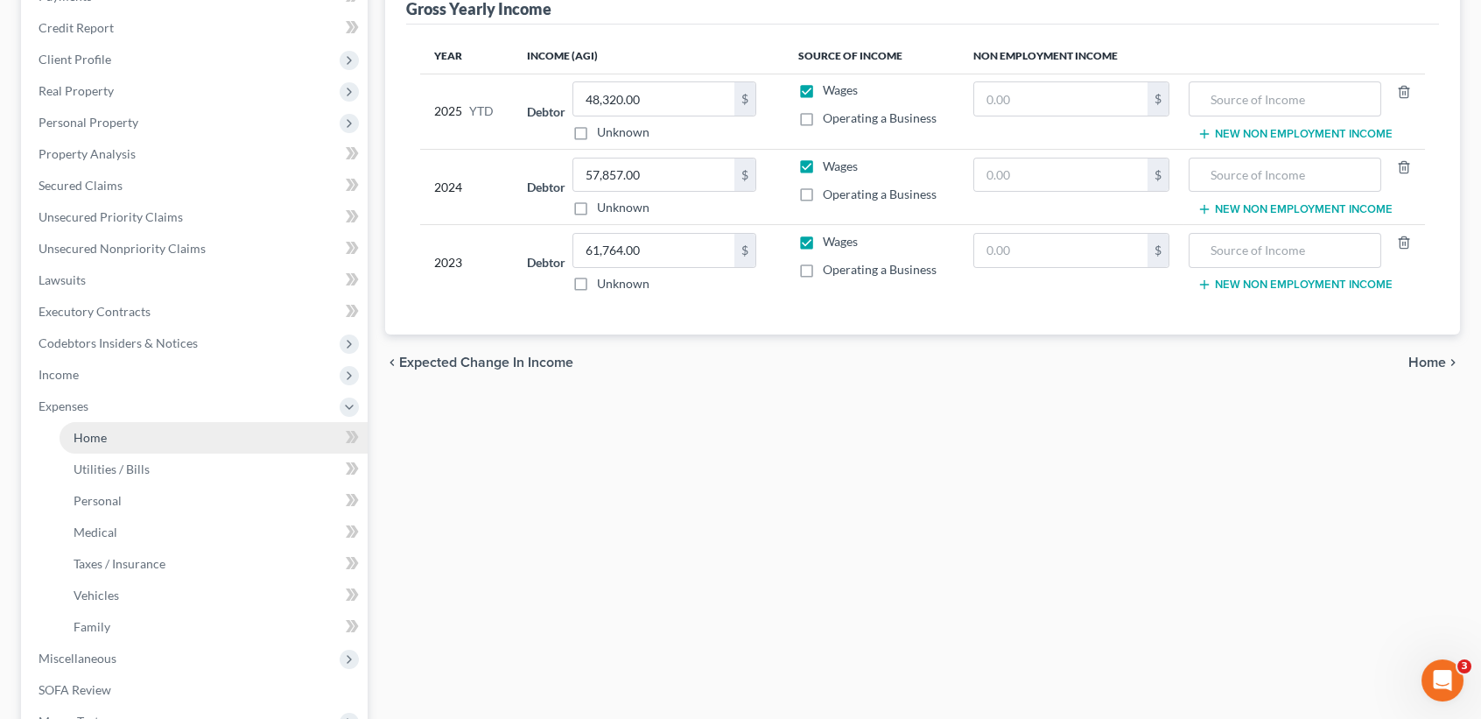
click at [120, 433] on link "Home" at bounding box center [214, 438] width 308 height 32
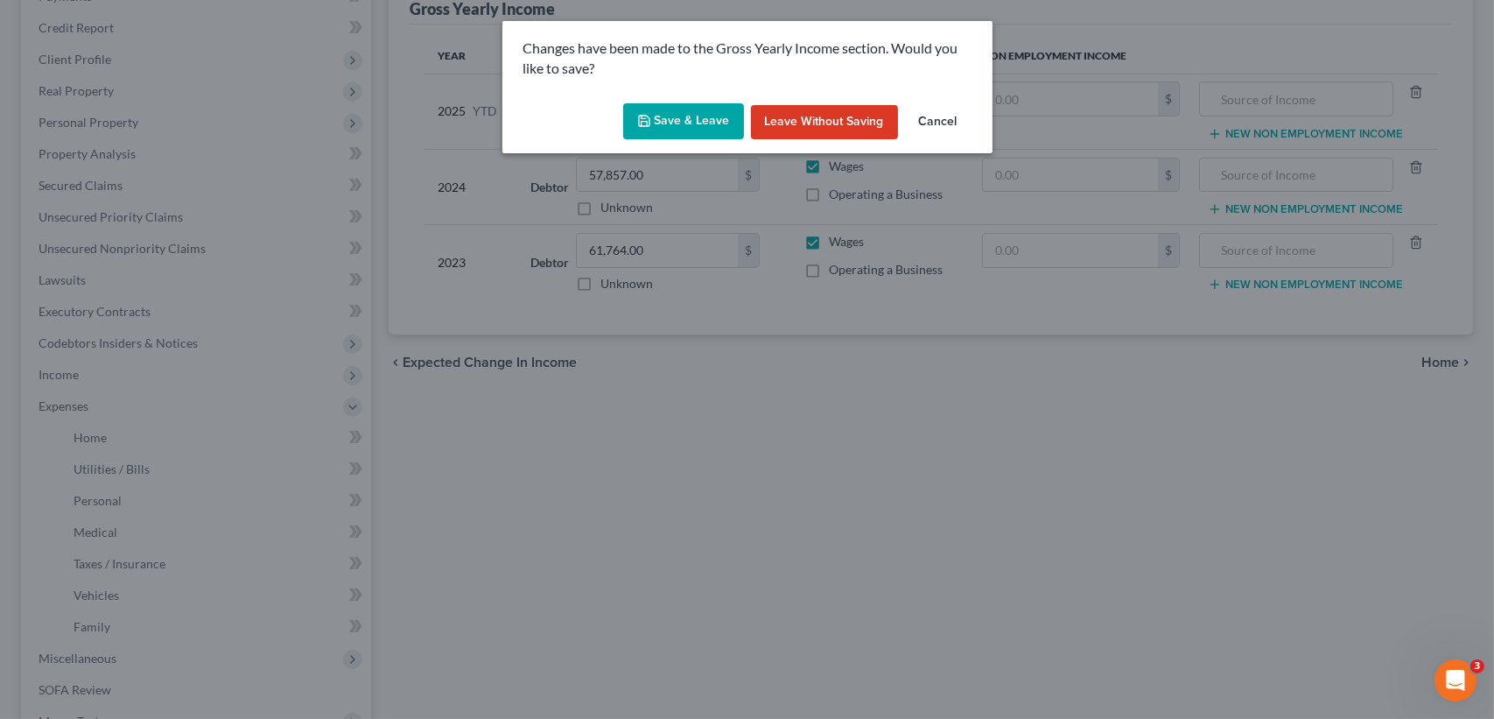
click at [719, 113] on button "Save & Leave" at bounding box center [683, 121] width 121 height 37
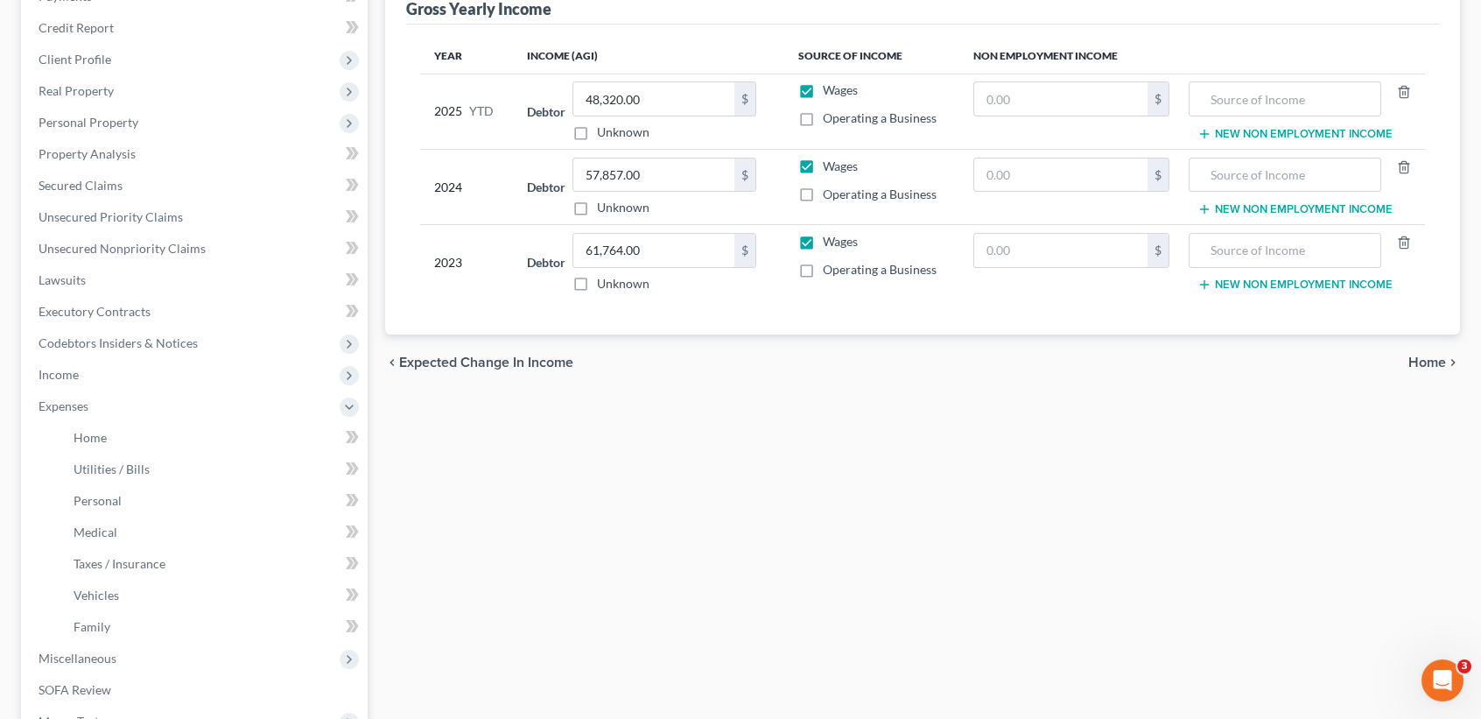
scroll to position [4, 0]
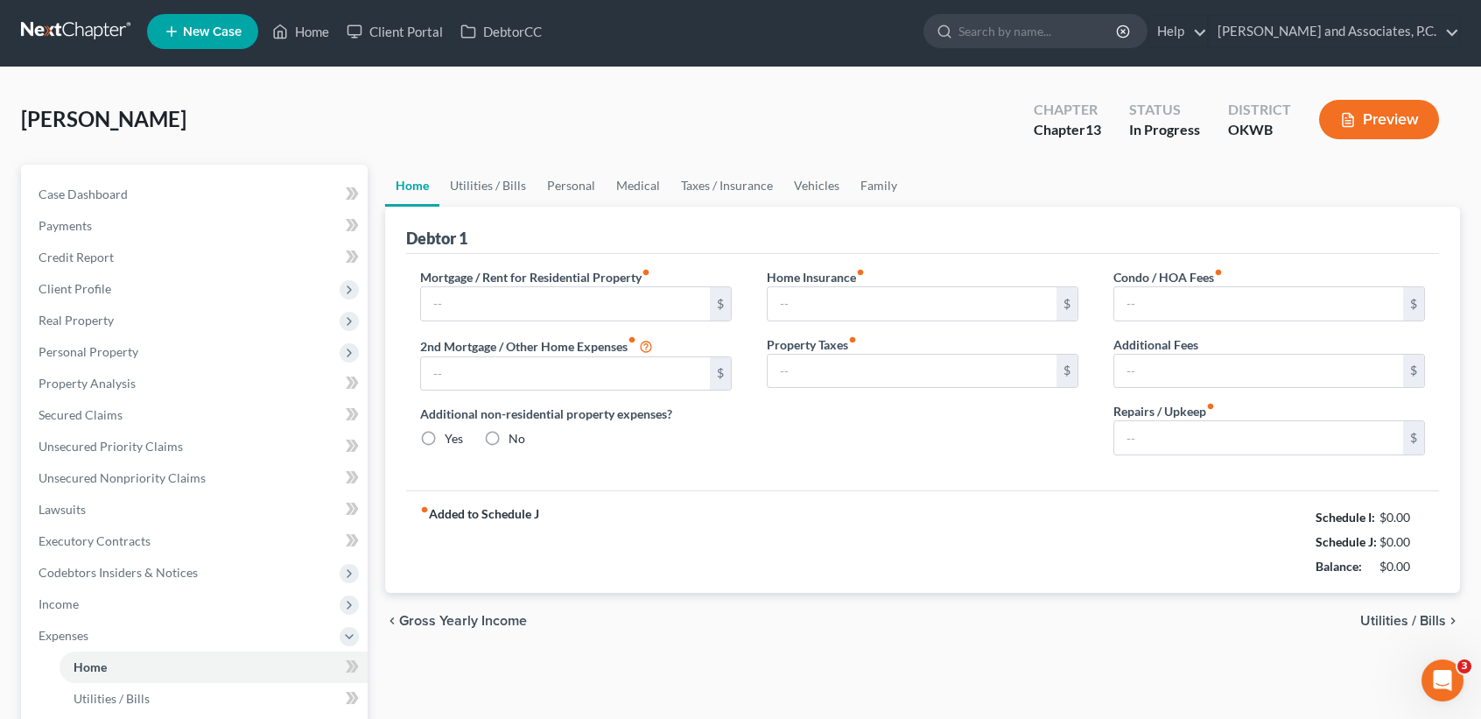
type input "1,100.00"
type input "0.00"
radio input "true"
type input "0.00"
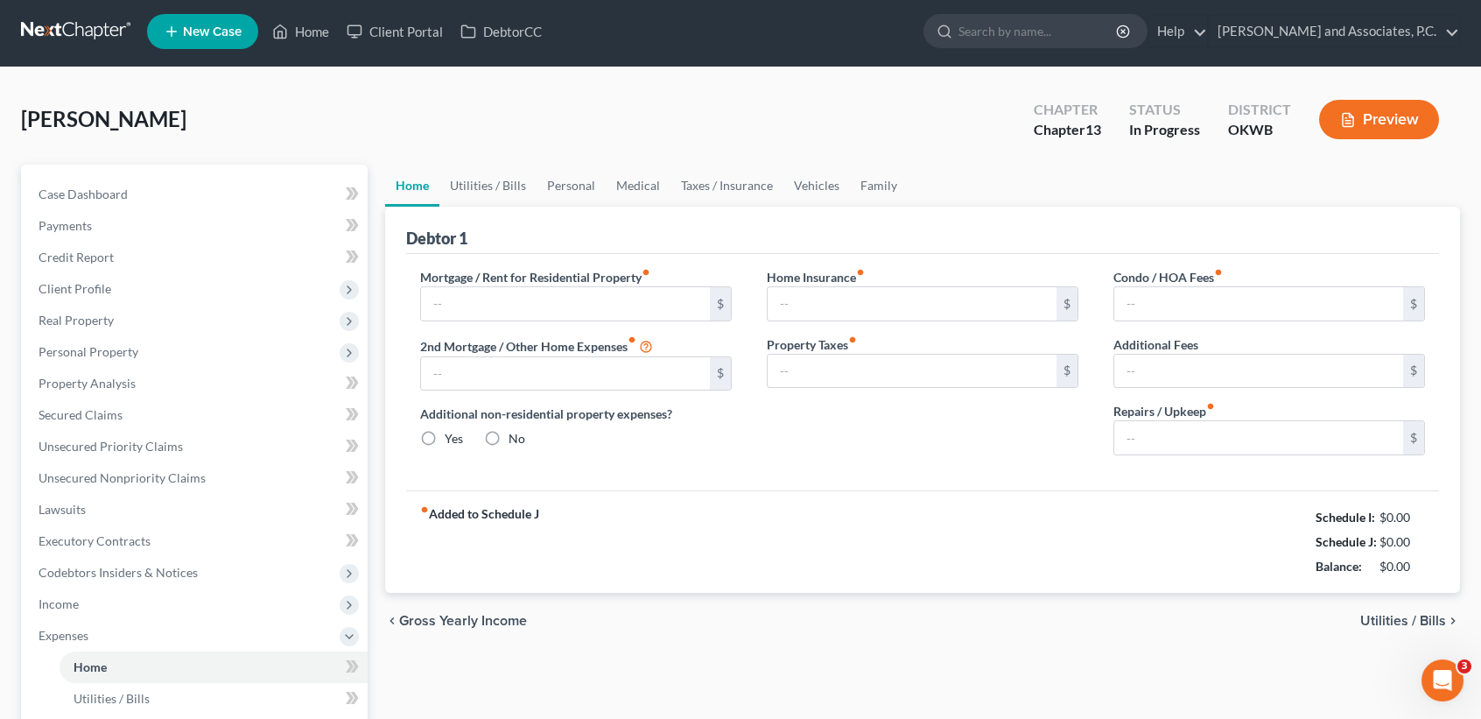
type input "0.00"
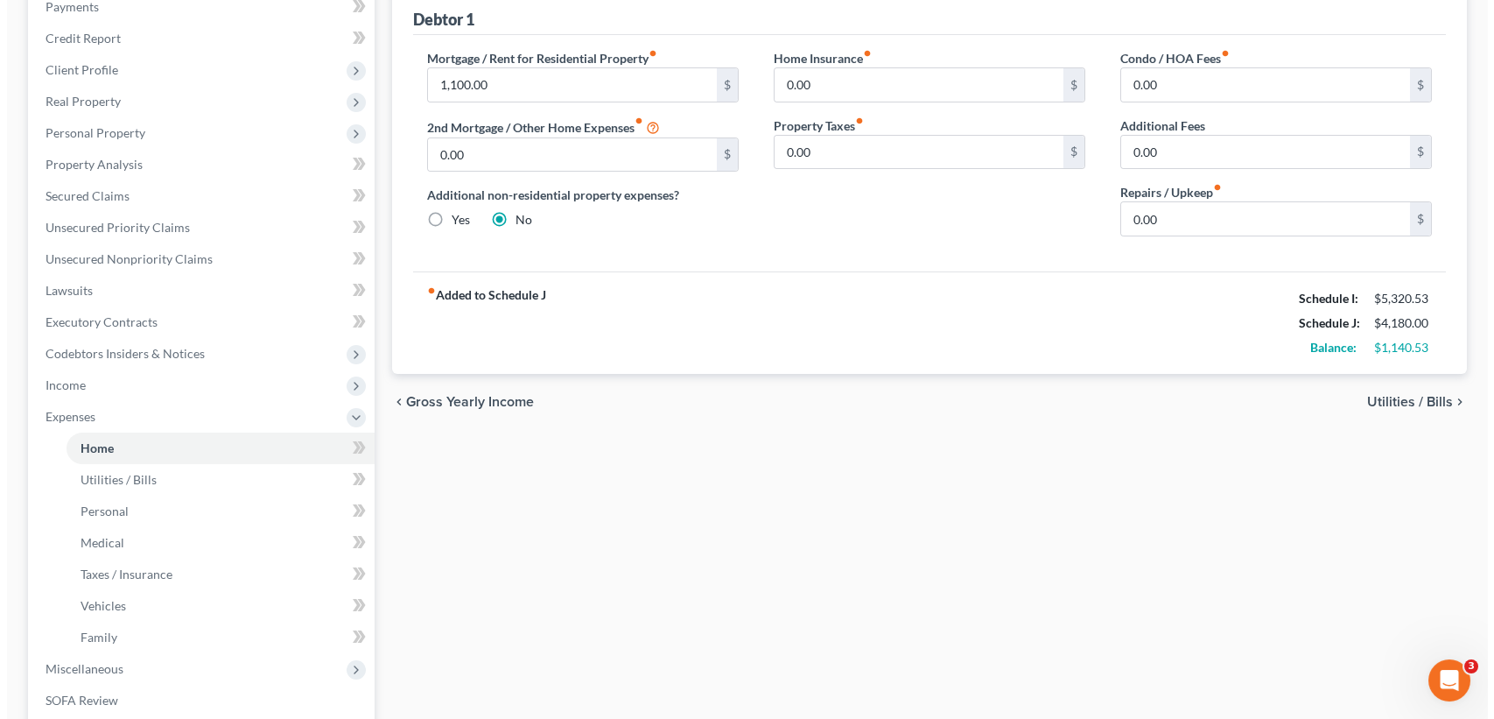
scroll to position [0, 0]
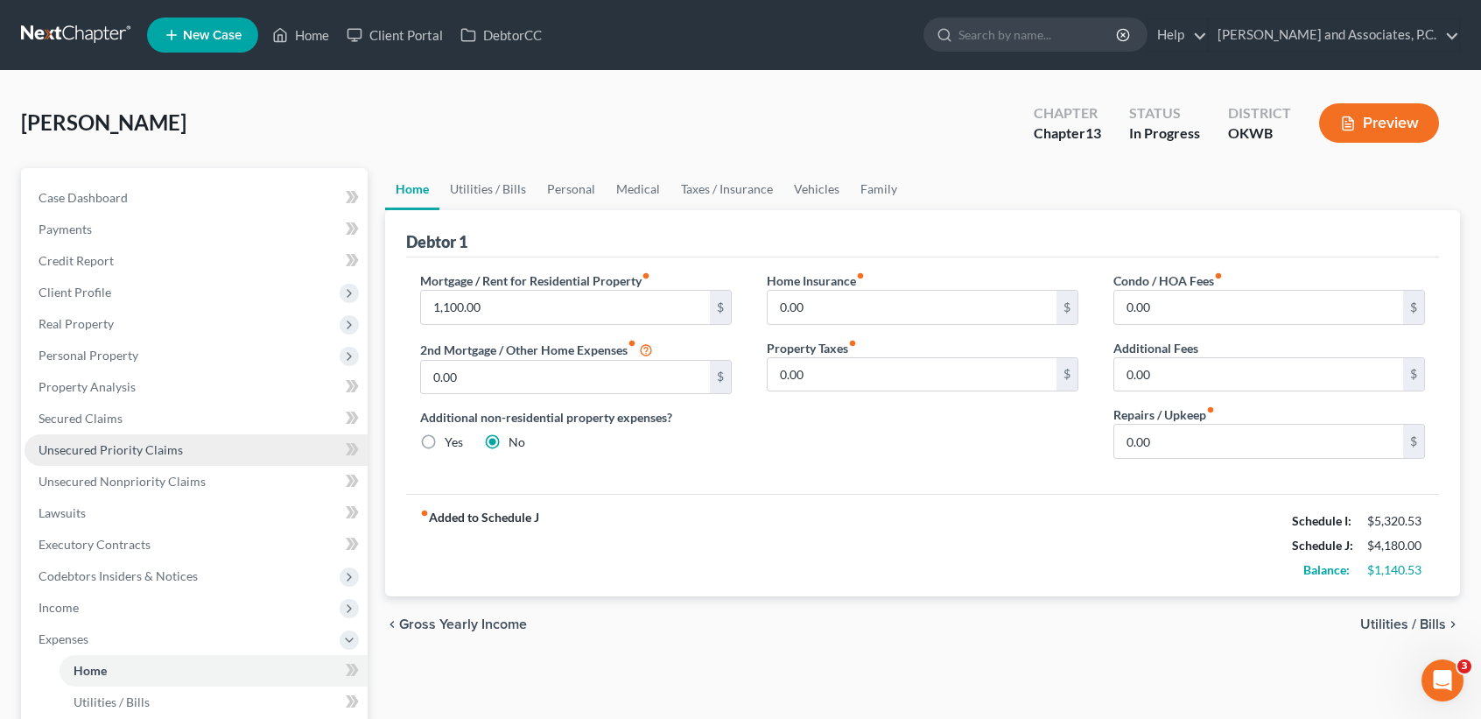
click at [75, 434] on link "Unsecured Priority Claims" at bounding box center [196, 450] width 343 height 32
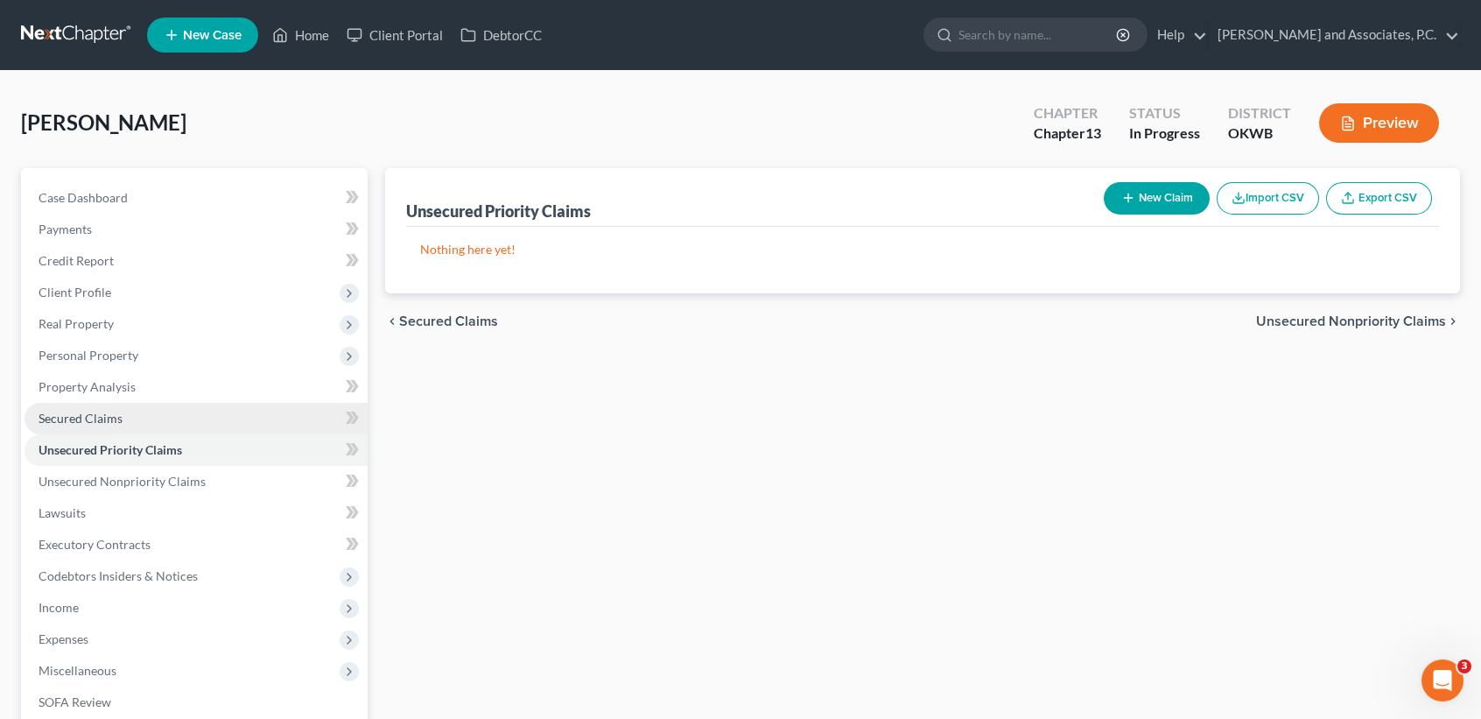
click at [75, 425] on link "Secured Claims" at bounding box center [196, 419] width 343 height 32
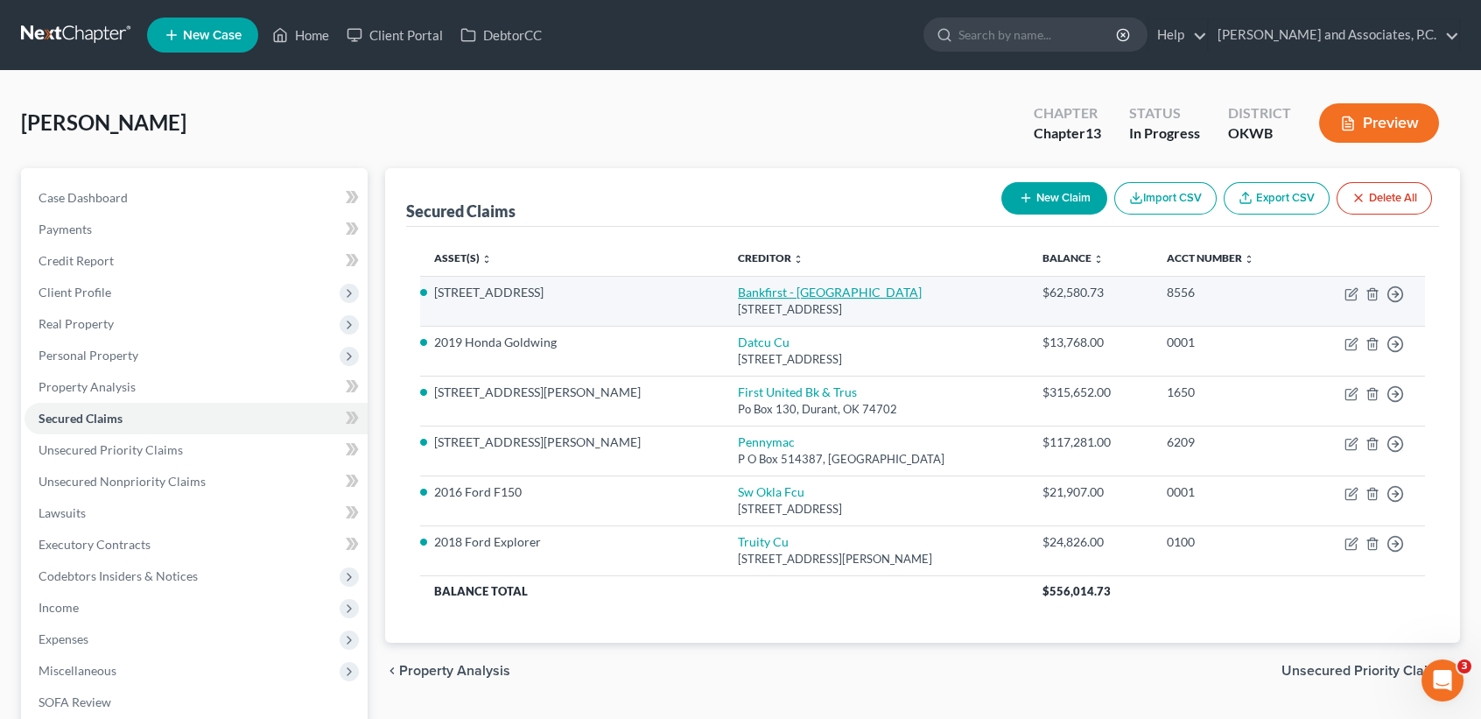
click at [749, 290] on link "Bankfirst - [GEOGRAPHIC_DATA]" at bounding box center [830, 291] width 184 height 15
select select "37"
select select "2"
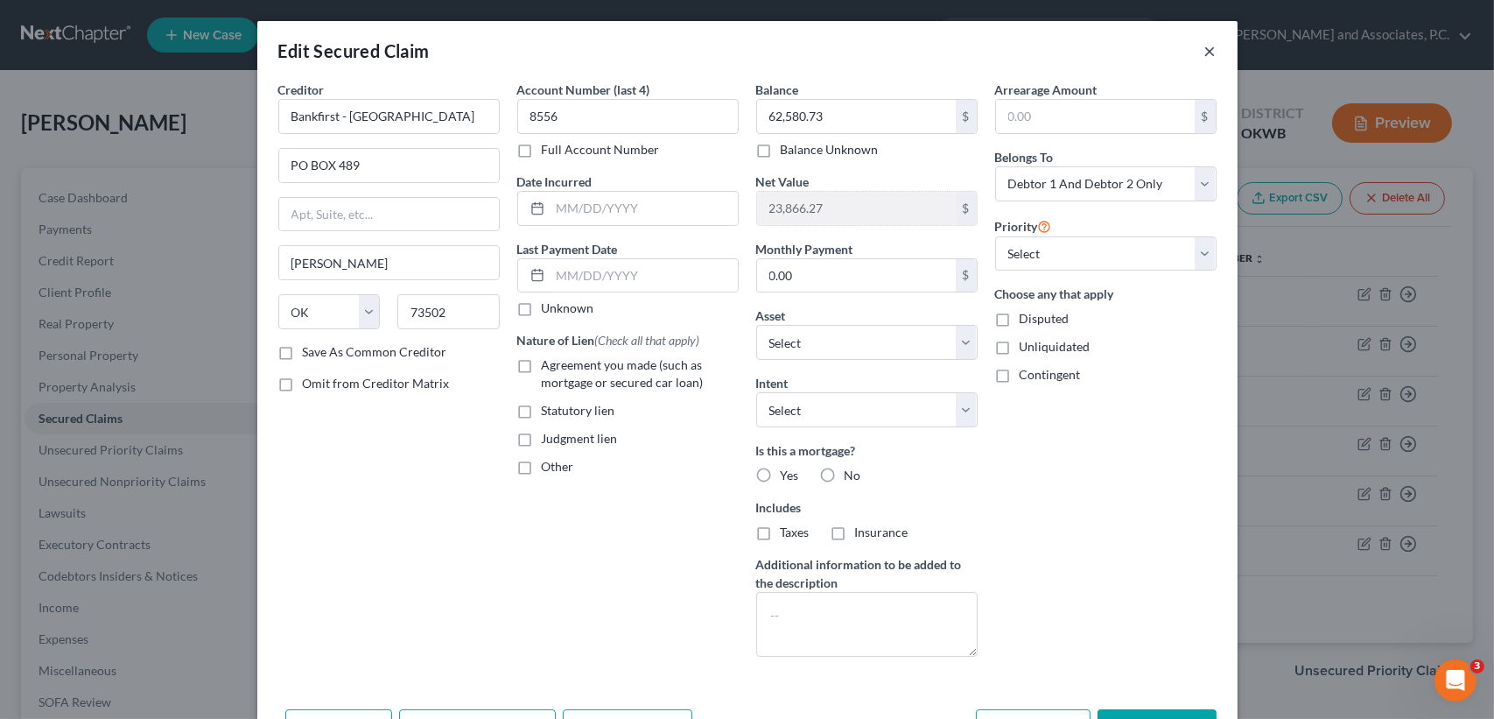
click at [1204, 49] on button "×" at bounding box center [1210, 50] width 12 height 21
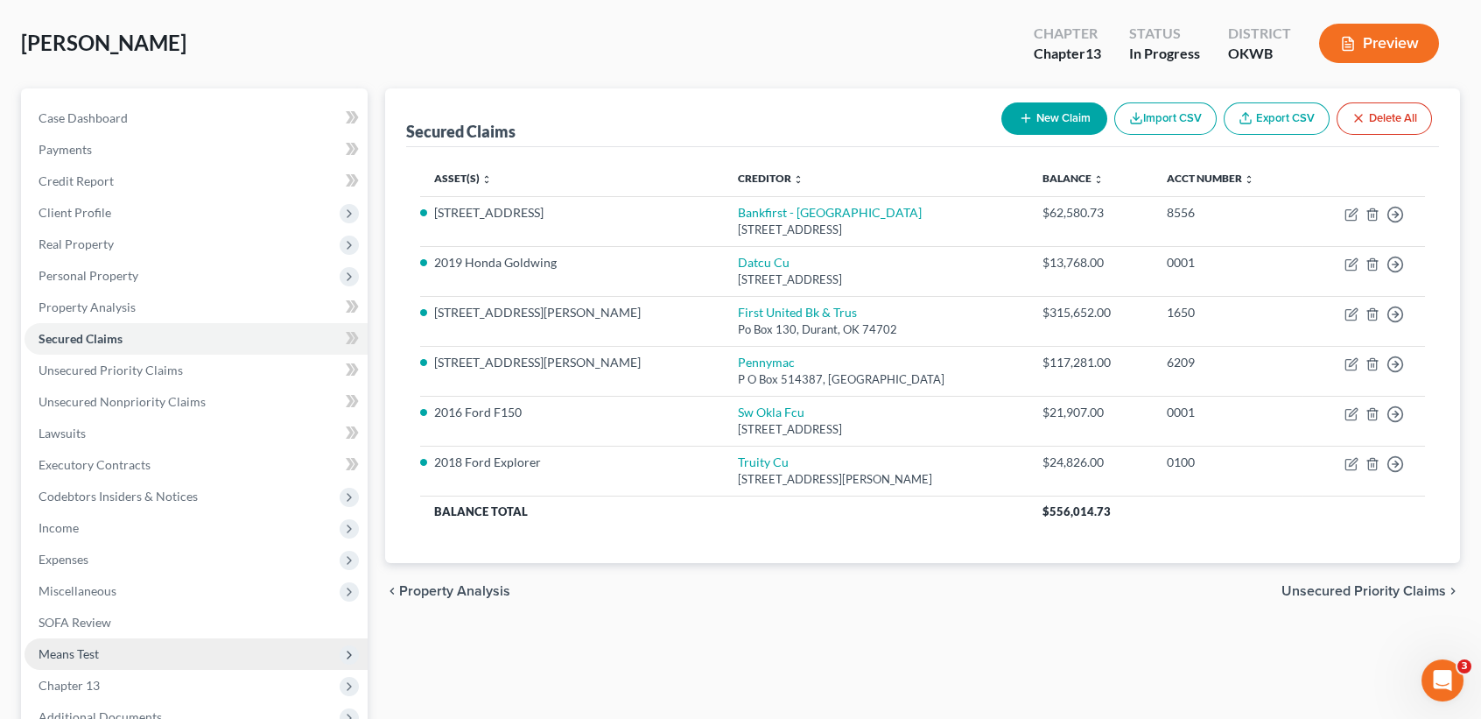
scroll to position [116, 0]
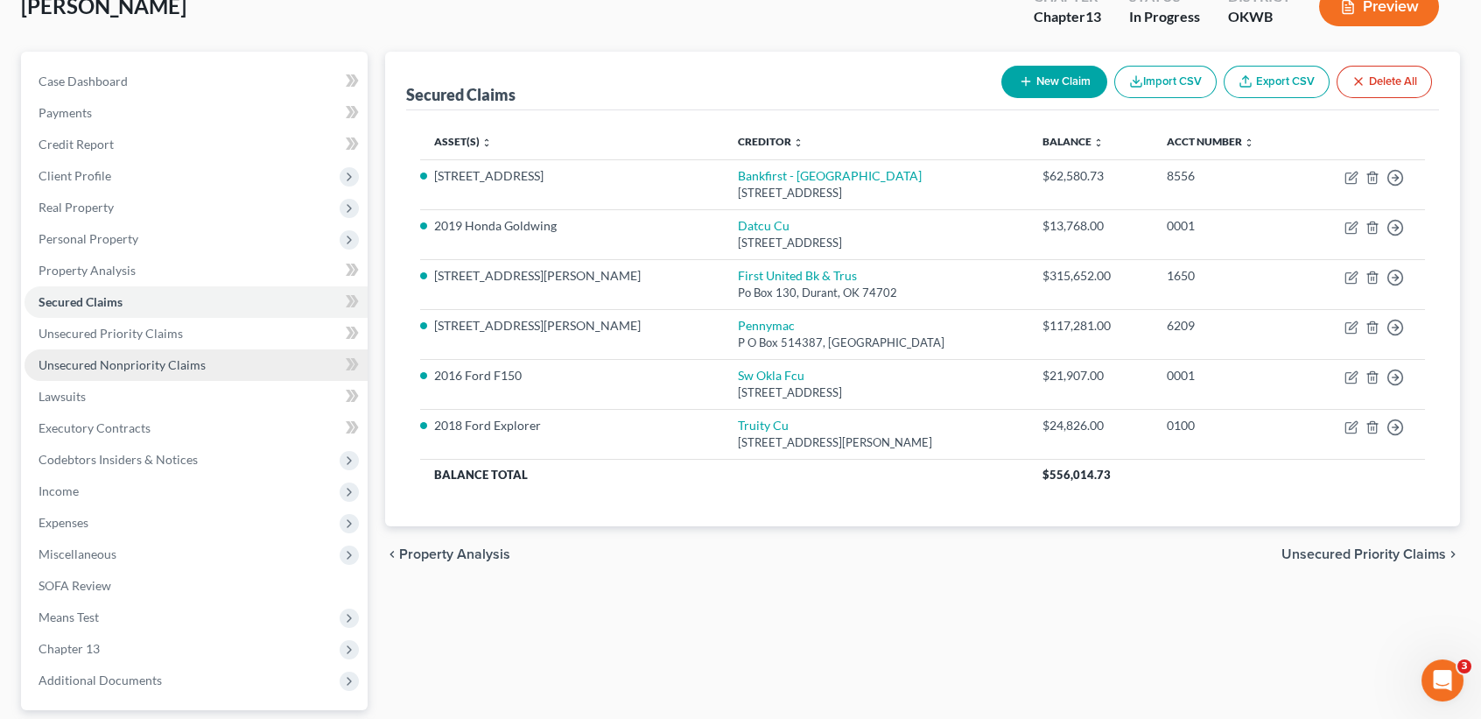
click at [149, 357] on span "Unsecured Nonpriority Claims" at bounding box center [122, 364] width 167 height 15
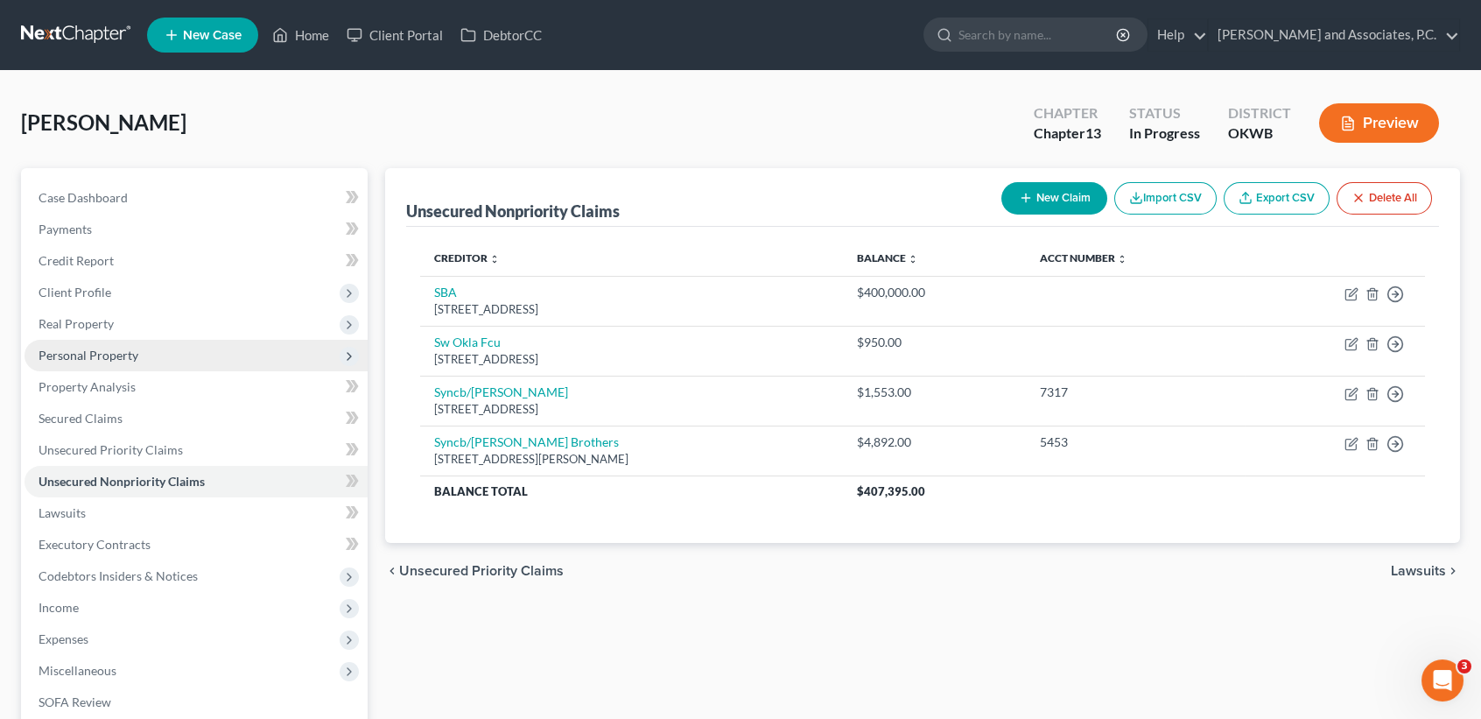
click at [99, 354] on span "Personal Property" at bounding box center [89, 354] width 100 height 15
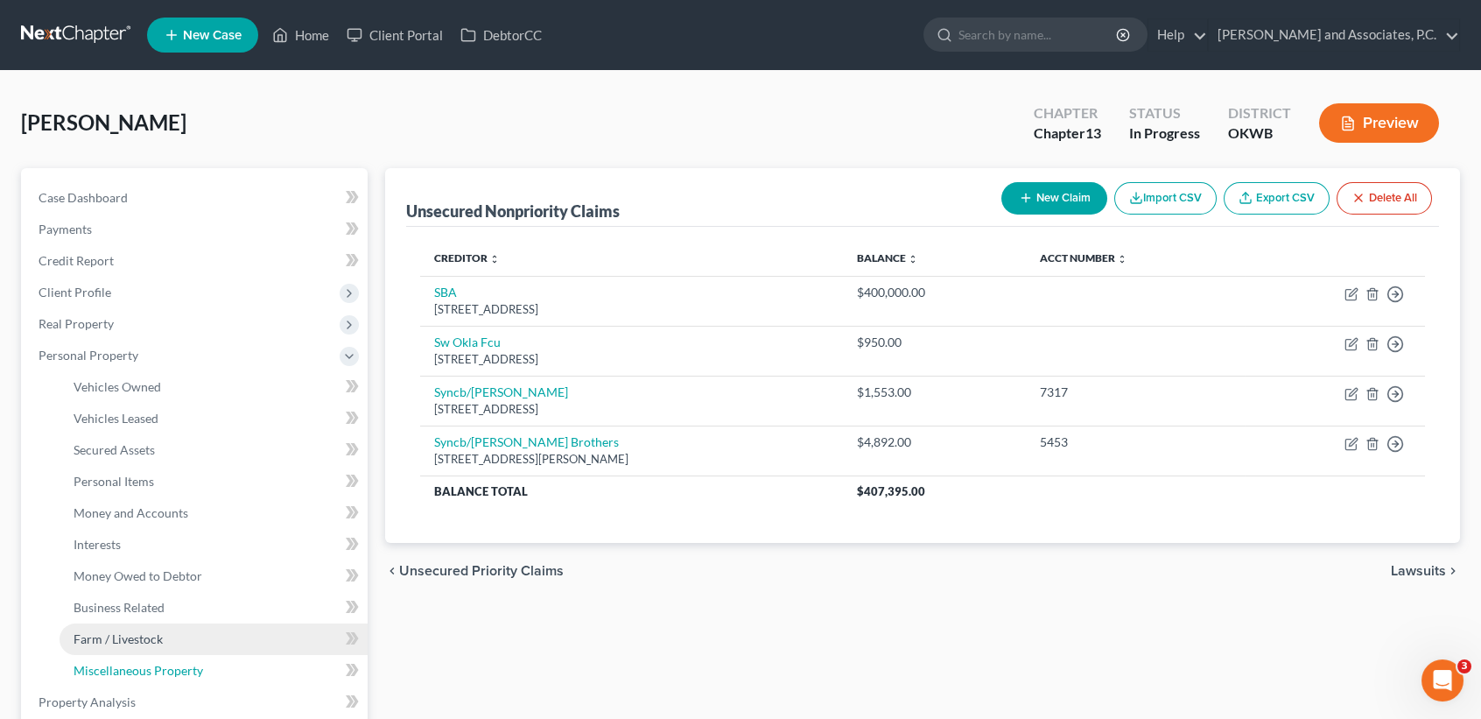
drag, startPoint x: 102, startPoint y: 668, endPoint x: 235, endPoint y: 646, distance: 134.0
click at [102, 667] on span "Miscellaneous Property" at bounding box center [139, 670] width 130 height 15
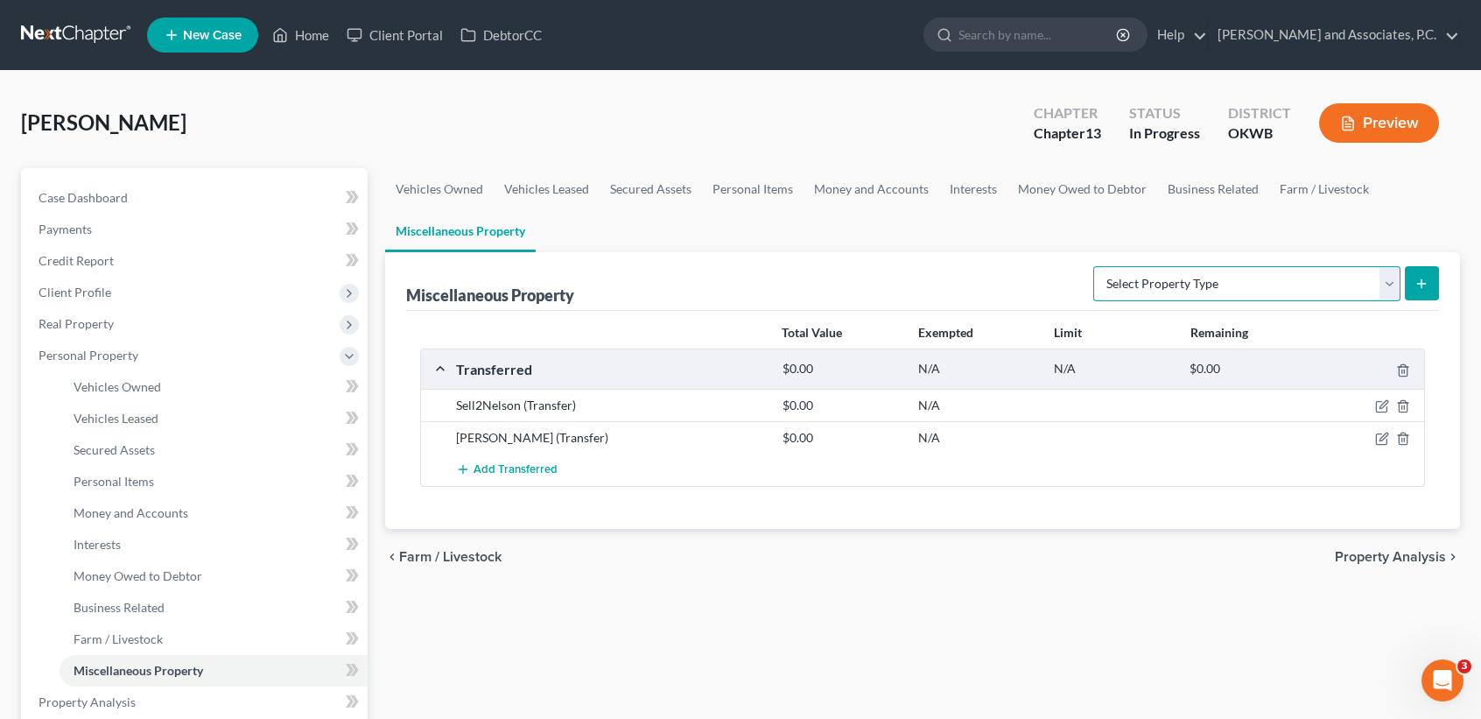
click at [1167, 291] on select "Select Property Type Assigned for Creditor Benefit [DATE] (SOFA: 12) Holding fo…" at bounding box center [1246, 283] width 307 height 35
select select "transferred"
click at [1093, 266] on select "Select Property Type Assigned for Creditor Benefit [DATE] (SOFA: 12) Holding fo…" at bounding box center [1246, 283] width 307 height 35
click at [1426, 277] on icon "submit" at bounding box center [1421, 284] width 14 height 14
select select "Ordinary ([DATE])"
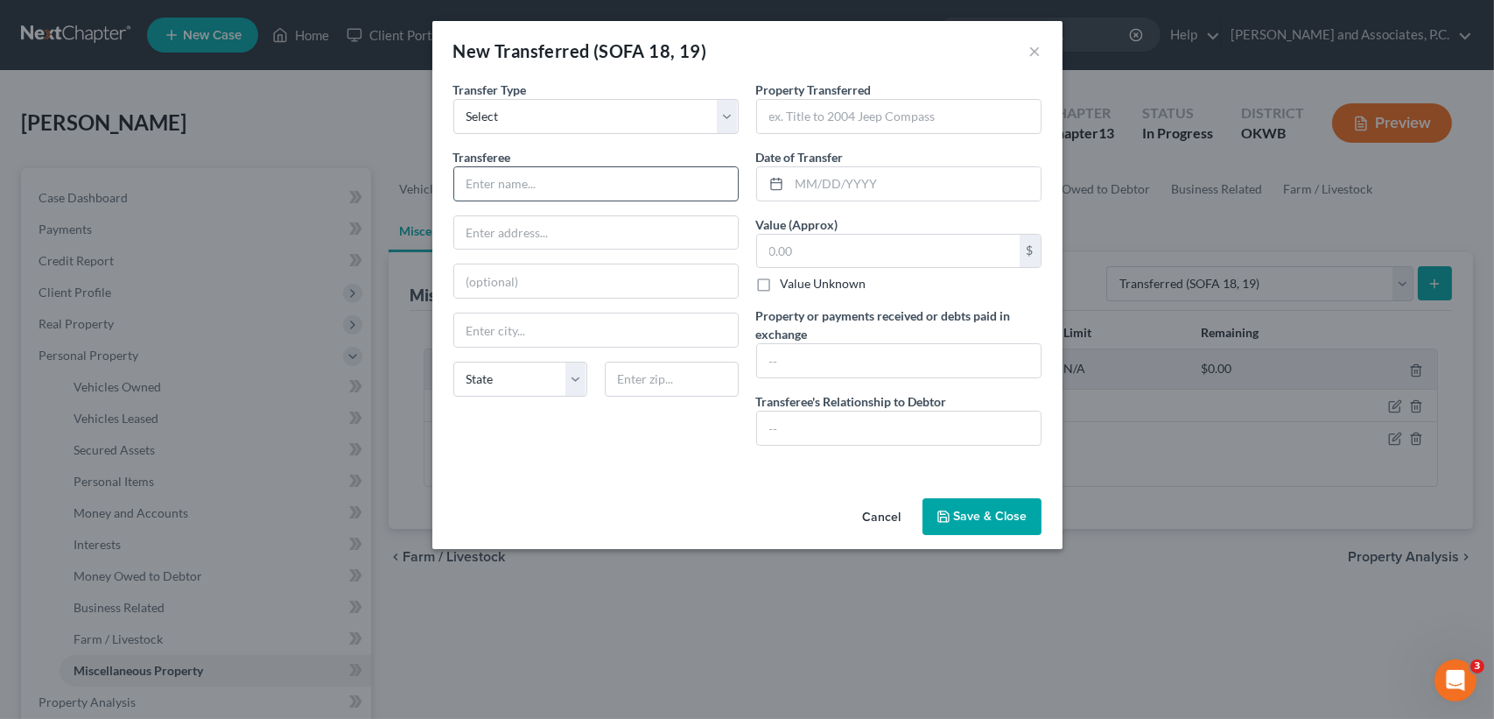
click at [526, 172] on input "text" at bounding box center [596, 183] width 284 height 33
drag, startPoint x: 214, startPoint y: 206, endPoint x: 143, endPoint y: 203, distance: 70.9
click at [210, 206] on div "New Transferred (SOFA 18, 19) × An exemption set must first be selected from th…" at bounding box center [747, 359] width 1494 height 719
click at [104, 200] on div "New Transferred (SOFA 18, 19) × An exemption set must first be selected from th…" at bounding box center [747, 359] width 1494 height 719
click at [880, 514] on button "Cancel" at bounding box center [882, 517] width 67 height 35
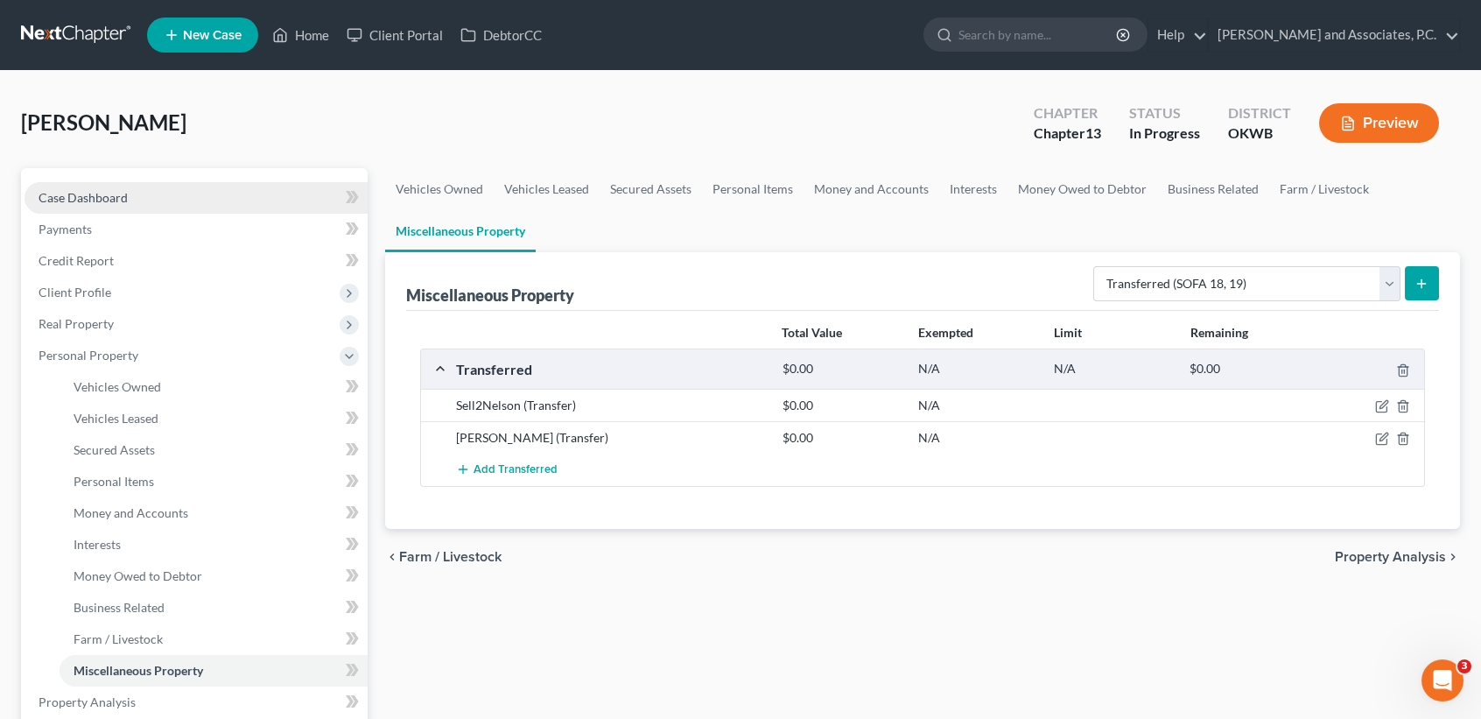
click at [49, 190] on span "Case Dashboard" at bounding box center [83, 197] width 89 height 15
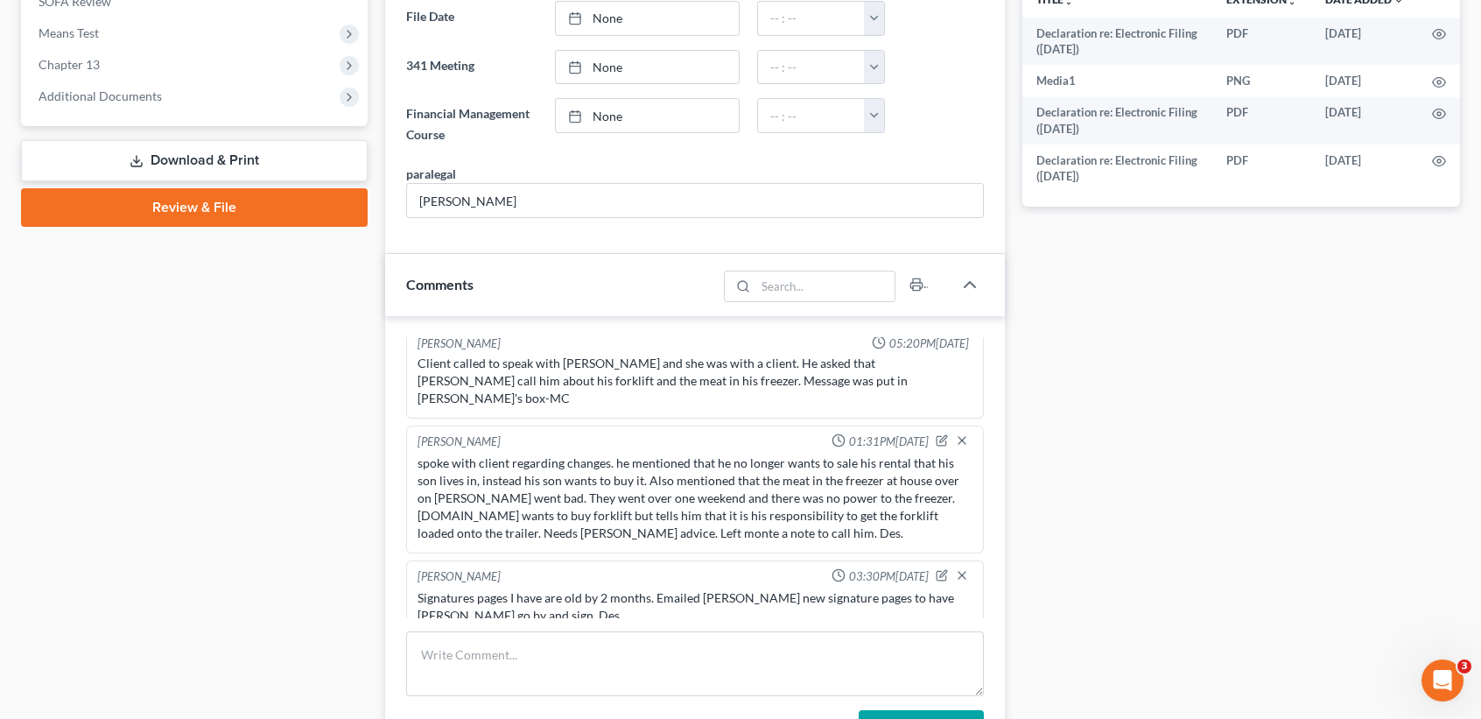
scroll to position [1450, 0]
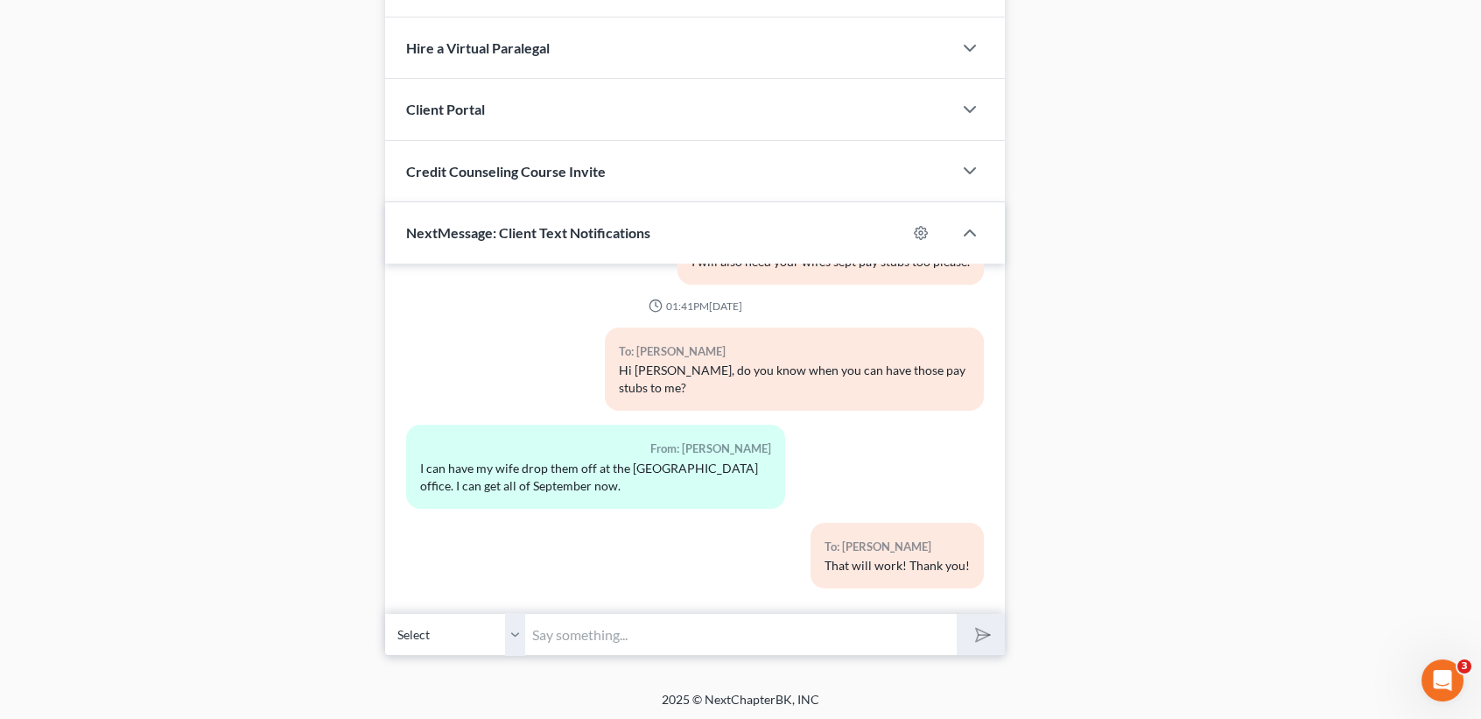
drag, startPoint x: 726, startPoint y: 649, endPoint x: 702, endPoint y: 718, distance: 72.2
click at [726, 649] on input "text" at bounding box center [740, 634] width 431 height 43
type input "What us your sons name?"
click at [957, 614] on button "submit" at bounding box center [981, 634] width 48 height 41
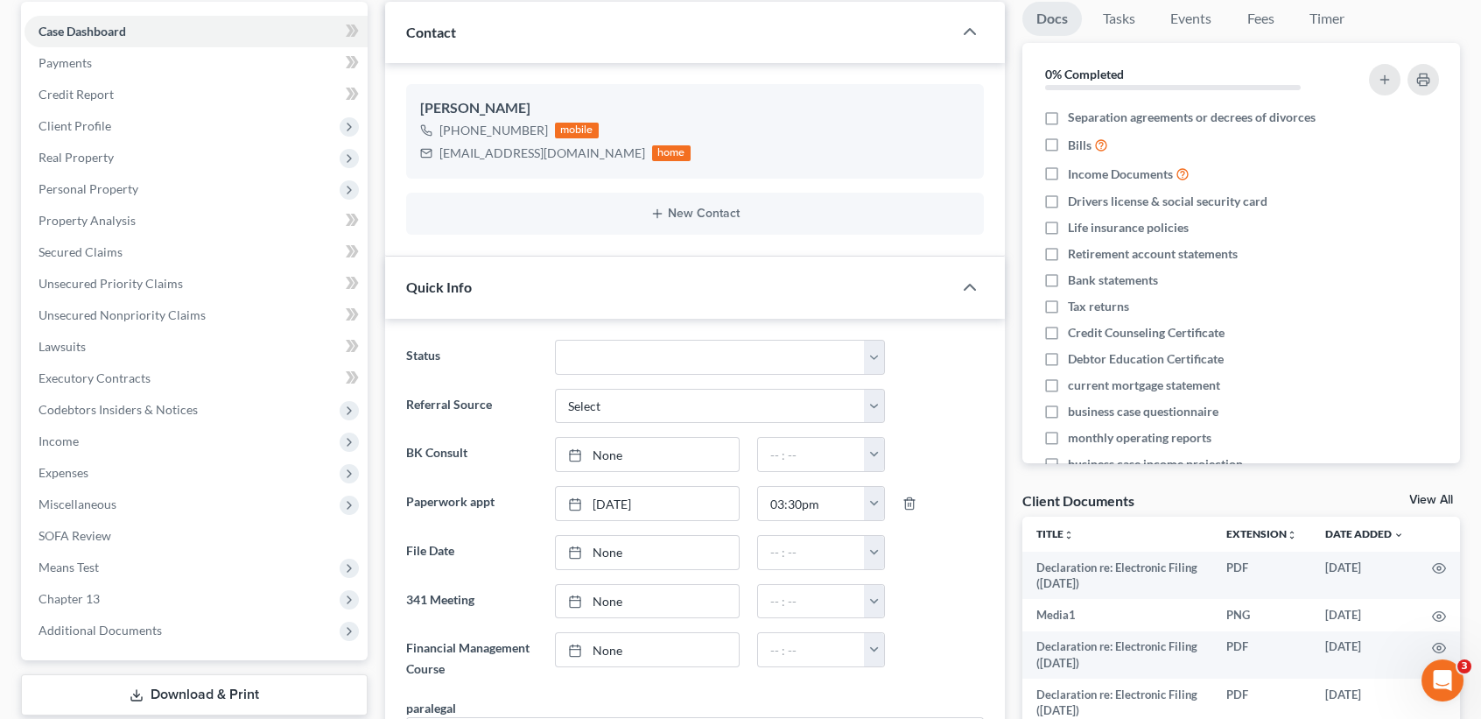
scroll to position [0, 0]
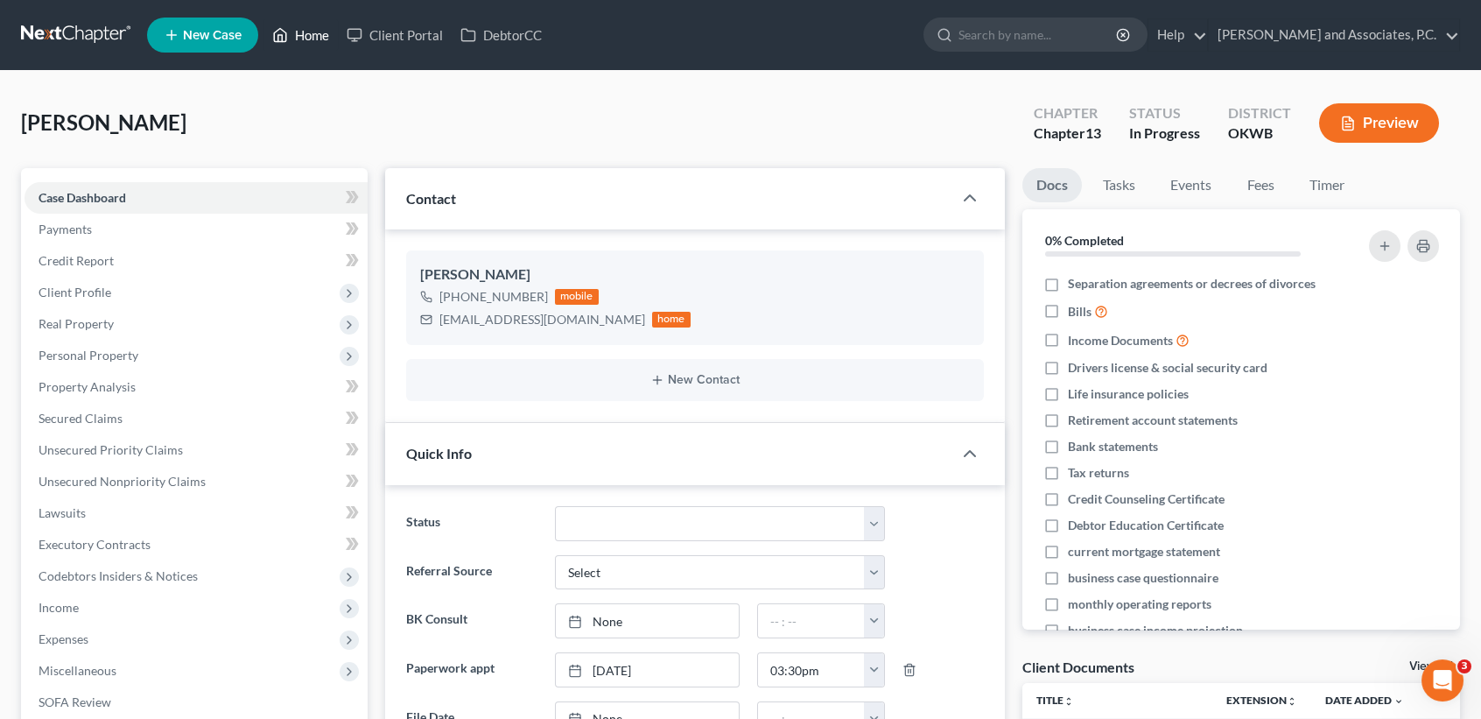
click at [324, 35] on link "Home" at bounding box center [300, 35] width 74 height 32
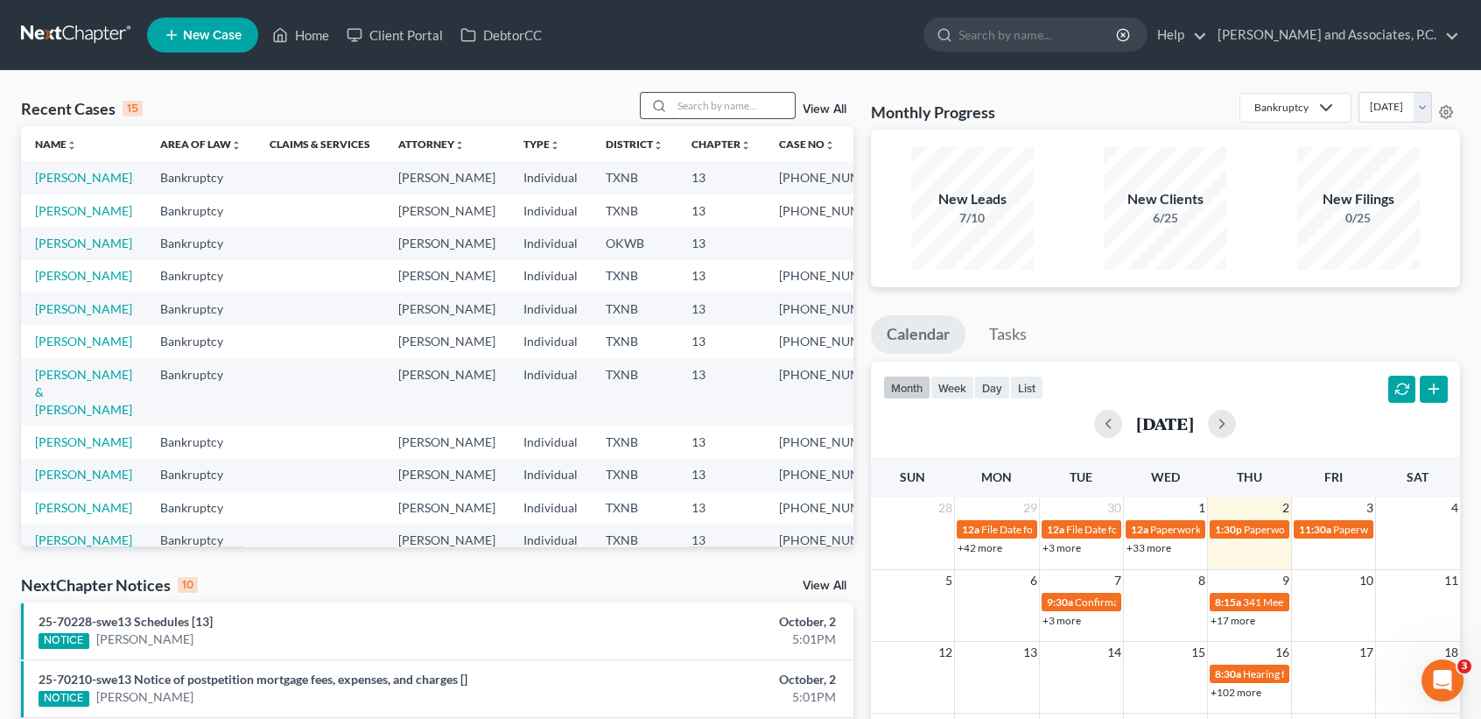
drag, startPoint x: 772, startPoint y: 83, endPoint x: 757, endPoint y: 98, distance: 21.0
click at [772, 83] on div "Recent Cases 15 View All Name unfold_more expand_more expand_less Area of Law u…" at bounding box center [740, 649] width 1481 height 1157
click at [746, 106] on input "search" at bounding box center [733, 105] width 123 height 25
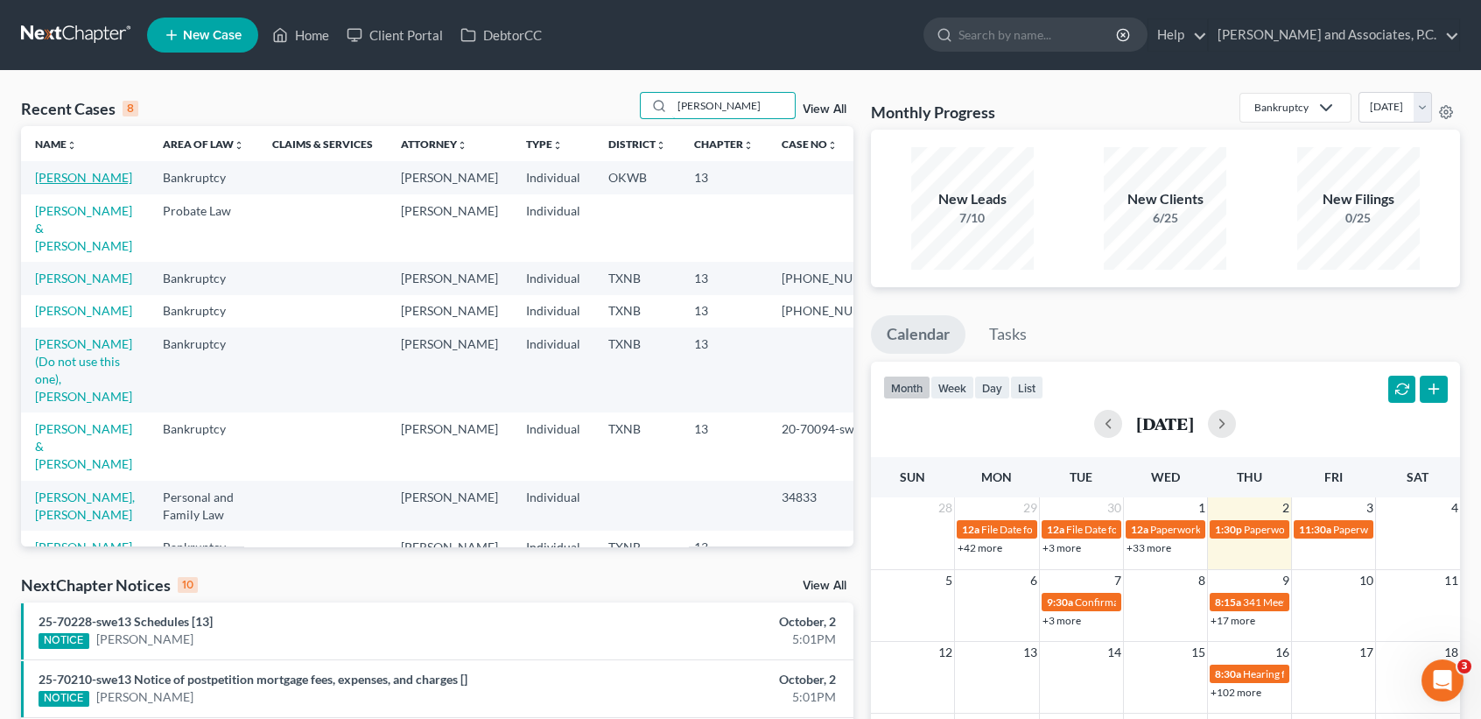
type input "[PERSON_NAME]"
click at [42, 181] on link "[PERSON_NAME]" at bounding box center [83, 177] width 97 height 15
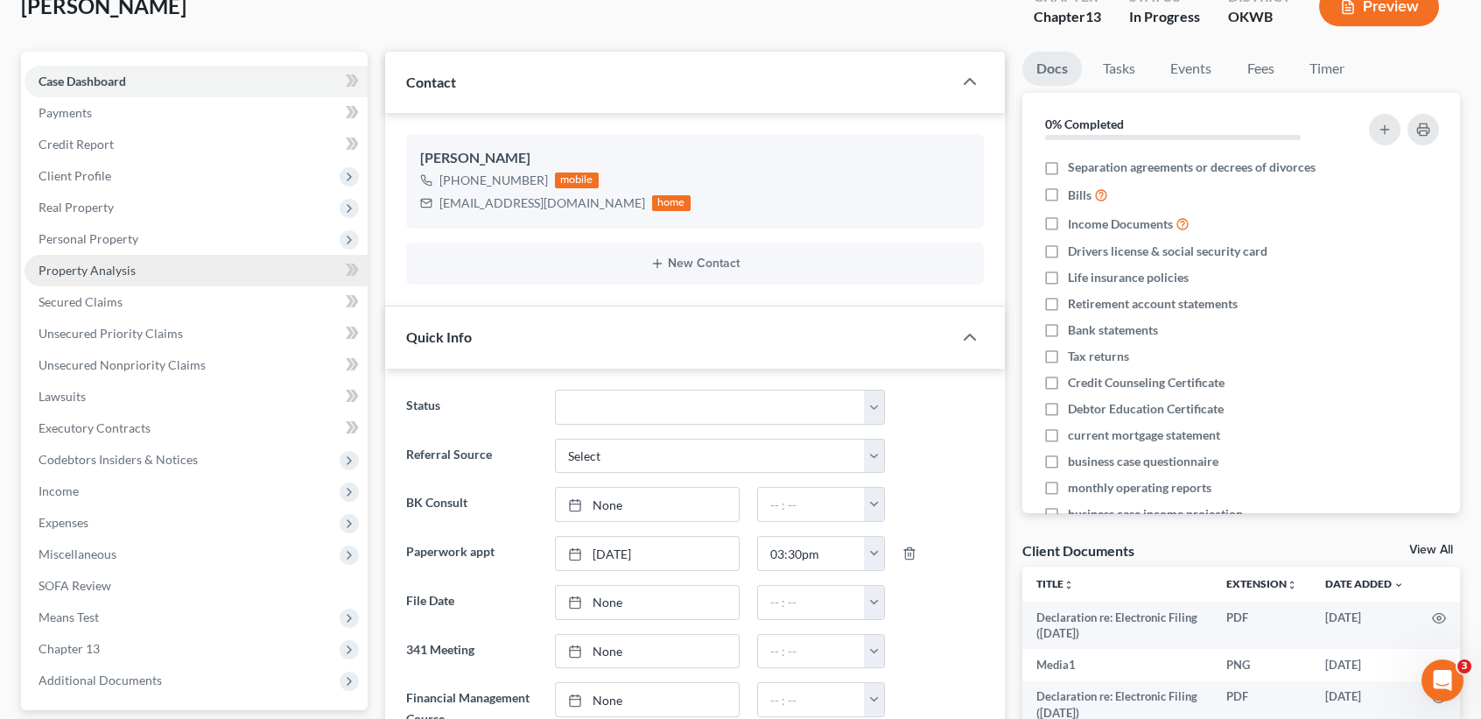
scroll to position [6541, 0]
click at [89, 291] on link "Secured Claims" at bounding box center [196, 302] width 343 height 32
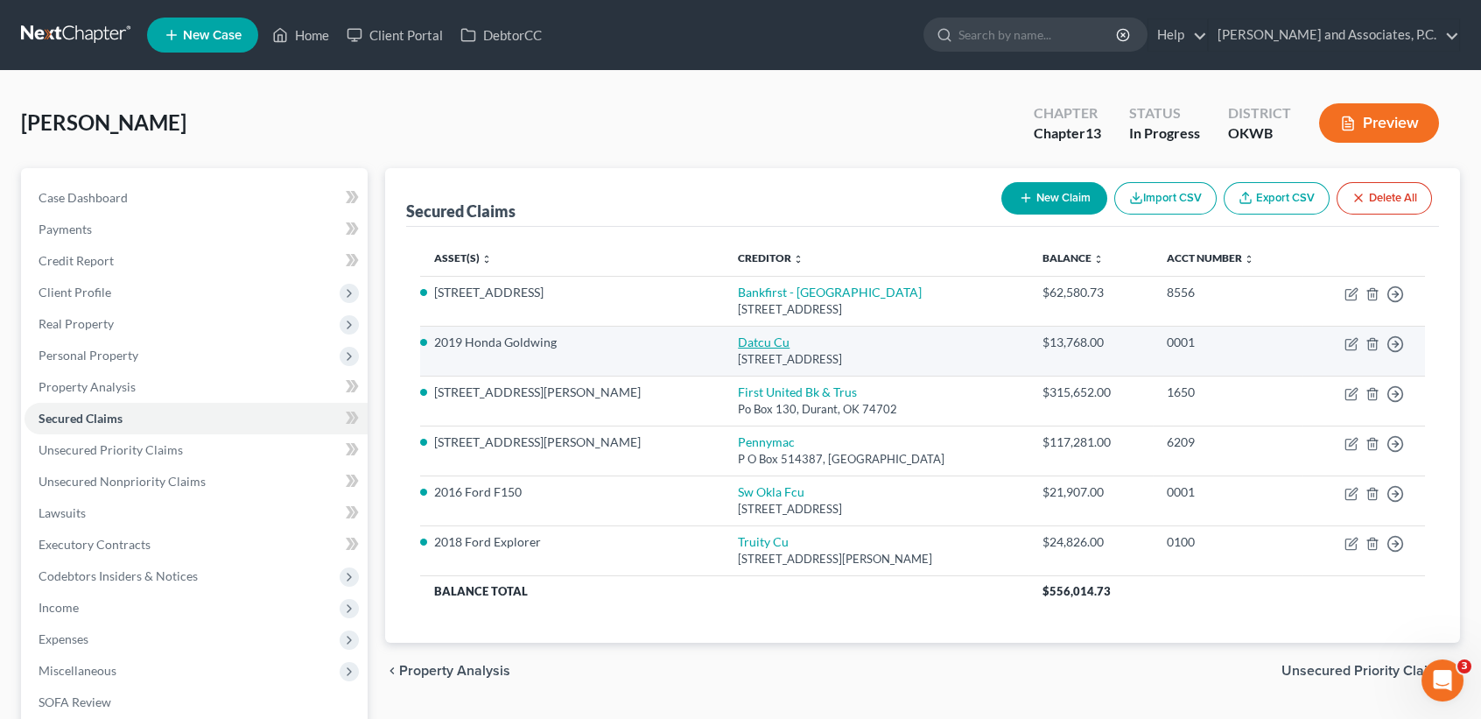
click at [738, 344] on link "Datcu Cu" at bounding box center [764, 341] width 52 height 15
select select "45"
select select "7"
select select "0"
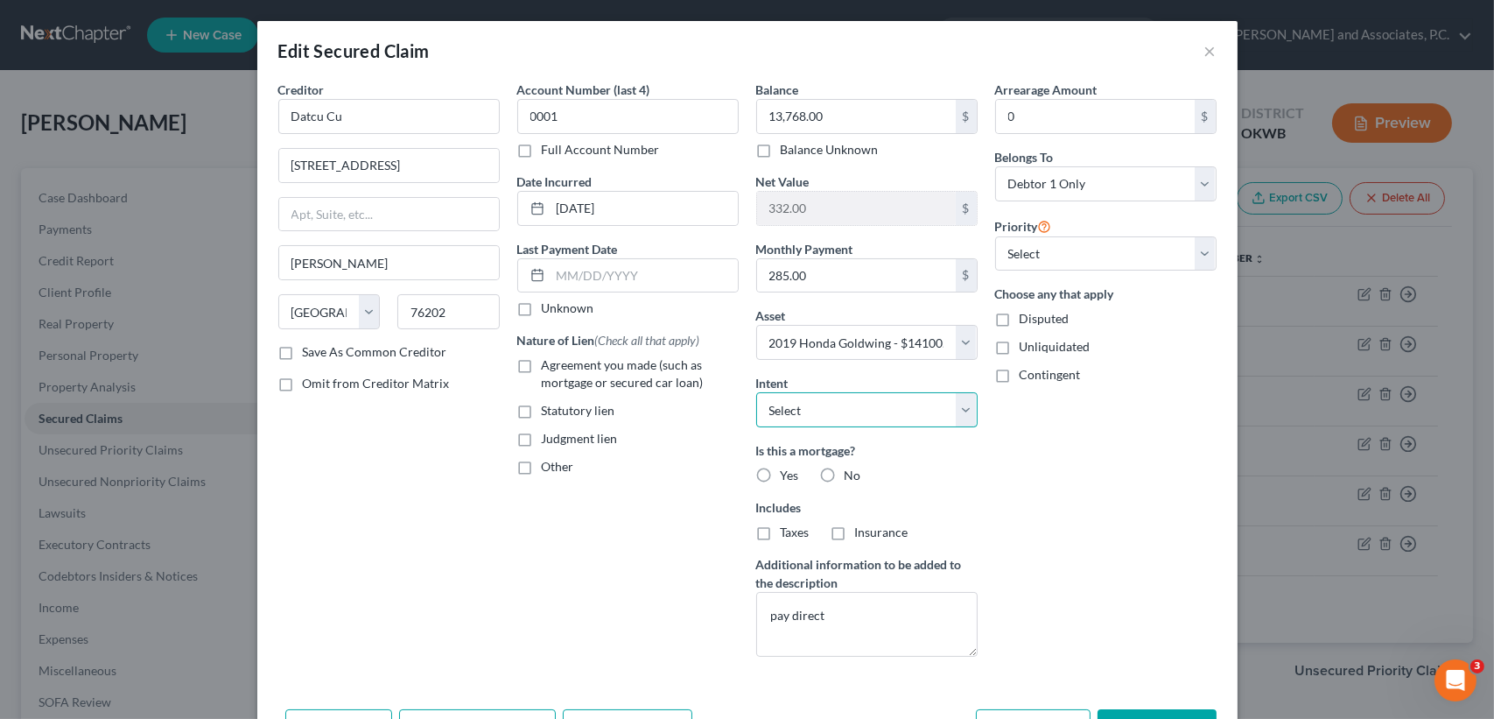
drag, startPoint x: 772, startPoint y: 403, endPoint x: 777, endPoint y: 424, distance: 20.8
click at [772, 403] on select "Select Surrender Redeem Reaffirm Avoid Other" at bounding box center [866, 409] width 221 height 35
select select "0"
click at [756, 392] on select "Select Surrender Redeem Reaffirm Avoid Other" at bounding box center [866, 409] width 221 height 35
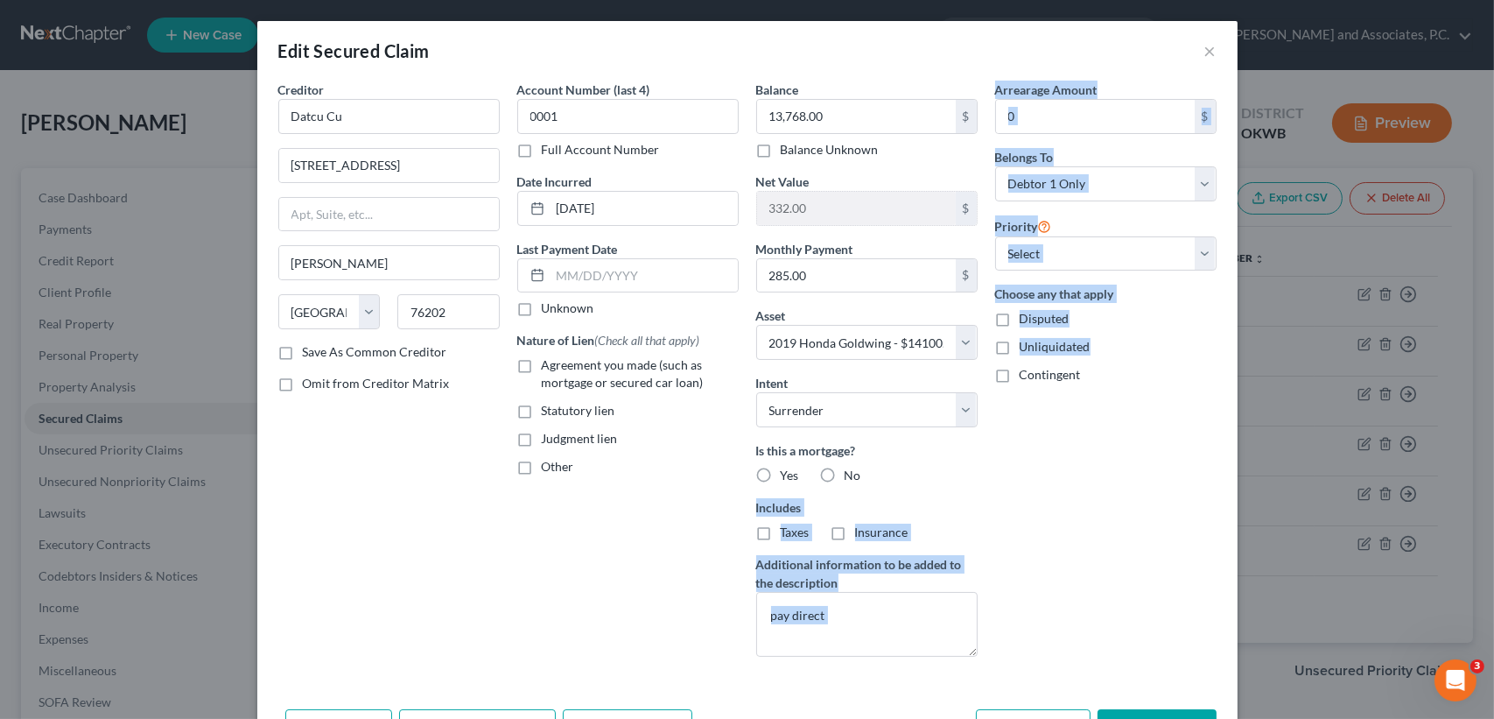
drag, startPoint x: 978, startPoint y: 466, endPoint x: 1025, endPoint y: 508, distance: 62.6
click at [981, 472] on div "Creditor * Datcu Cu [GEOGRAPHIC_DATA][PERSON_NAME] [US_STATE] AK AR AZ CA CO [G…" at bounding box center [748, 376] width 956 height 590
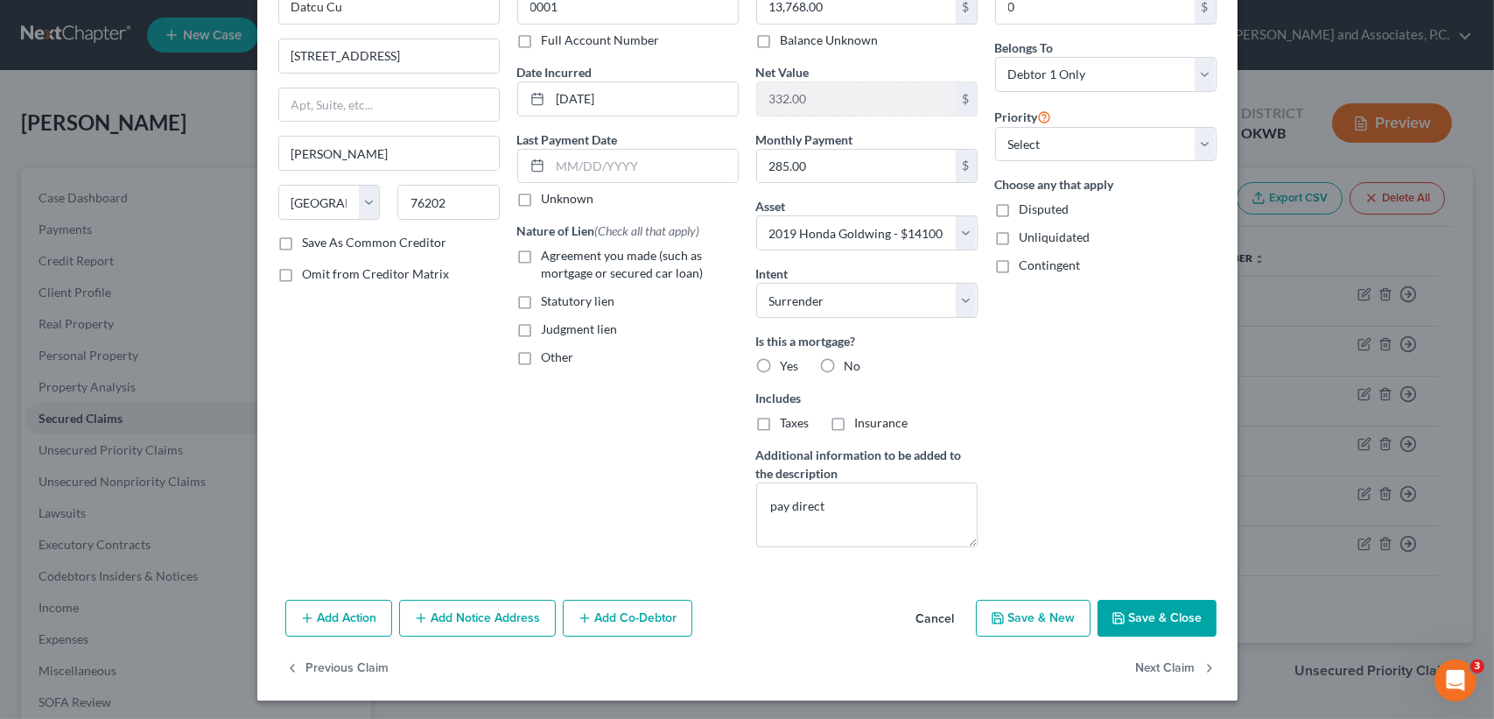
click at [1130, 473] on div "Arrearage Amount 0 $ Belongs To * Select Debtor 1 Only Debtor 2 Only Debtor 1 A…" at bounding box center [1105, 266] width 239 height 590
drag, startPoint x: 905, startPoint y: 546, endPoint x: 892, endPoint y: 516, distance: 32.5
click at [892, 543] on div "Balance 13,768.00 $ Balance Unknown Balance Undetermined 13,768.00 $ Balance Un…" at bounding box center [866, 266] width 239 height 590
click at [892, 516] on textarea "pay direct" at bounding box center [866, 514] width 221 height 65
drag, startPoint x: 892, startPoint y: 515, endPoint x: 568, endPoint y: 528, distance: 324.1
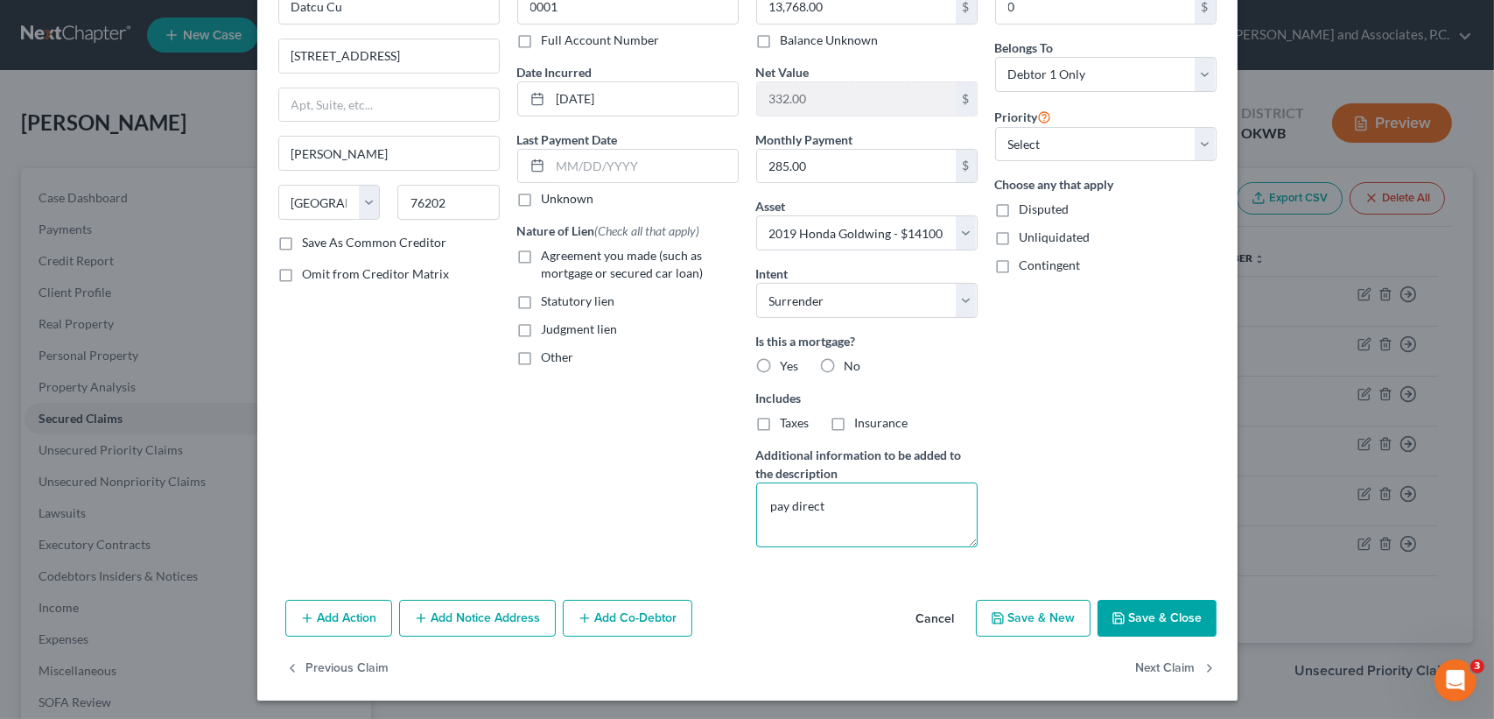
click at [568, 528] on div "Creditor * Datcu Cu [GEOGRAPHIC_DATA][PERSON_NAME] [US_STATE] AK AR AZ CA CO [G…" at bounding box center [748, 266] width 956 height 590
type textarea "surrender"
click at [1163, 601] on button "Save & Close" at bounding box center [1156, 618] width 119 height 37
select select
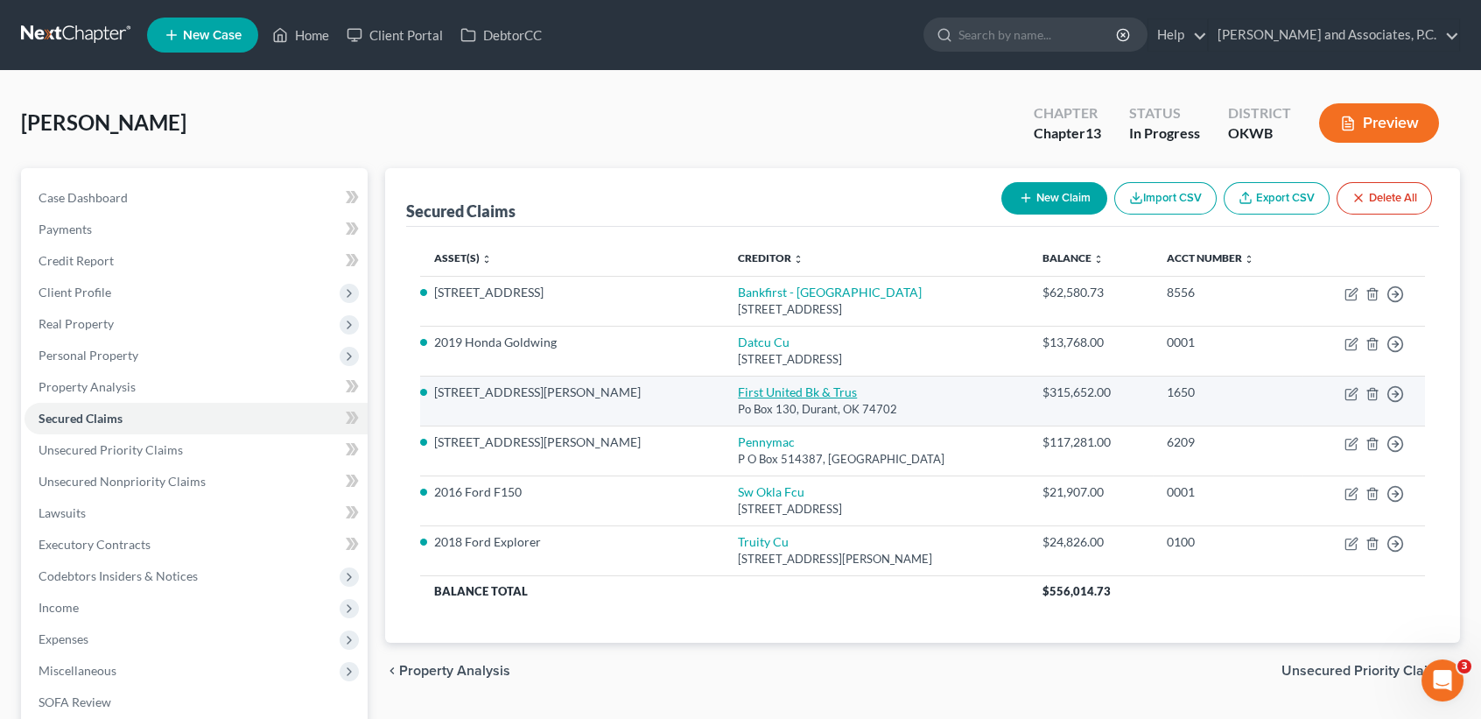
click at [738, 392] on link "First United Bk & Trus" at bounding box center [797, 391] width 119 height 15
select select "37"
select select "0"
select select "3"
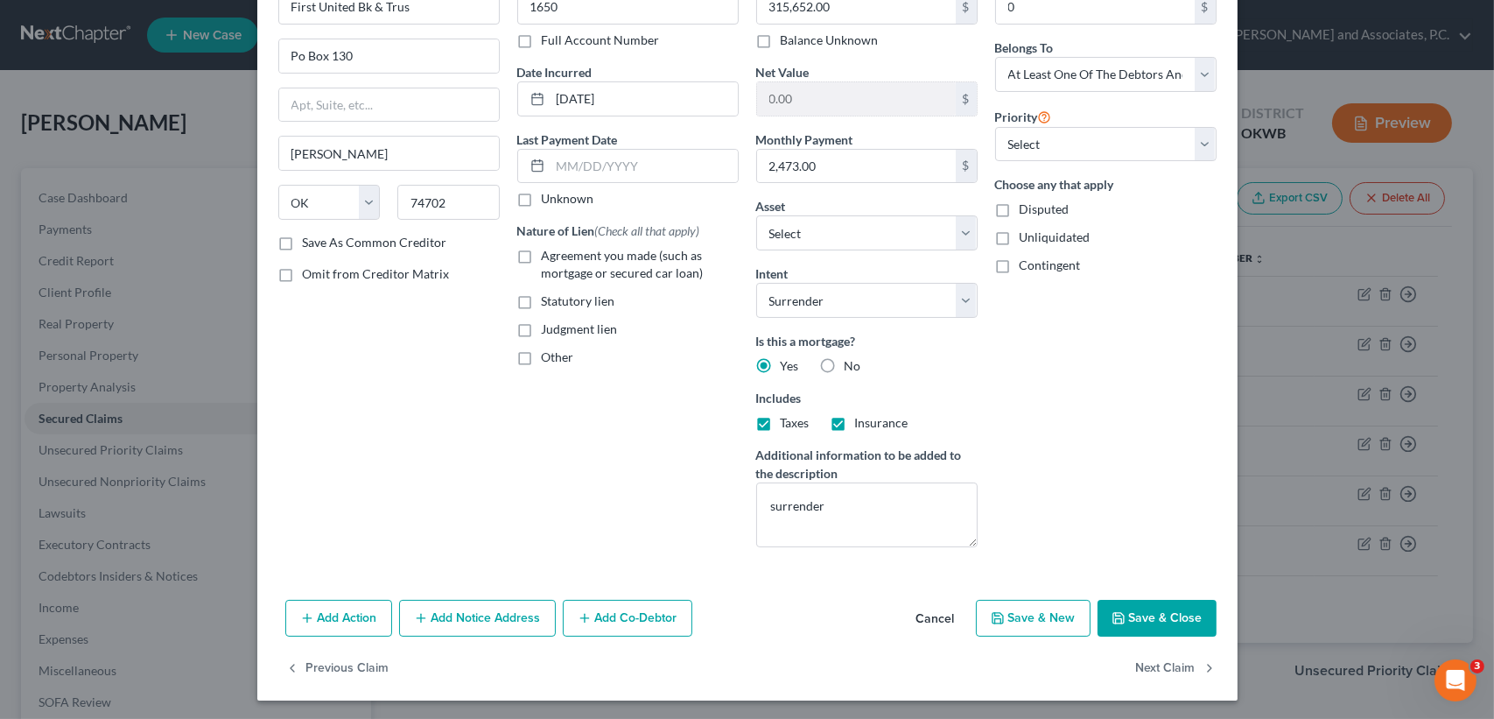
click at [1148, 609] on button "Save & Close" at bounding box center [1156, 618] width 119 height 37
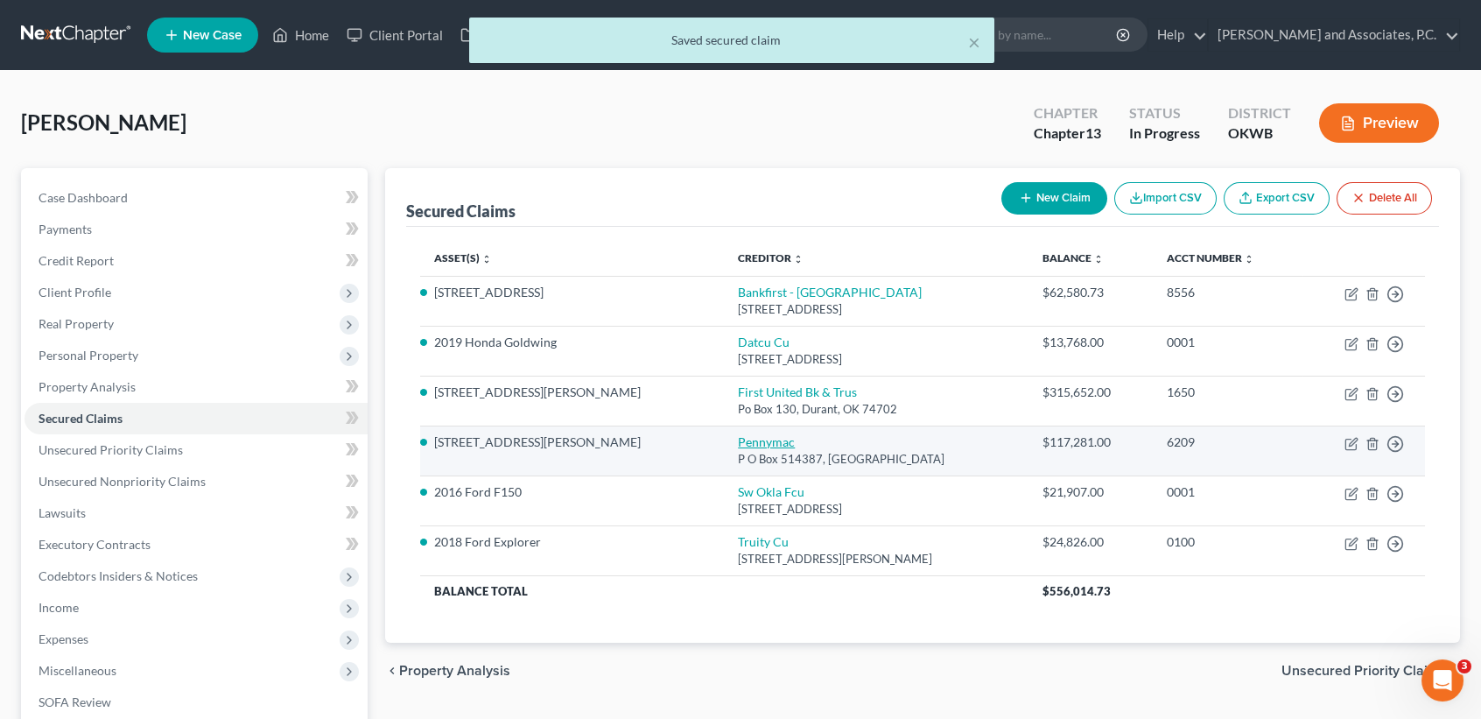
click at [738, 442] on link "Pennymac" at bounding box center [766, 441] width 57 height 15
select select "4"
select select "0"
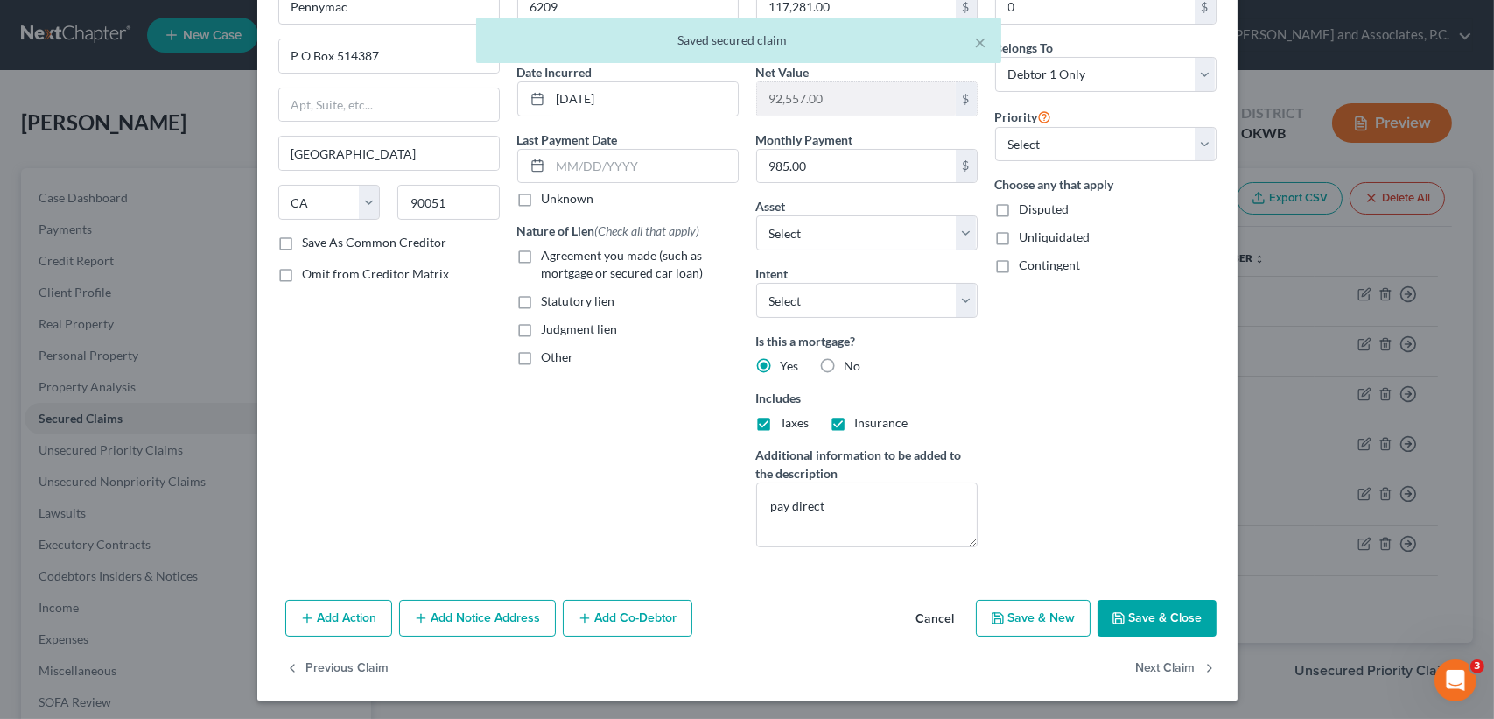
click at [1143, 624] on button "Save & Close" at bounding box center [1156, 618] width 119 height 37
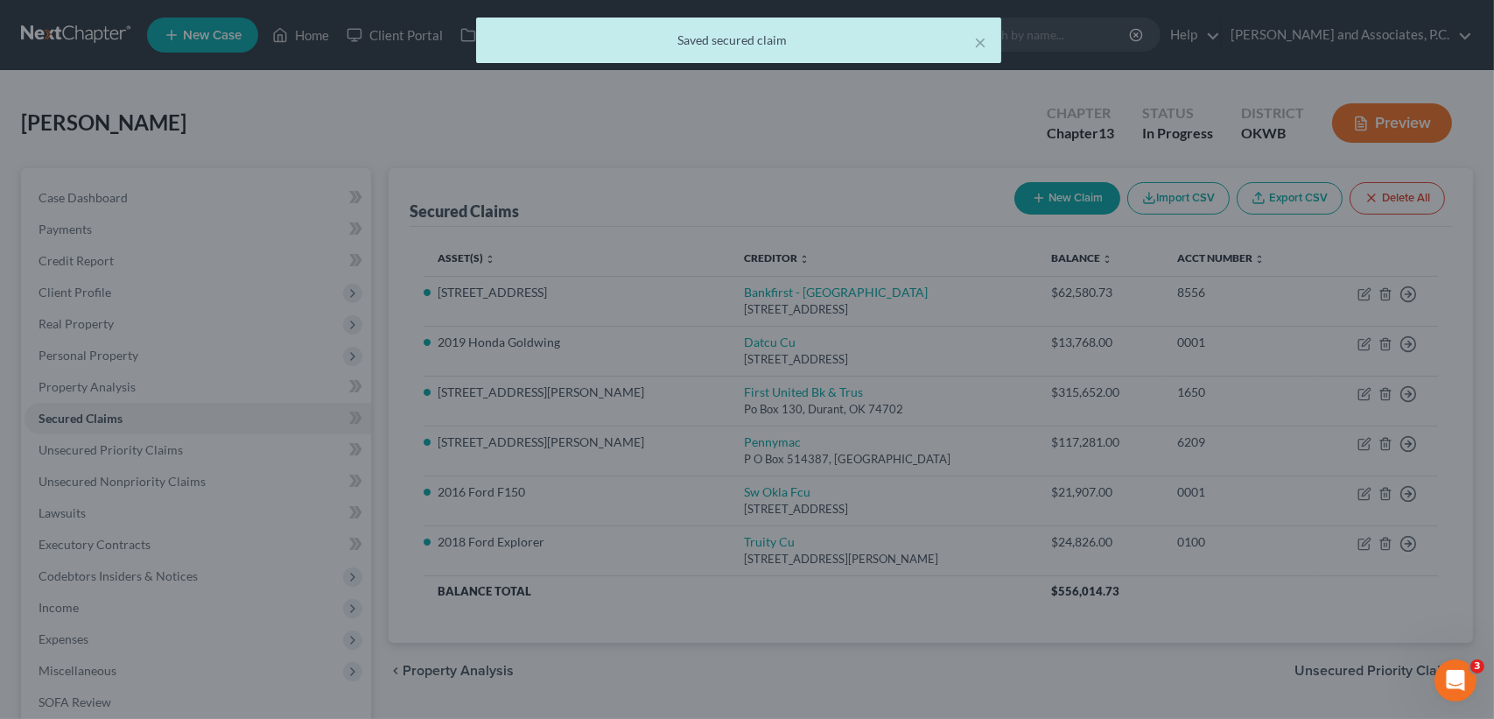
select select "6"
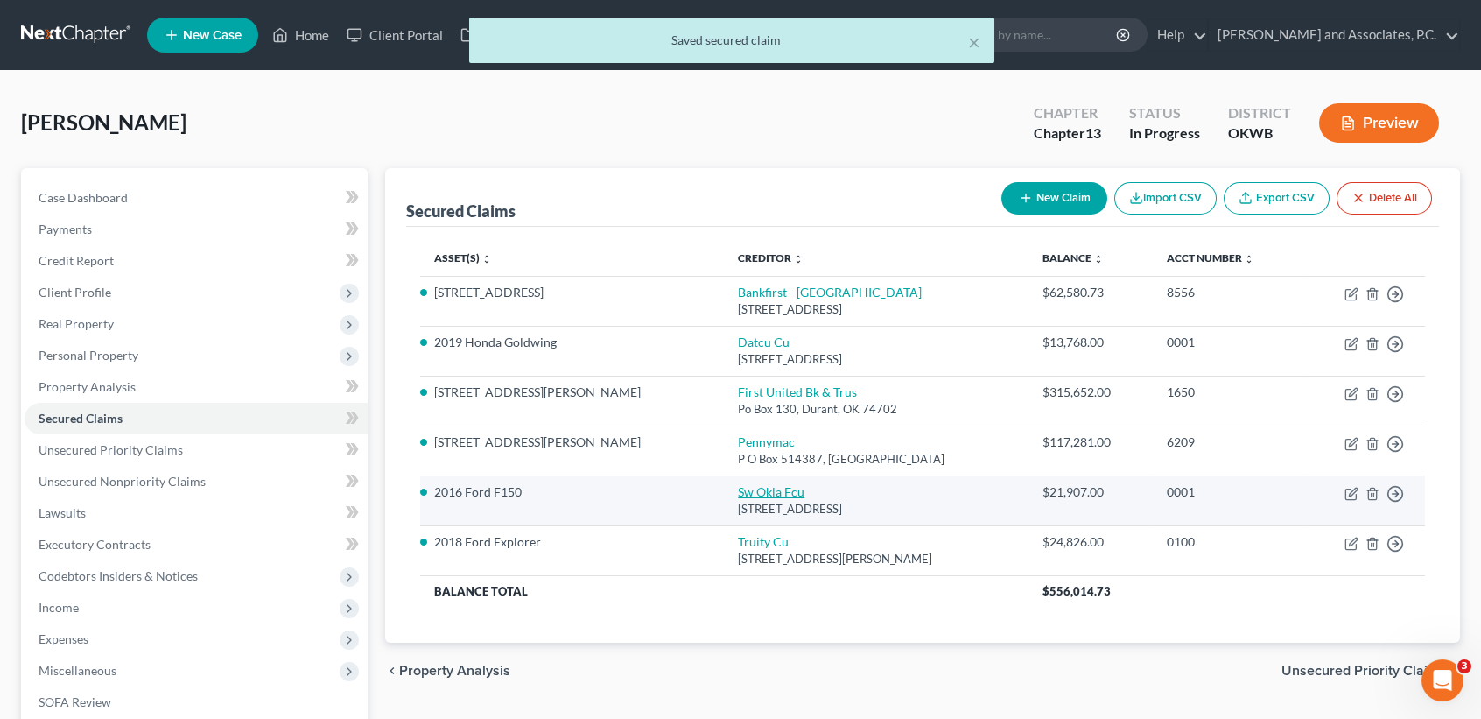
click at [738, 494] on link "Sw Okla Fcu" at bounding box center [771, 491] width 67 height 15
select select "37"
select select "0"
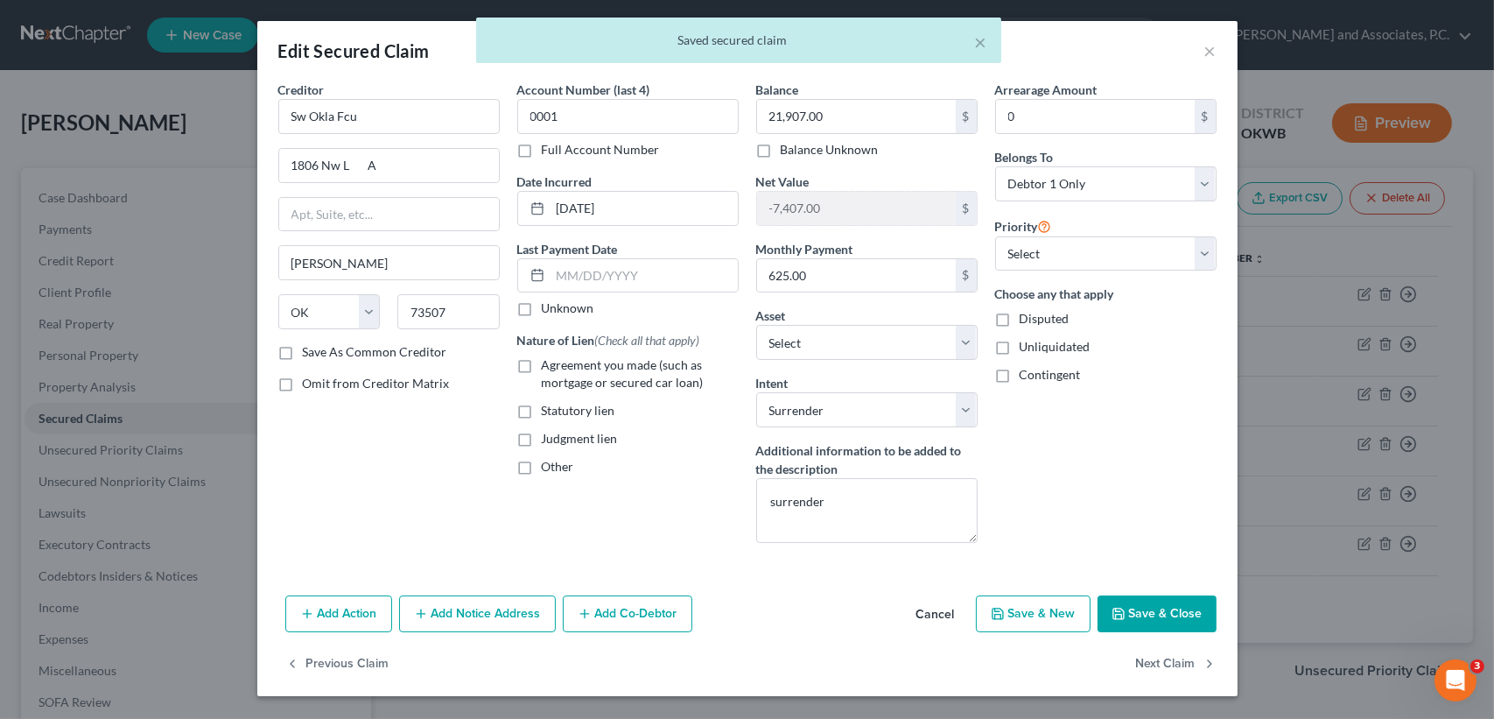
click at [1130, 605] on button "Save & Close" at bounding box center [1156, 613] width 119 height 37
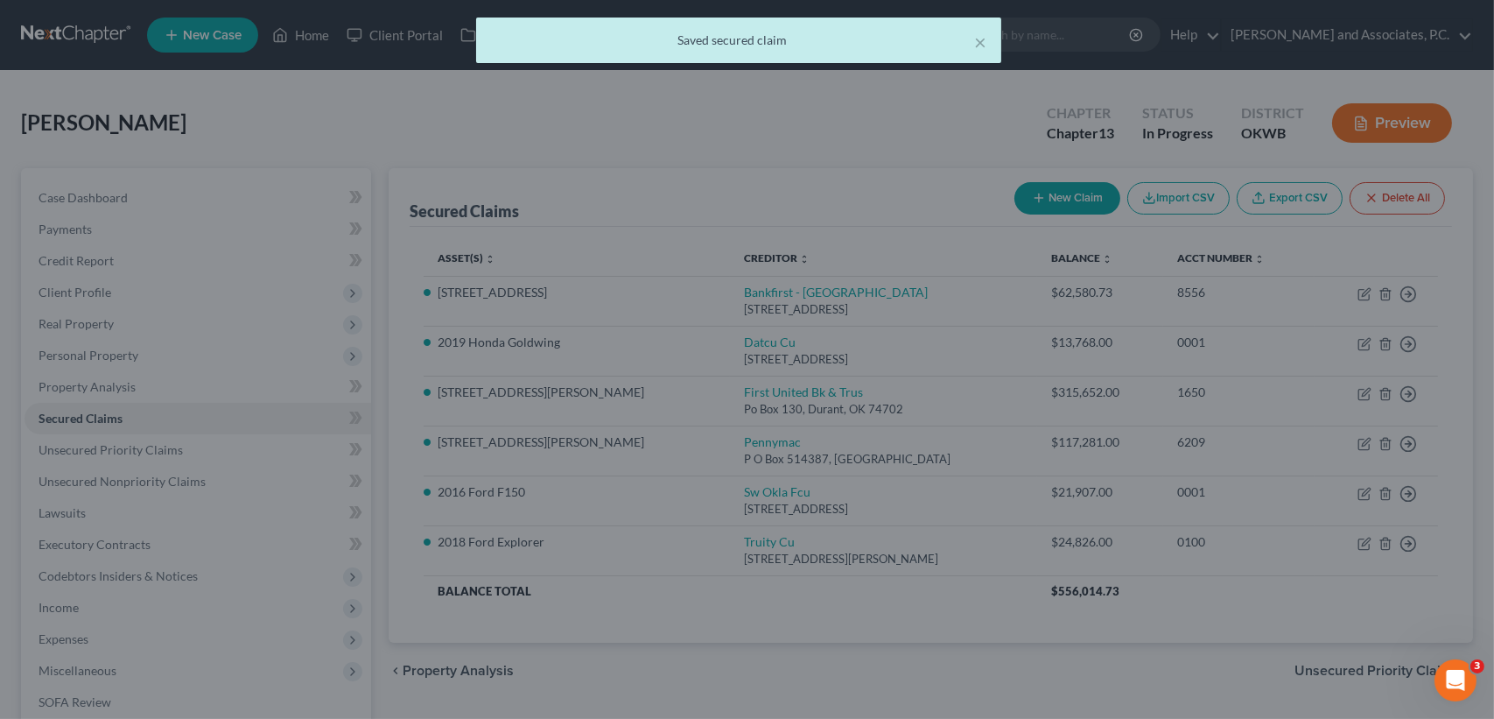
select select "4"
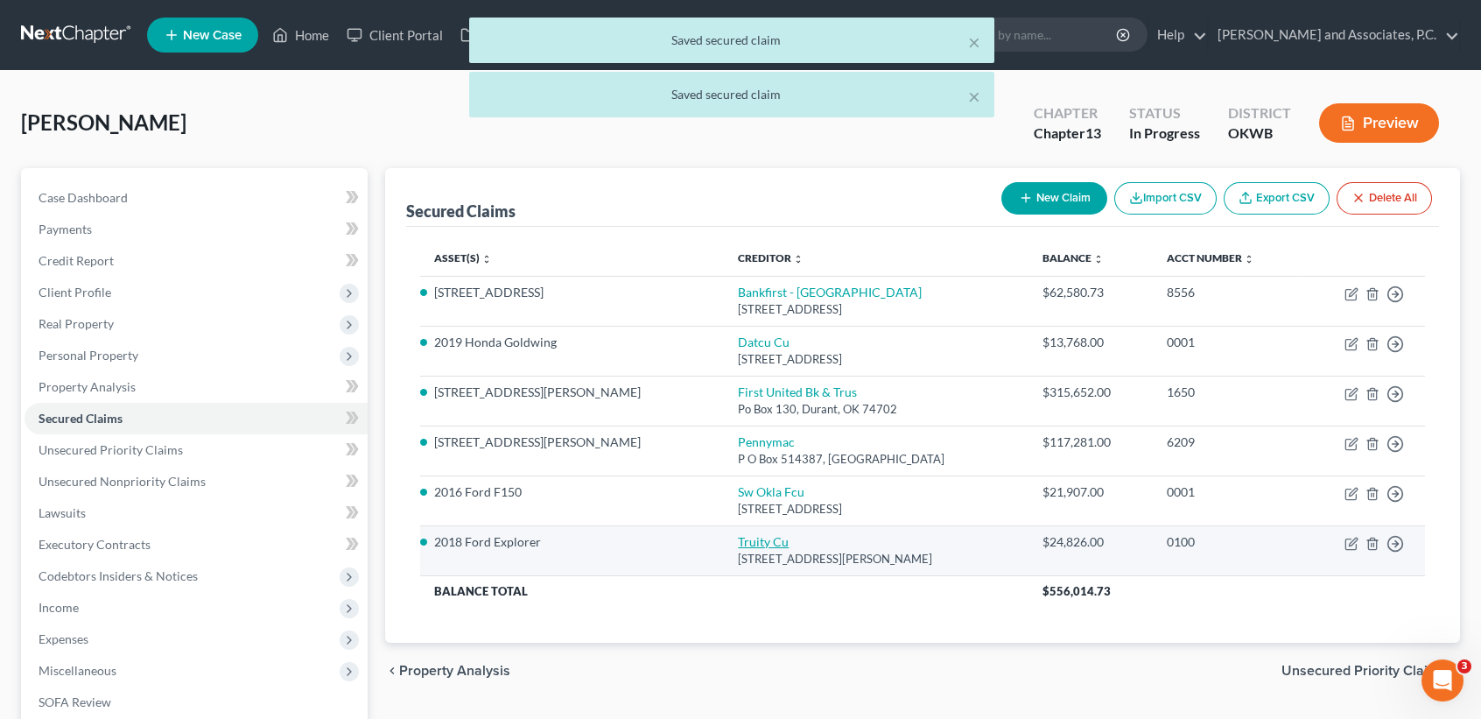
click at [738, 543] on link "Truity Cu" at bounding box center [763, 541] width 51 height 15
select select "37"
select select "0"
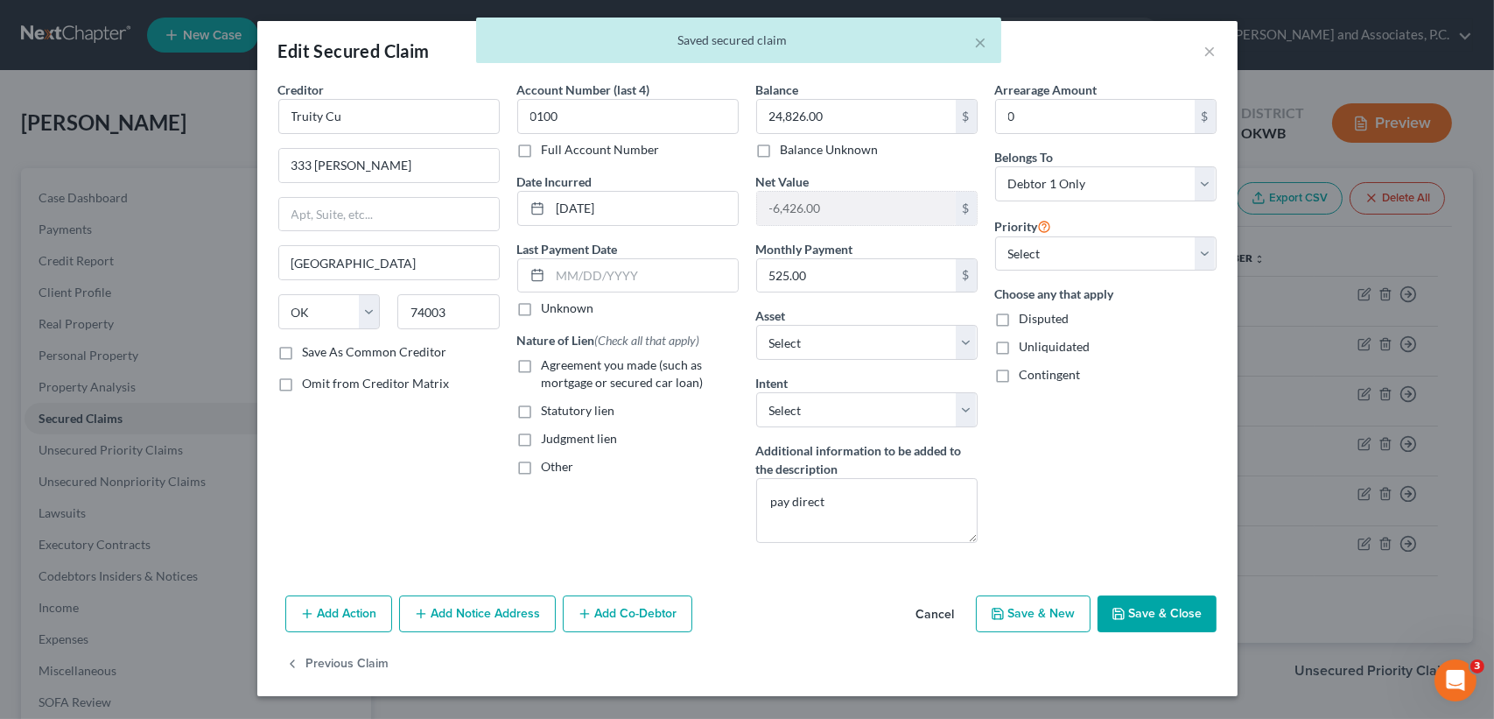
click at [1179, 610] on button "Save & Close" at bounding box center [1156, 613] width 119 height 37
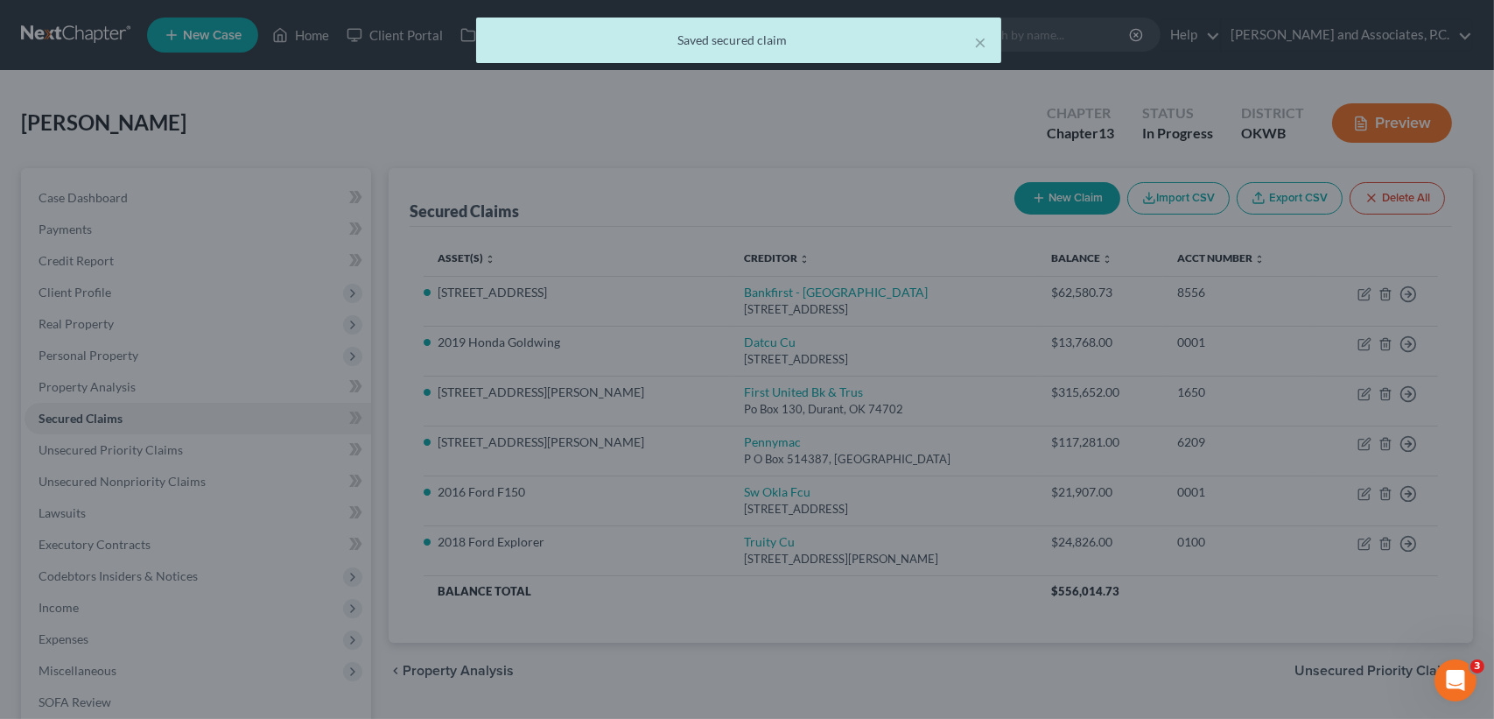
select select "2"
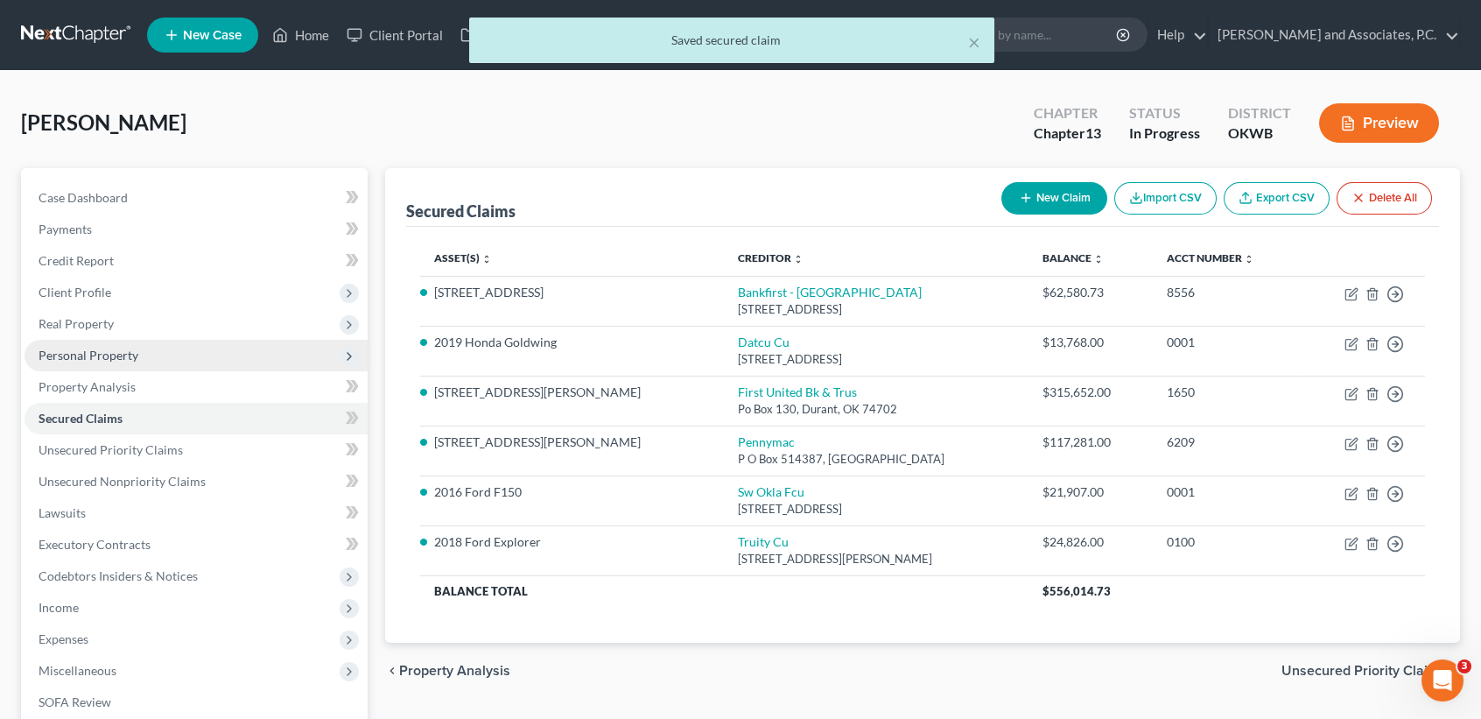
click at [94, 361] on span "Personal Property" at bounding box center [89, 354] width 100 height 15
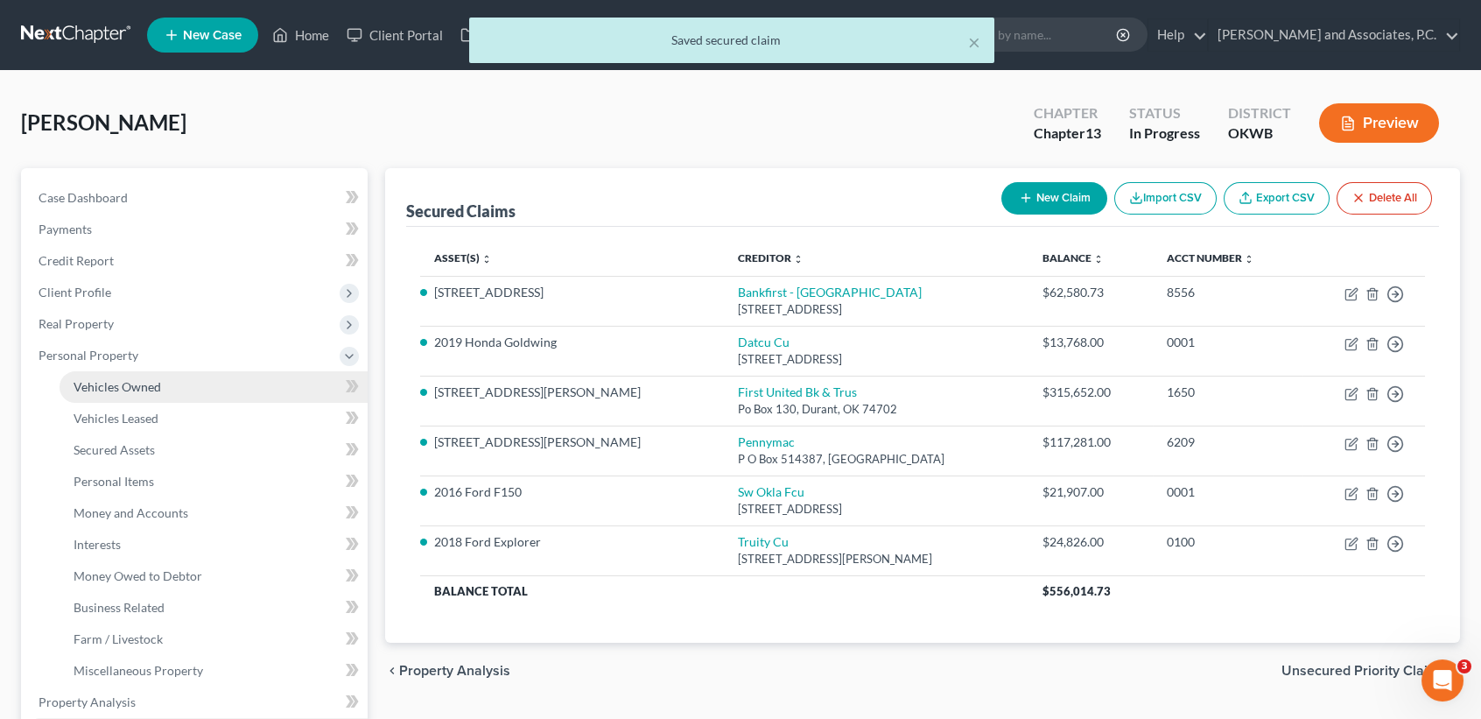
click at [104, 380] on span "Vehicles Owned" at bounding box center [118, 386] width 88 height 15
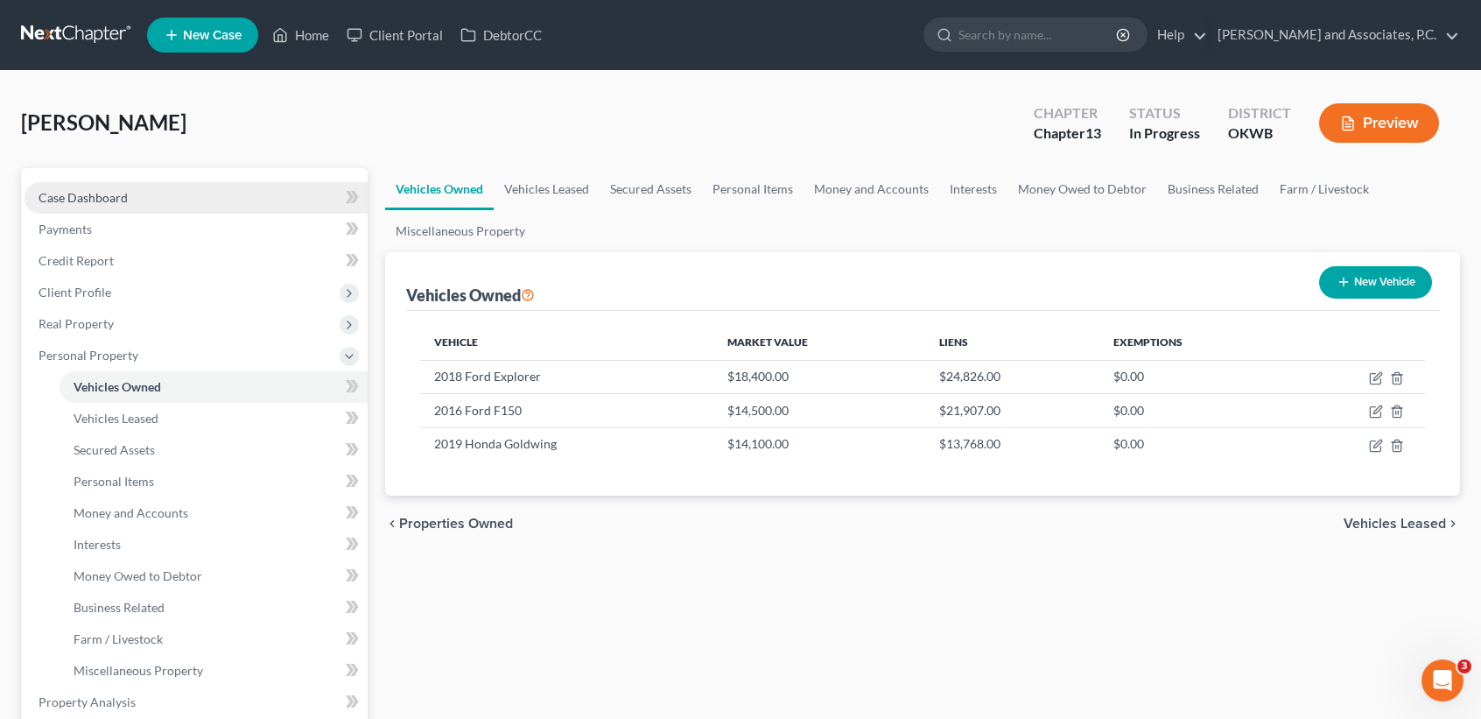
click at [97, 197] on span "Case Dashboard" at bounding box center [83, 197] width 89 height 15
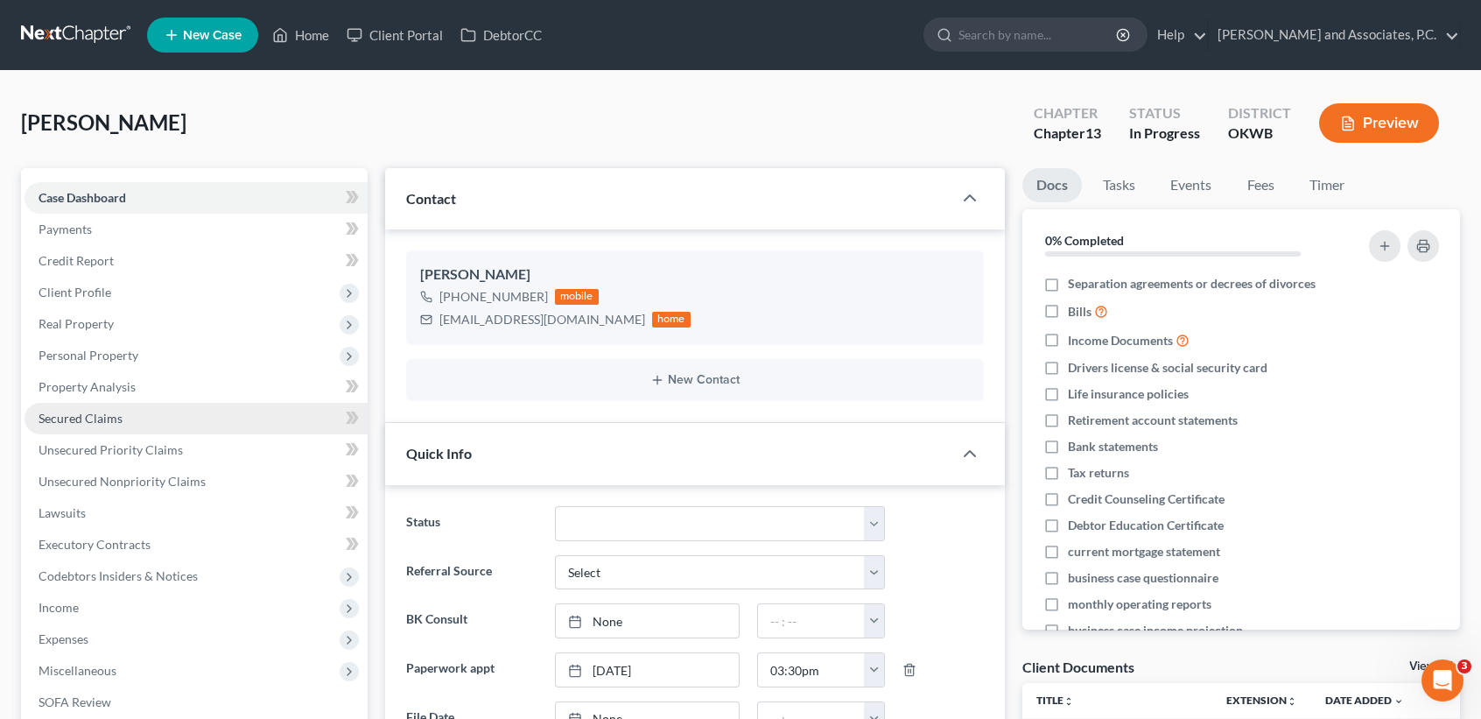
scroll to position [488, 0]
click at [127, 411] on link "Secured Claims" at bounding box center [196, 419] width 343 height 32
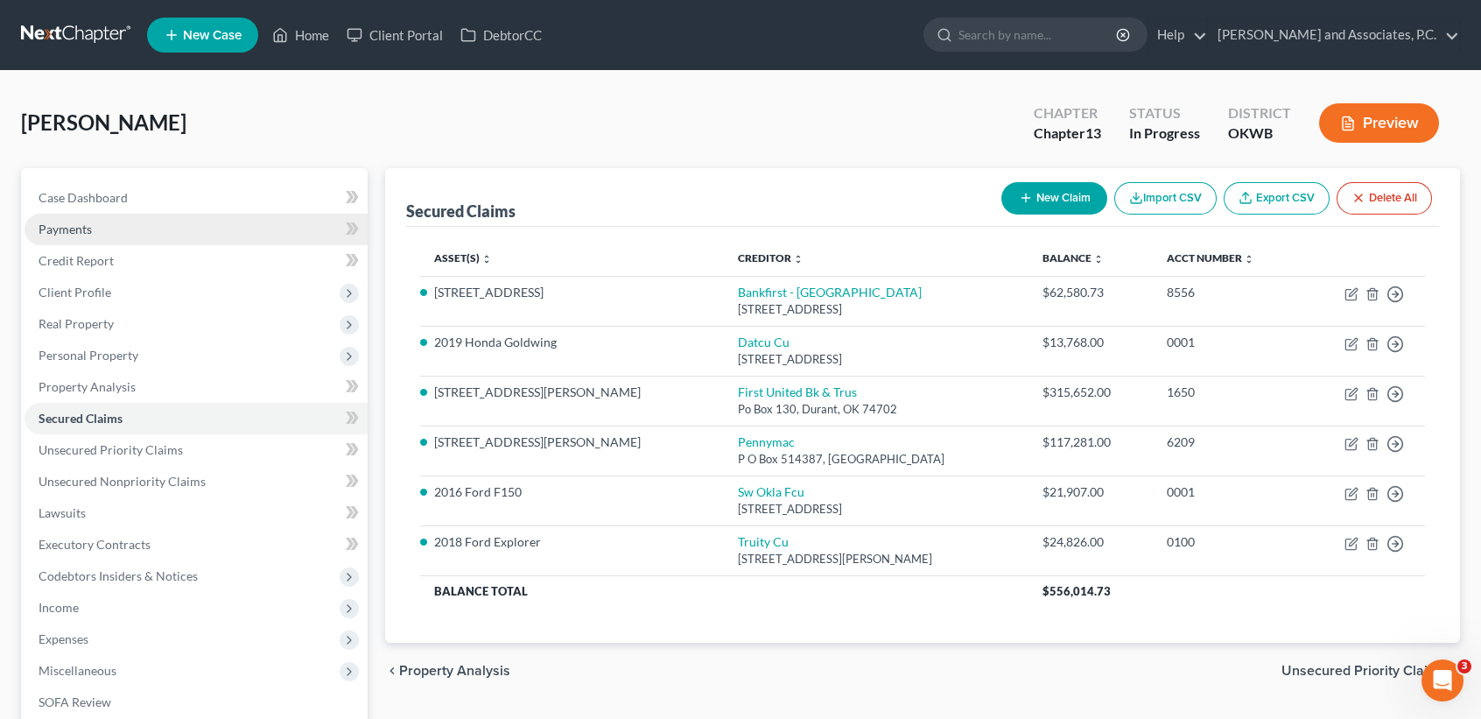
click at [172, 216] on link "Payments" at bounding box center [196, 230] width 343 height 32
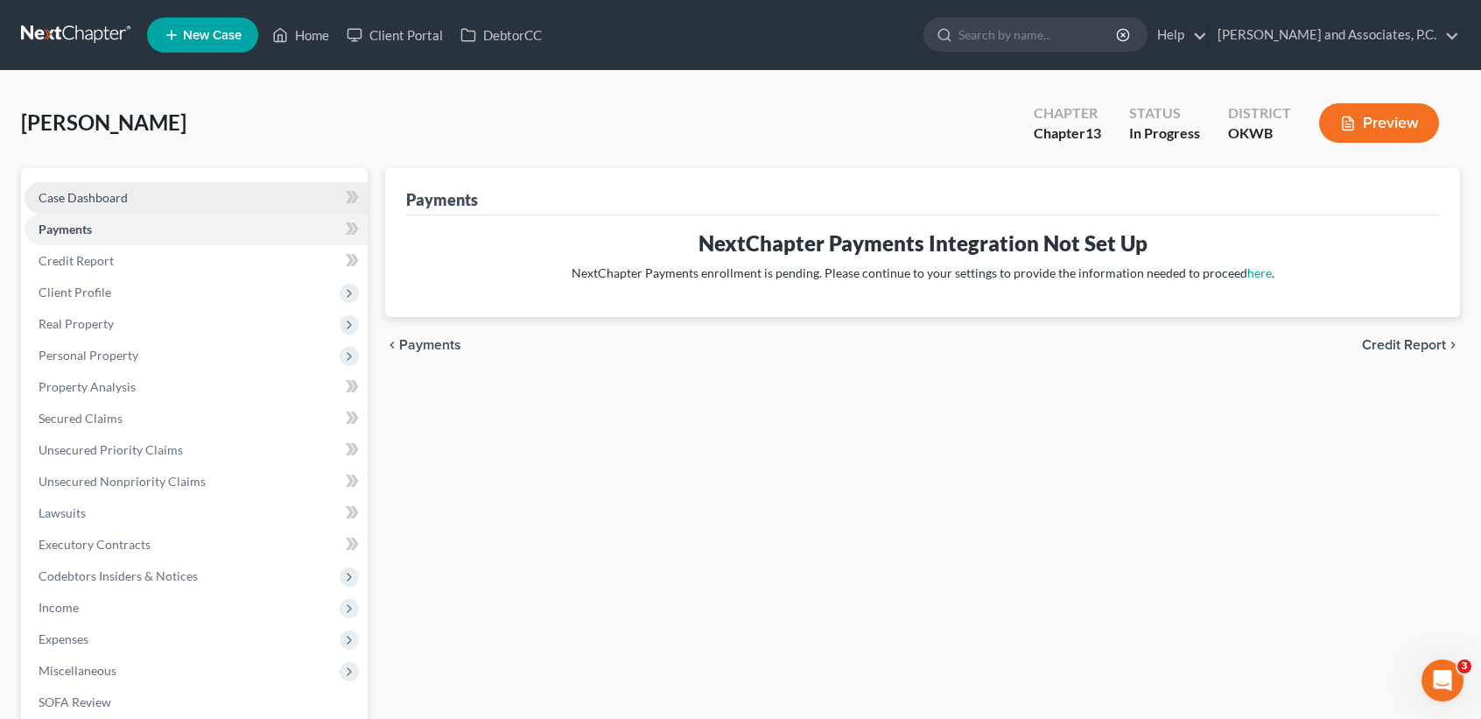
click at [169, 204] on link "Case Dashboard" at bounding box center [196, 198] width 343 height 32
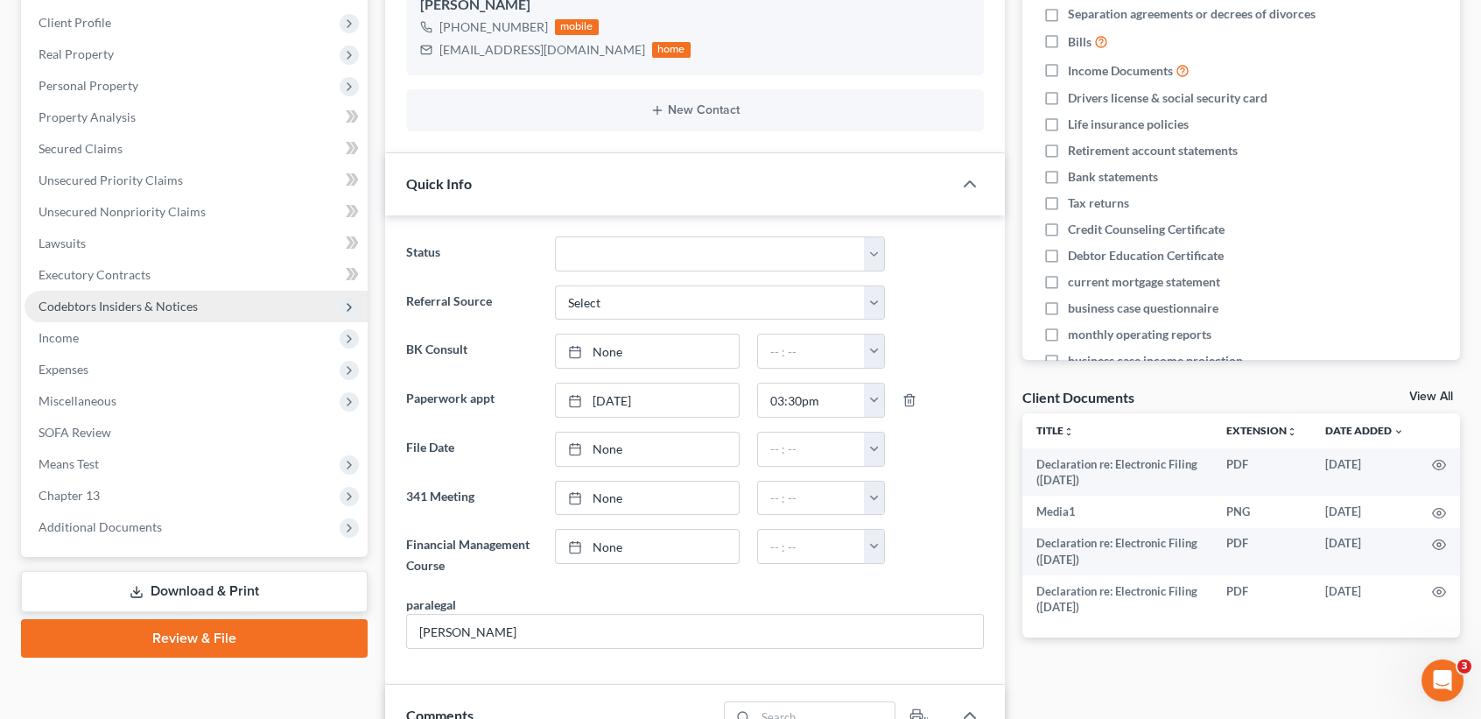
scroll to position [233, 0]
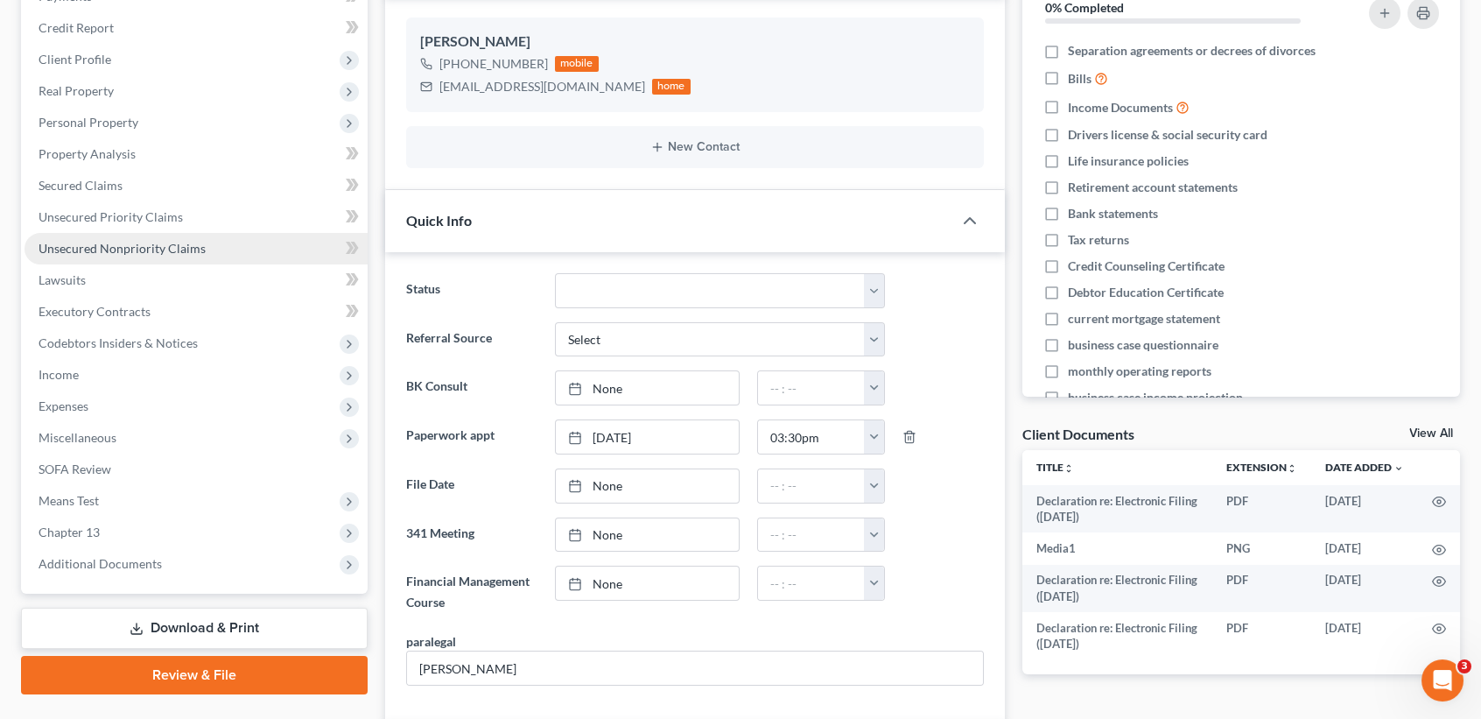
click at [119, 241] on span "Unsecured Nonpriority Claims" at bounding box center [122, 248] width 167 height 15
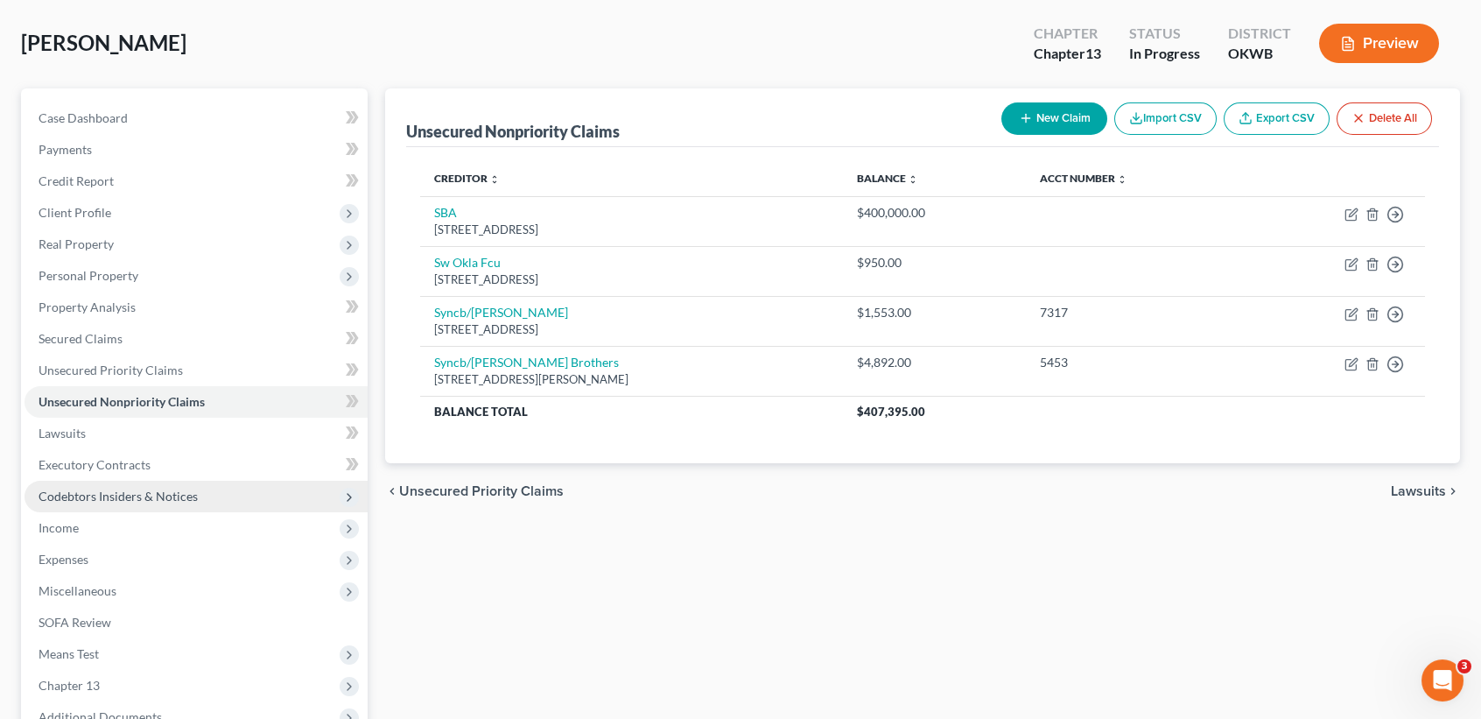
scroll to position [116, 0]
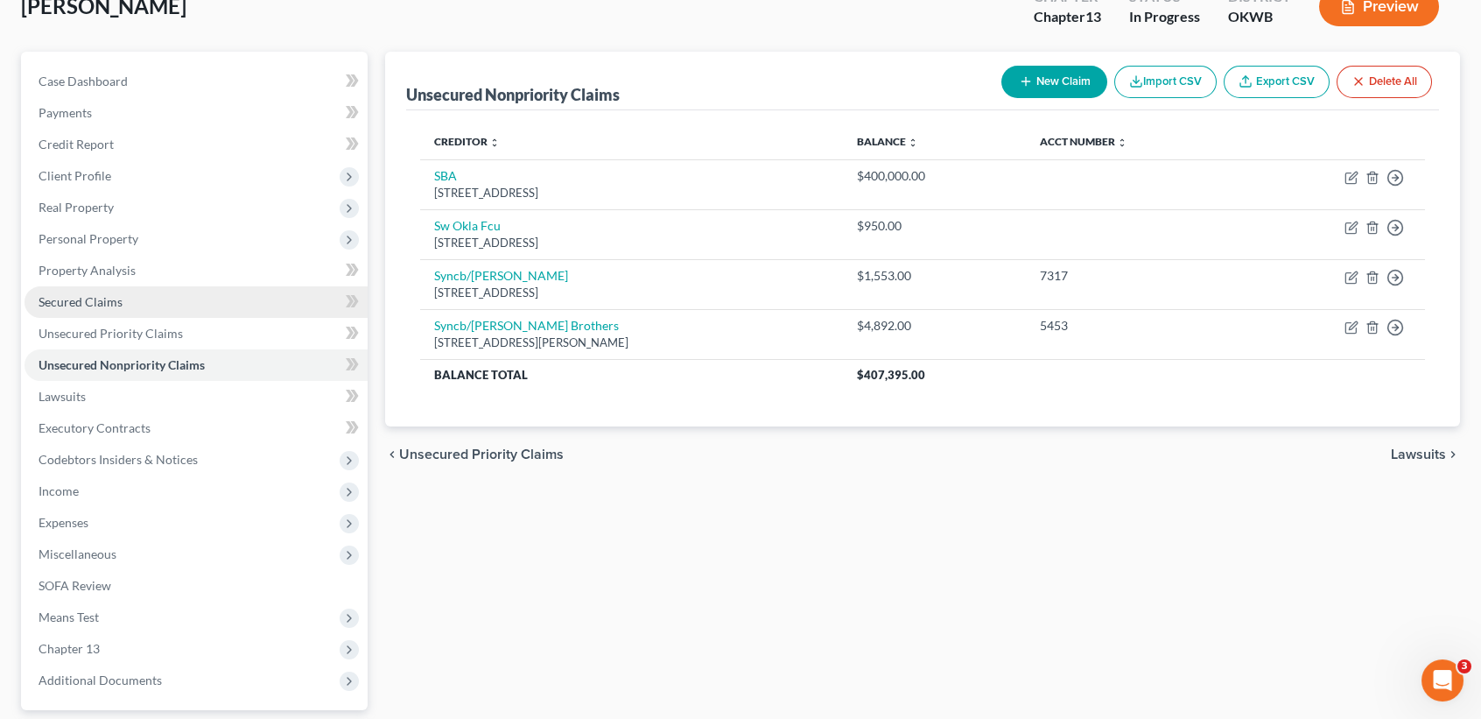
click at [120, 288] on link "Secured Claims" at bounding box center [196, 302] width 343 height 32
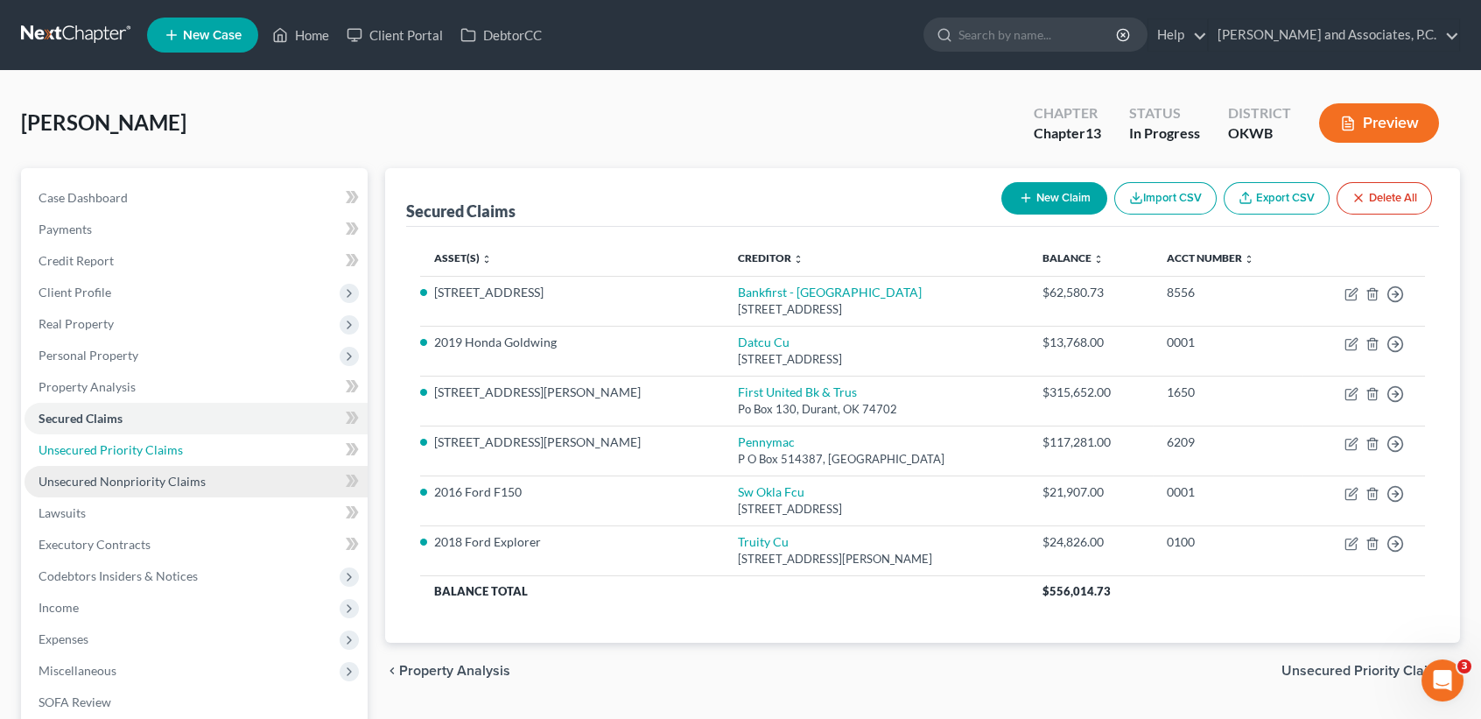
drag, startPoint x: 192, startPoint y: 444, endPoint x: 179, endPoint y: 479, distance: 37.1
click at [192, 443] on link "Unsecured Priority Claims" at bounding box center [196, 450] width 343 height 32
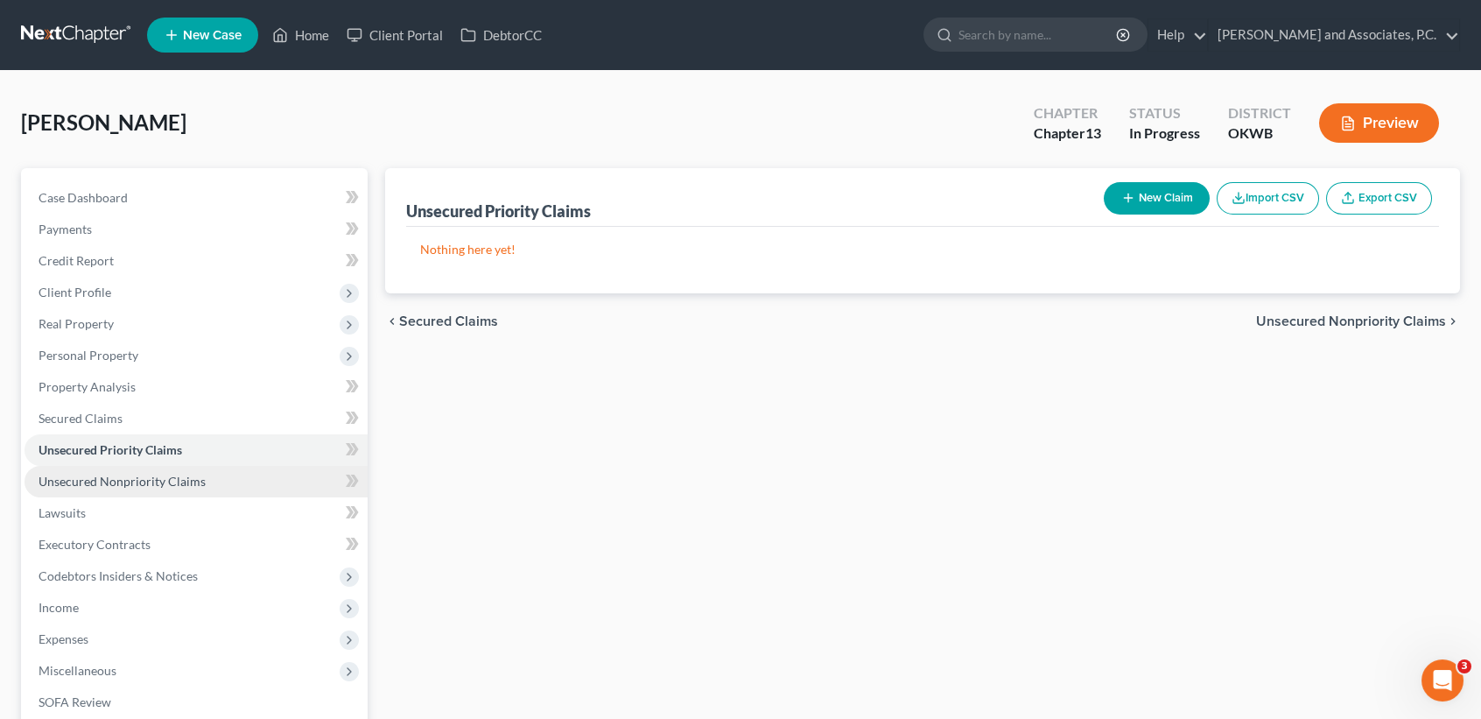
click at [172, 480] on span "Unsecured Nonpriority Claims" at bounding box center [122, 480] width 167 height 15
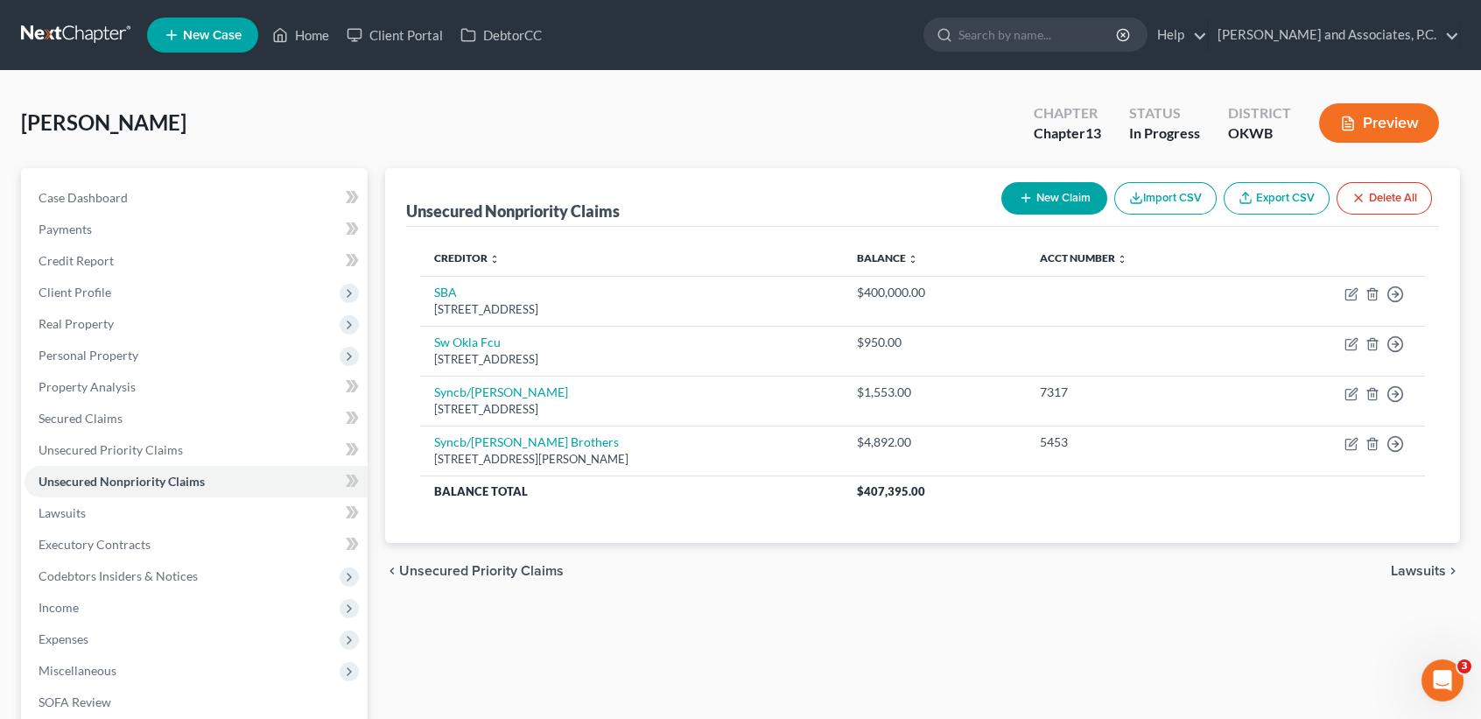
drag, startPoint x: 213, startPoint y: 129, endPoint x: 1182, endPoint y: 281, distance: 981.6
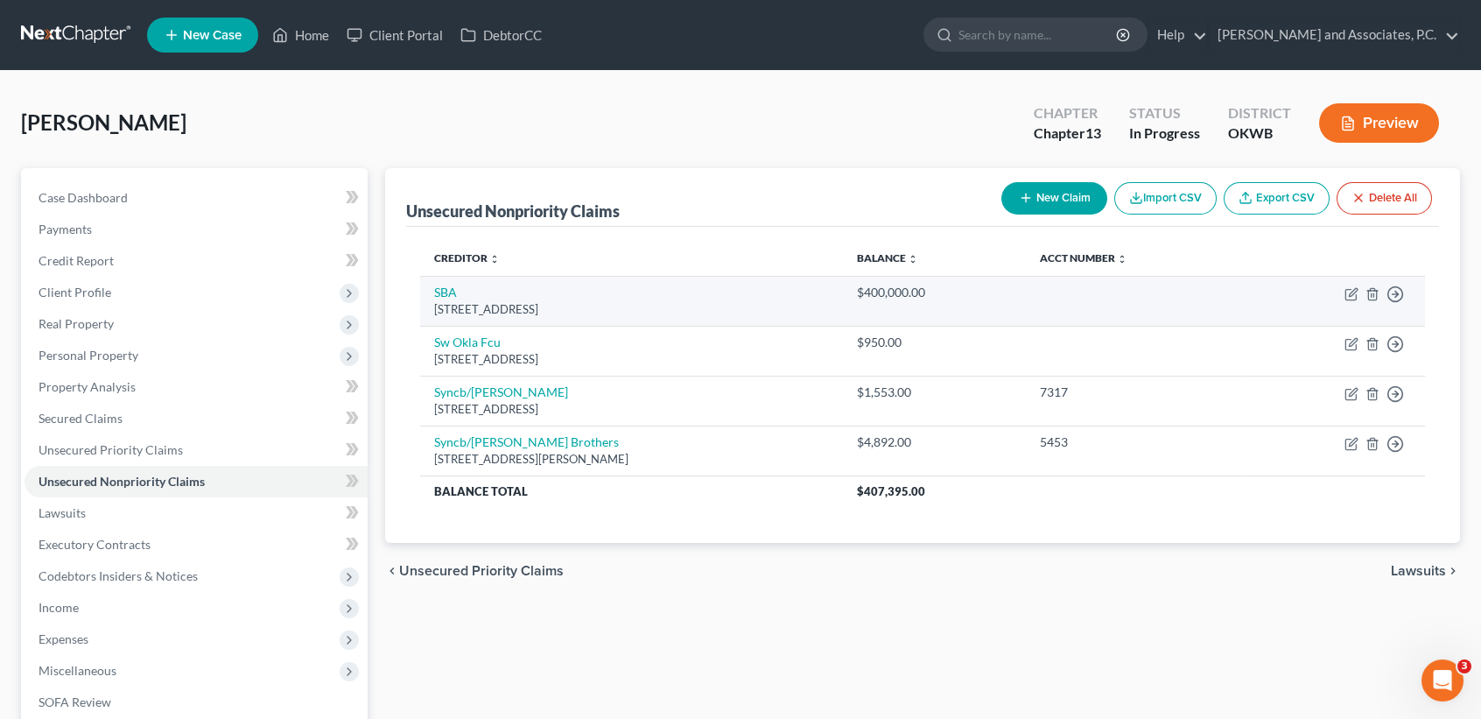
click at [214, 129] on div "[PERSON_NAME] Upgraded Chapter Chapter 13 Status In Progress District OKWB Prev…" at bounding box center [740, 130] width 1439 height 76
